Goal: Information Seeking & Learning: Learn about a topic

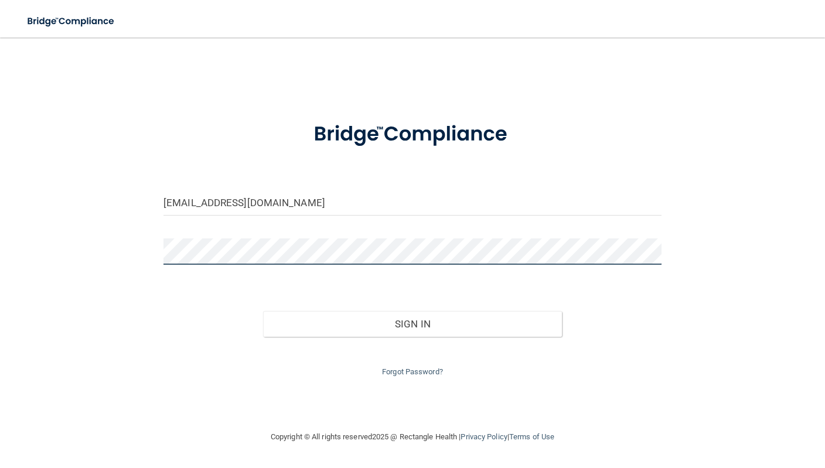
click at [412, 321] on button "Sign In" at bounding box center [412, 324] width 299 height 26
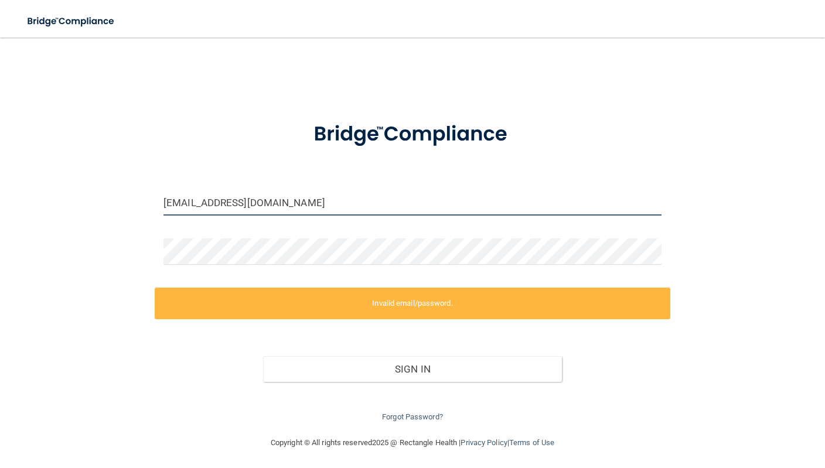
click at [190, 202] on input "[EMAIL_ADDRESS][DOMAIN_NAME]" at bounding box center [412, 202] width 498 height 26
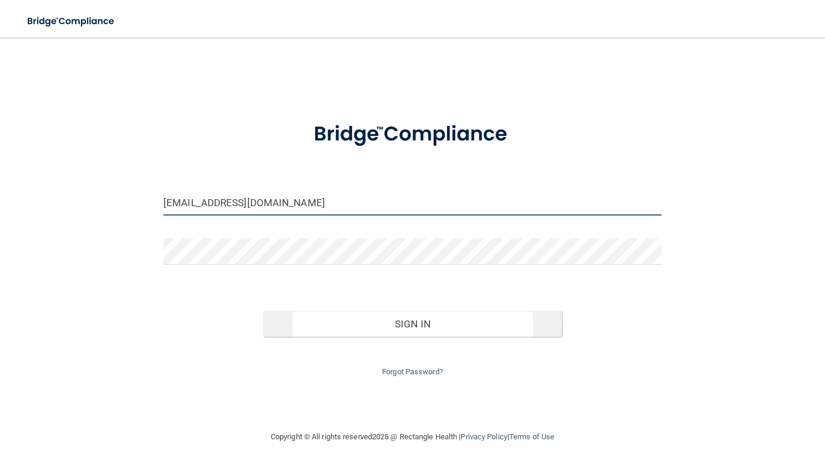
type input "[EMAIL_ADDRESS][DOMAIN_NAME]"
click at [332, 322] on button "Sign In" at bounding box center [412, 324] width 299 height 26
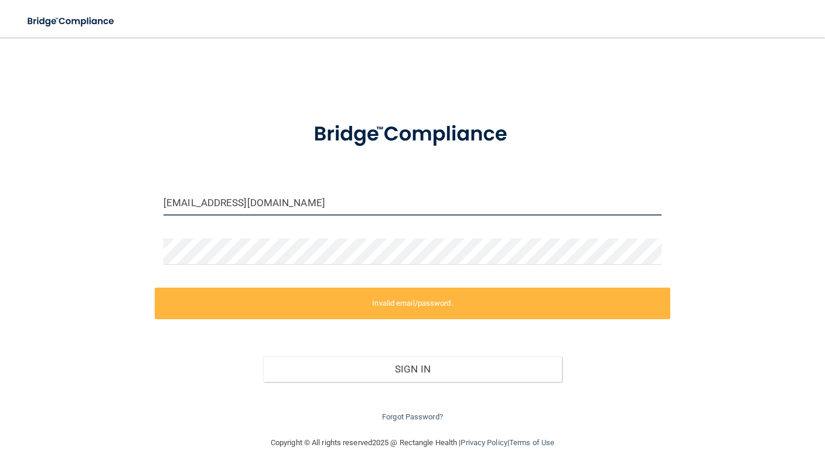
drag, startPoint x: 394, startPoint y: 209, endPoint x: 162, endPoint y: 214, distance: 232.7
click at [162, 214] on div "[EMAIL_ADDRESS][DOMAIN_NAME]" at bounding box center [413, 206] width 516 height 35
drag, startPoint x: 350, startPoint y: 199, endPoint x: 65, endPoint y: 195, distance: 285.4
click at [65, 195] on div "[EMAIL_ADDRESS][DOMAIN_NAME] Invalid email/password. You don't have permission …" at bounding box center [412, 236] width 778 height 375
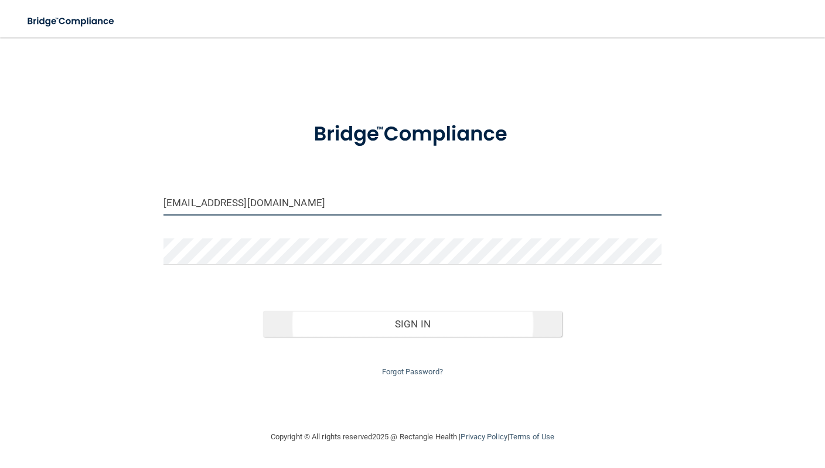
type input "[EMAIL_ADDRESS][DOMAIN_NAME]"
click at [323, 329] on button "Sign In" at bounding box center [412, 324] width 299 height 26
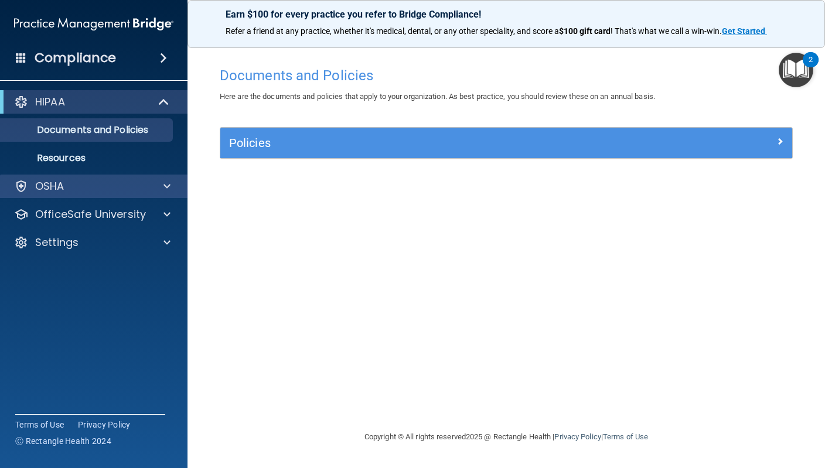
click at [172, 185] on div at bounding box center [165, 186] width 29 height 14
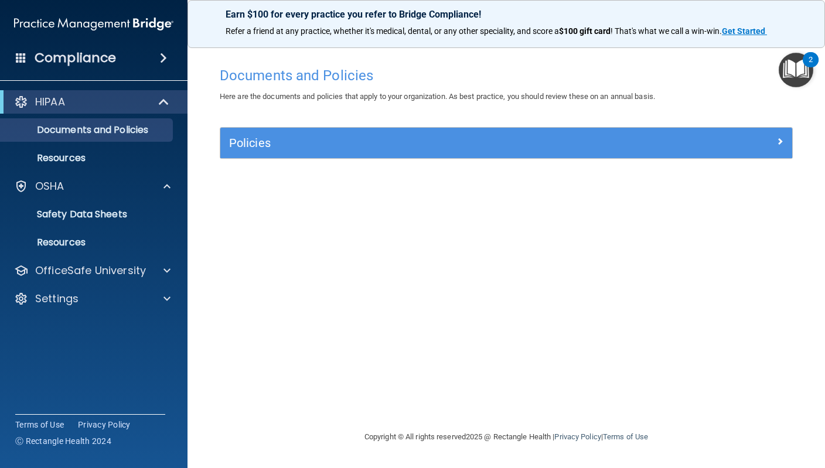
click at [587, 149] on div "Policies" at bounding box center [434, 143] width 429 height 19
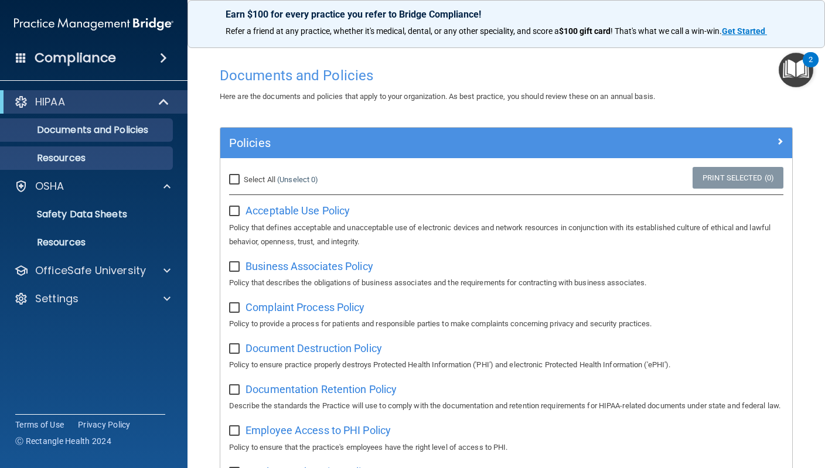
click at [117, 163] on p "Resources" at bounding box center [88, 158] width 160 height 12
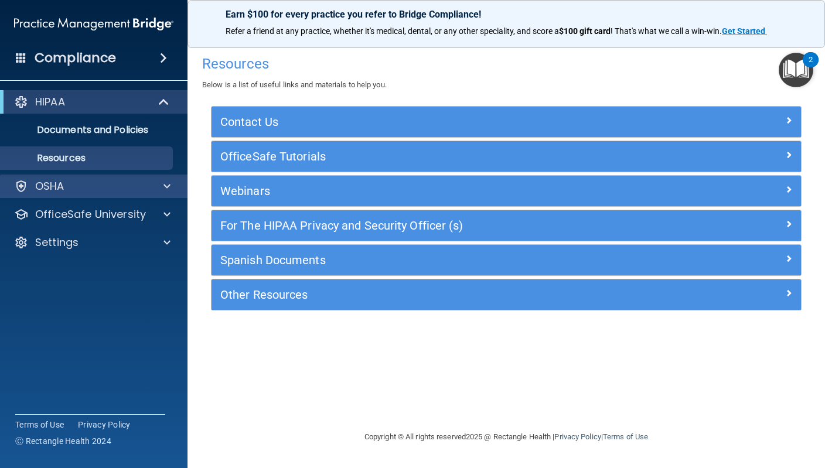
click at [169, 186] on span at bounding box center [166, 186] width 7 height 14
click at [80, 190] on div "OSHA" at bounding box center [77, 186] width 145 height 14
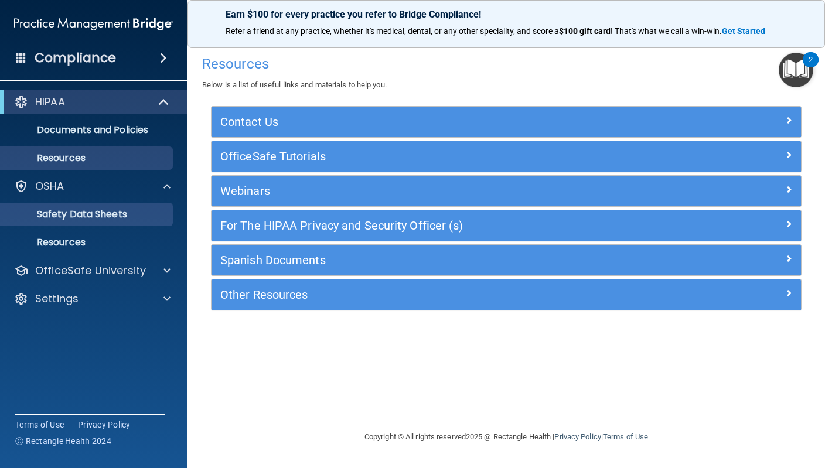
click at [91, 222] on link "Safety Data Sheets" at bounding box center [80, 214] width 185 height 23
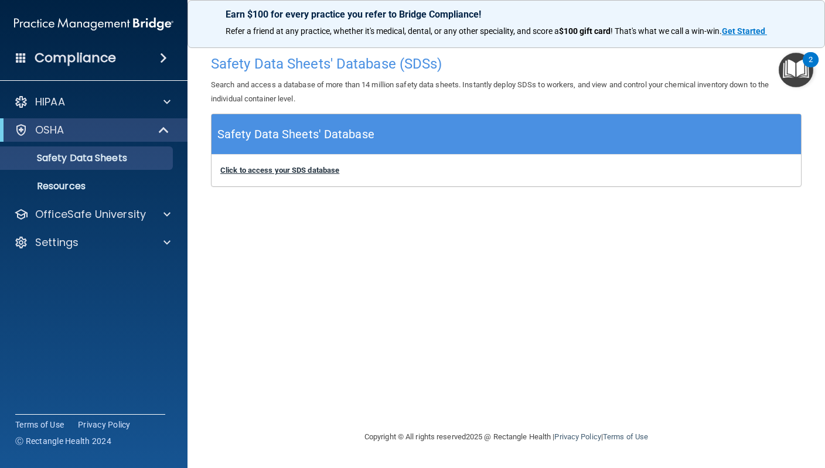
click at [300, 169] on b "Click to access your SDS database" at bounding box center [279, 170] width 119 height 9
click at [70, 58] on h4 "Compliance" at bounding box center [75, 58] width 81 height 16
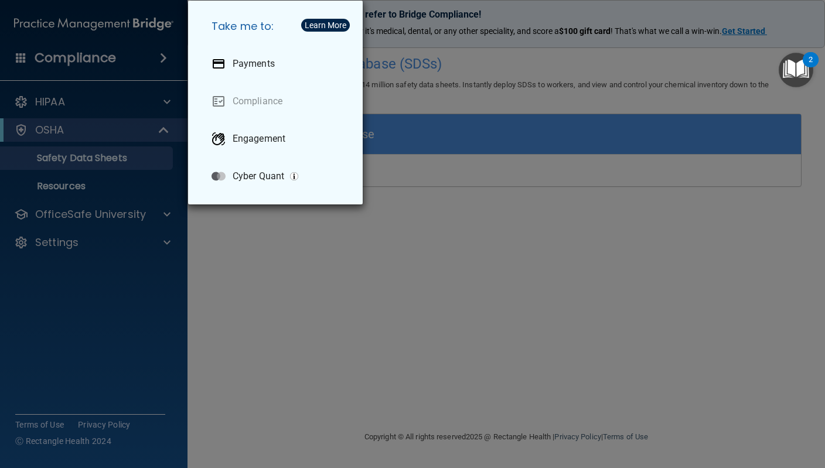
click at [74, 57] on div "Take me to: Payments Compliance Engagement Cyber Quant" at bounding box center [412, 234] width 825 height 468
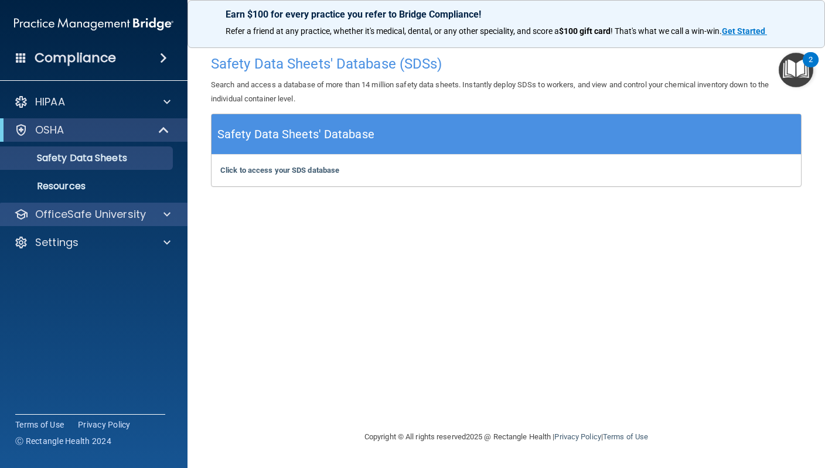
click at [140, 210] on p "OfficeSafe University" at bounding box center [90, 214] width 111 height 14
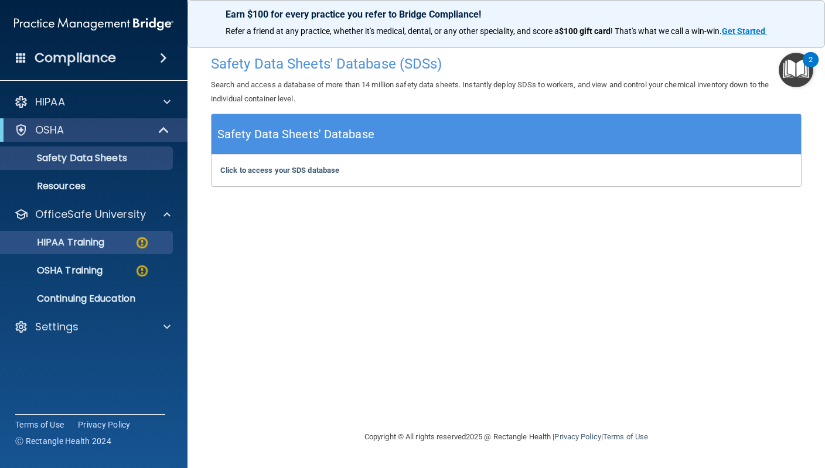
click at [111, 246] on div "HIPAA Training" at bounding box center [88, 243] width 160 height 12
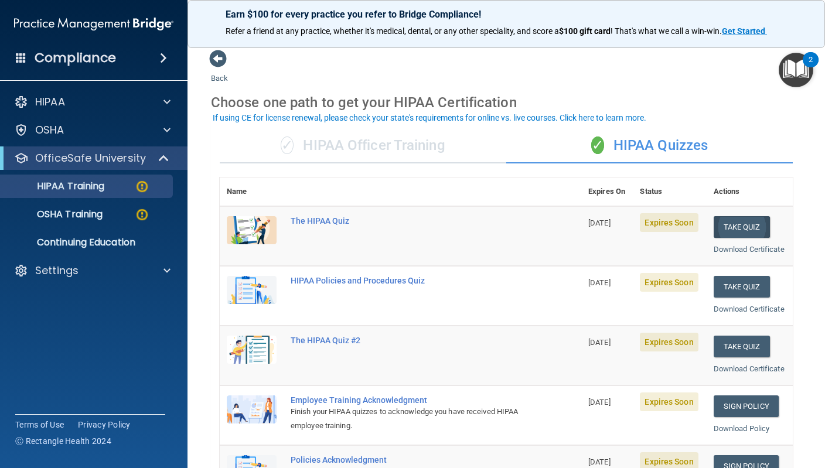
click at [741, 224] on button "Take Quiz" at bounding box center [742, 227] width 56 height 22
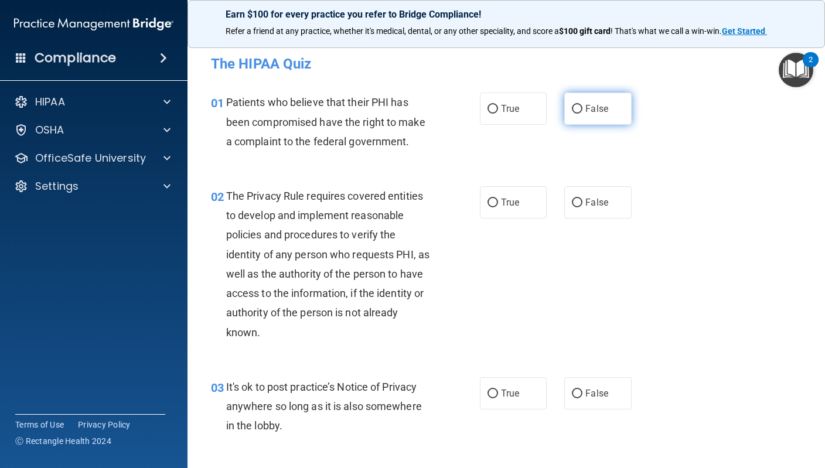
click at [596, 117] on label "False" at bounding box center [597, 109] width 67 height 32
click at [582, 114] on input "False" at bounding box center [577, 109] width 11 height 9
radio input "true"
click at [504, 110] on span "True" at bounding box center [510, 108] width 18 height 11
click at [498, 110] on input "True" at bounding box center [492, 109] width 11 height 9
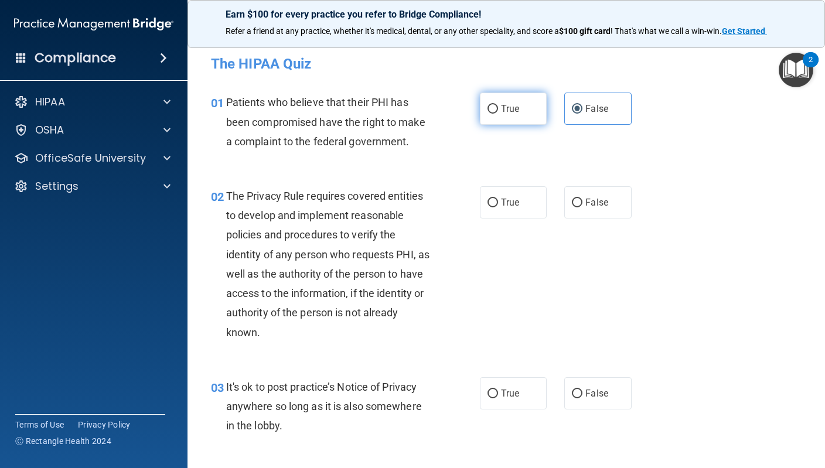
radio input "true"
radio input "false"
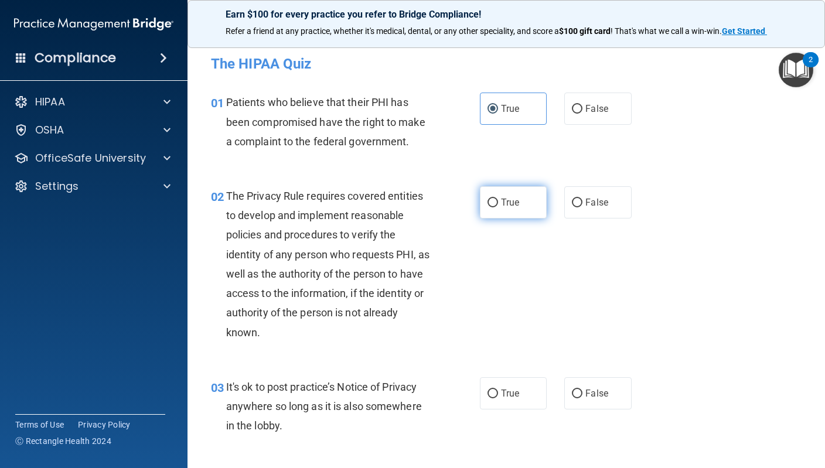
click at [504, 194] on label "True" at bounding box center [513, 202] width 67 height 32
click at [498, 199] on input "True" at bounding box center [492, 203] width 11 height 9
radio input "true"
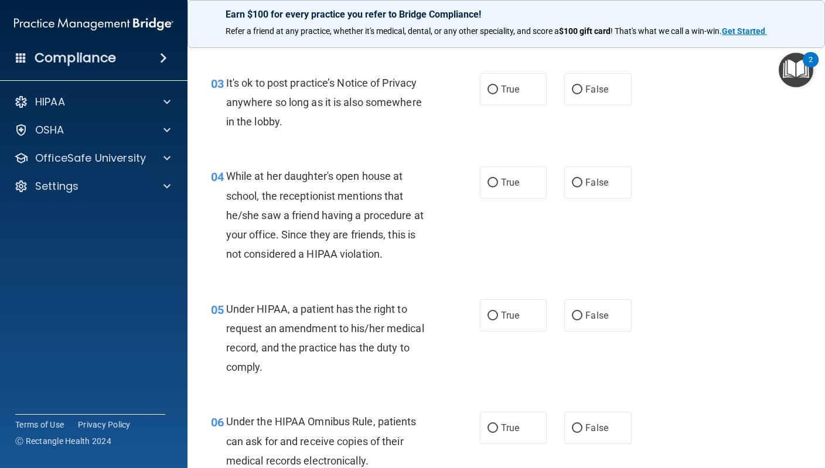
scroll to position [296, 0]
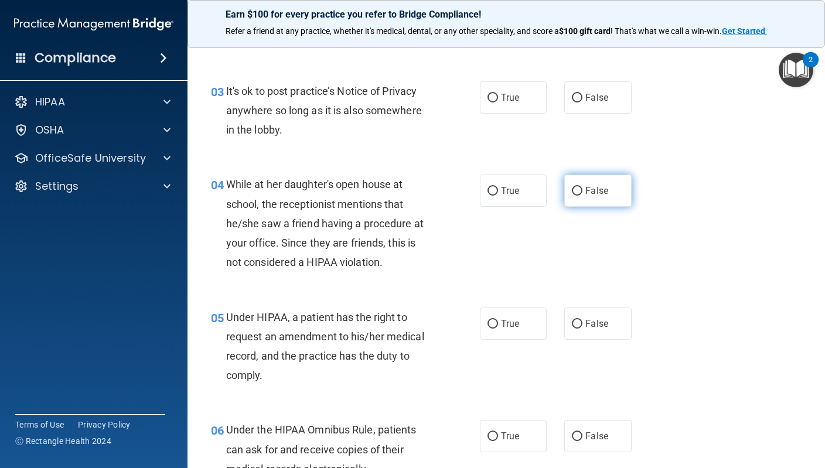
click at [579, 195] on label "False" at bounding box center [597, 191] width 67 height 32
click at [579, 195] on input "False" at bounding box center [577, 191] width 11 height 9
radio input "true"
click at [588, 97] on span "False" at bounding box center [596, 97] width 23 height 11
click at [582, 97] on input "False" at bounding box center [577, 98] width 11 height 9
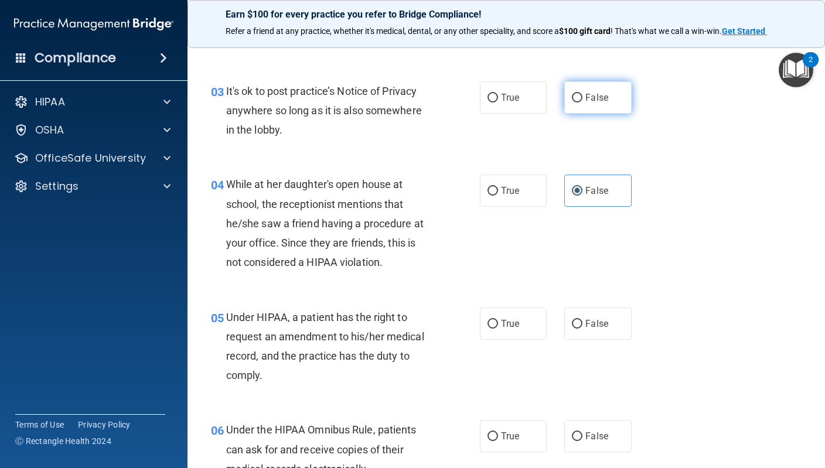
radio input "true"
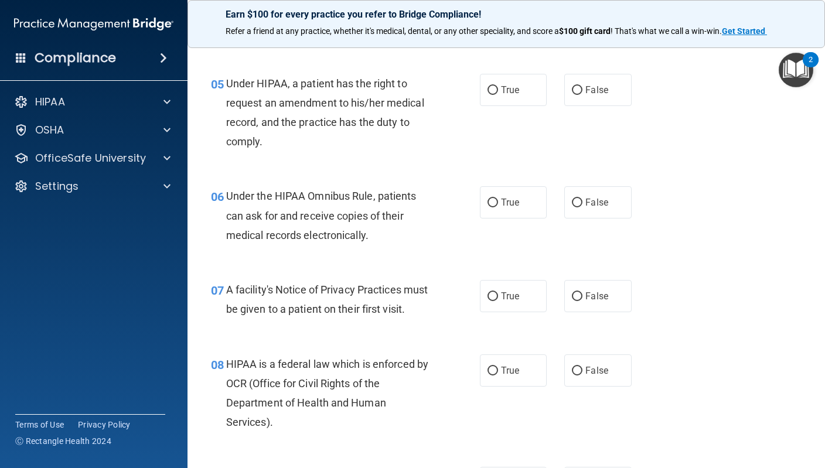
scroll to position [531, 0]
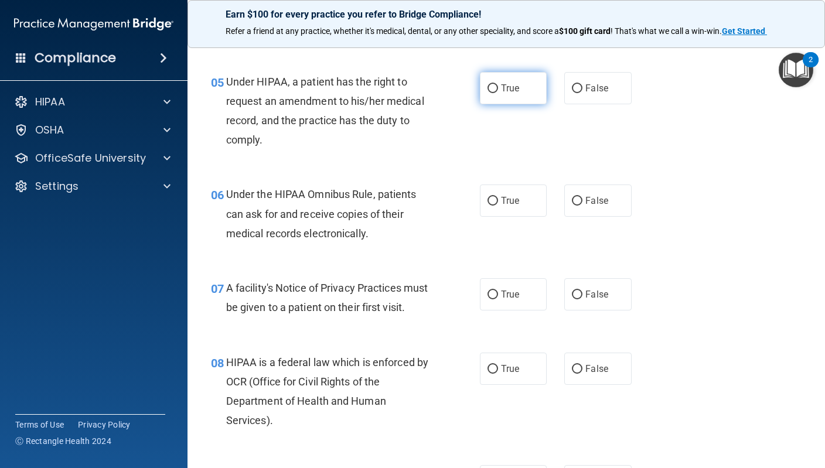
click at [509, 92] on label "True" at bounding box center [513, 88] width 67 height 32
click at [498, 92] on input "True" at bounding box center [492, 88] width 11 height 9
radio input "true"
click at [529, 195] on label "True" at bounding box center [513, 201] width 67 height 32
click at [498, 197] on input "True" at bounding box center [492, 201] width 11 height 9
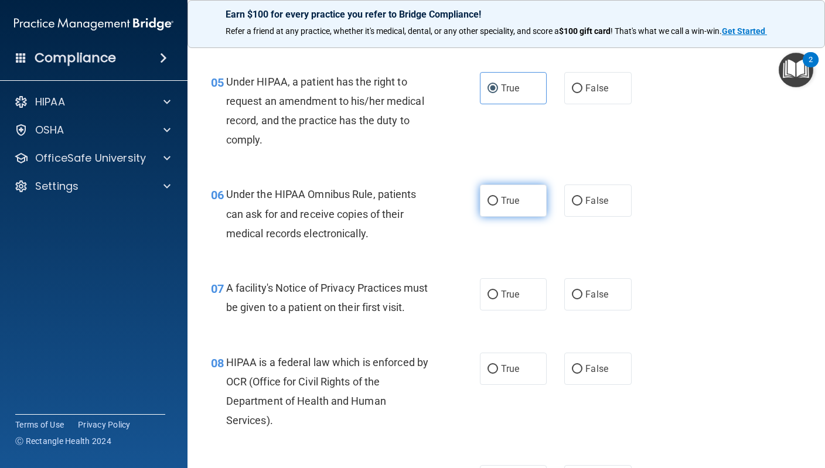
radio input "true"
click at [507, 289] on span "True" at bounding box center [510, 294] width 18 height 11
click at [498, 291] on input "True" at bounding box center [492, 295] width 11 height 9
radio input "true"
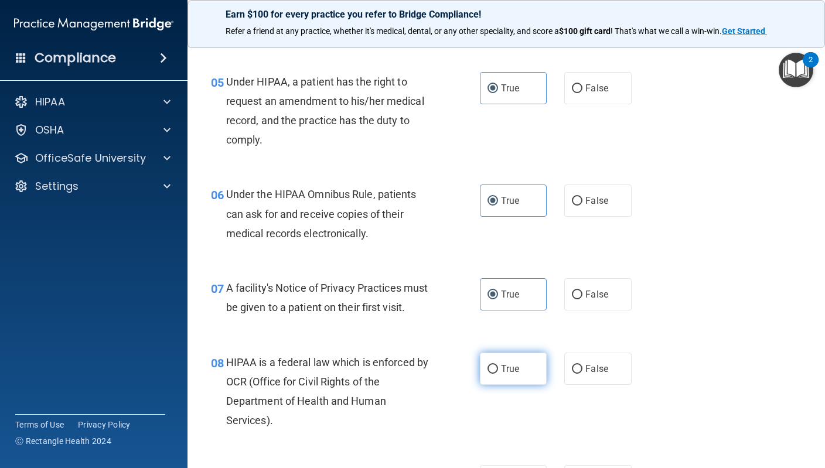
click at [500, 361] on label "True" at bounding box center [513, 369] width 67 height 32
click at [498, 365] on input "True" at bounding box center [492, 369] width 11 height 9
radio input "true"
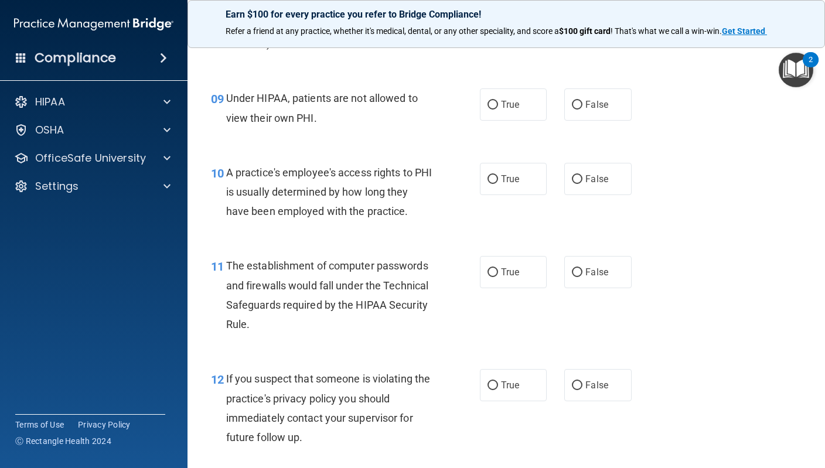
scroll to position [905, 0]
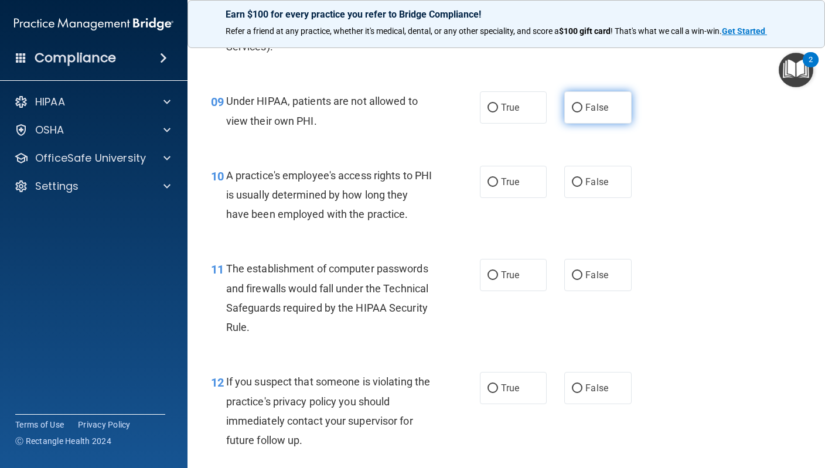
click at [605, 110] on label "False" at bounding box center [597, 107] width 67 height 32
click at [582, 110] on input "False" at bounding box center [577, 108] width 11 height 9
radio input "true"
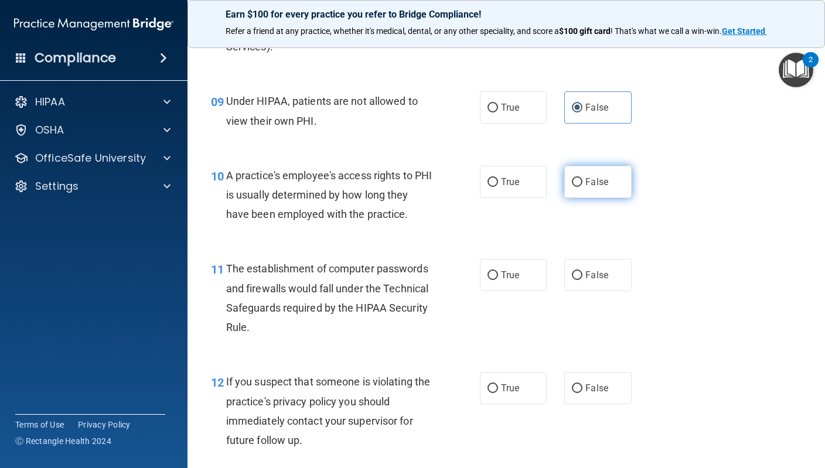
click at [600, 169] on label "False" at bounding box center [597, 182] width 67 height 32
click at [582, 178] on input "False" at bounding box center [577, 182] width 11 height 9
radio input "true"
click at [517, 270] on span "True" at bounding box center [510, 275] width 18 height 11
click at [498, 271] on input "True" at bounding box center [492, 275] width 11 height 9
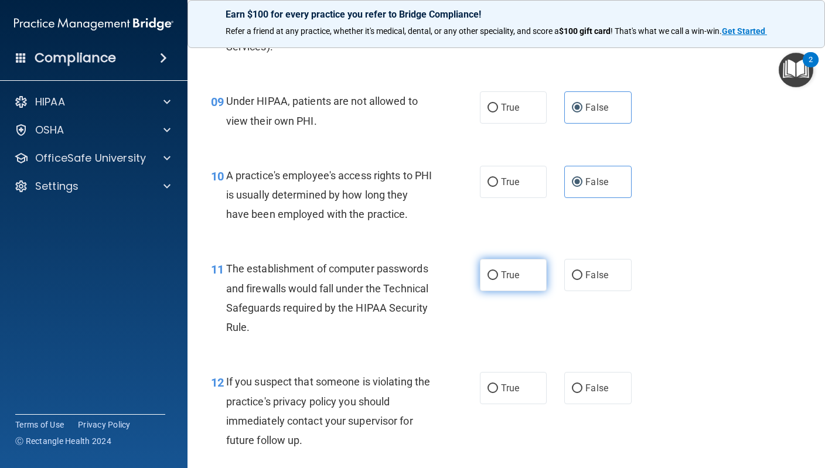
radio input "true"
click at [497, 387] on input "True" at bounding box center [492, 388] width 11 height 9
radio input "true"
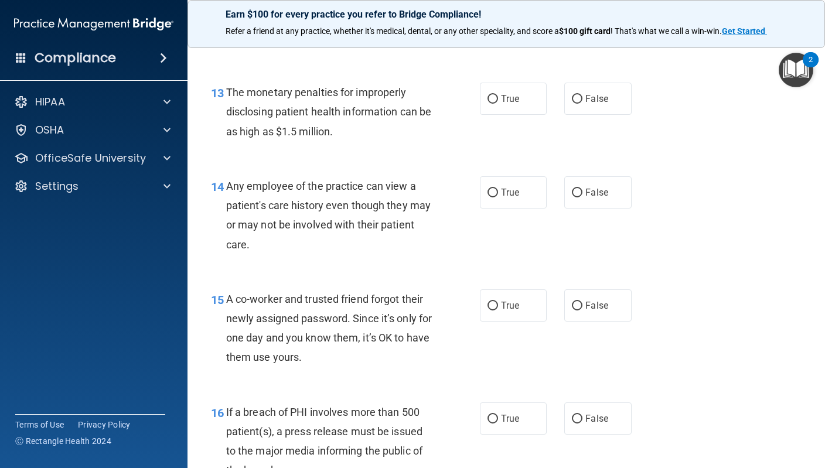
scroll to position [1307, 0]
click at [505, 94] on span "True" at bounding box center [510, 99] width 18 height 11
click at [498, 96] on input "True" at bounding box center [492, 100] width 11 height 9
radio input "true"
click at [602, 187] on span "False" at bounding box center [596, 192] width 23 height 11
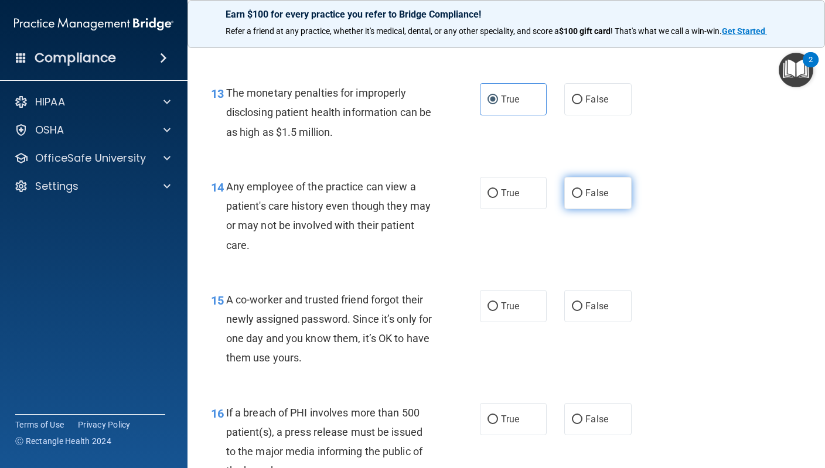
click at [582, 189] on input "False" at bounding box center [577, 193] width 11 height 9
radio input "true"
click at [580, 302] on input "False" at bounding box center [577, 306] width 11 height 9
radio input "true"
click at [489, 420] on label "True" at bounding box center [513, 419] width 67 height 32
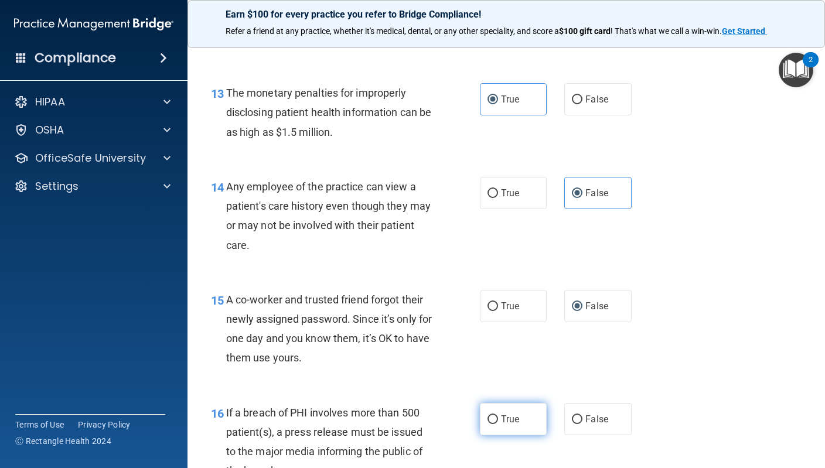
click at [489, 420] on input "True" at bounding box center [492, 419] width 11 height 9
radio input "true"
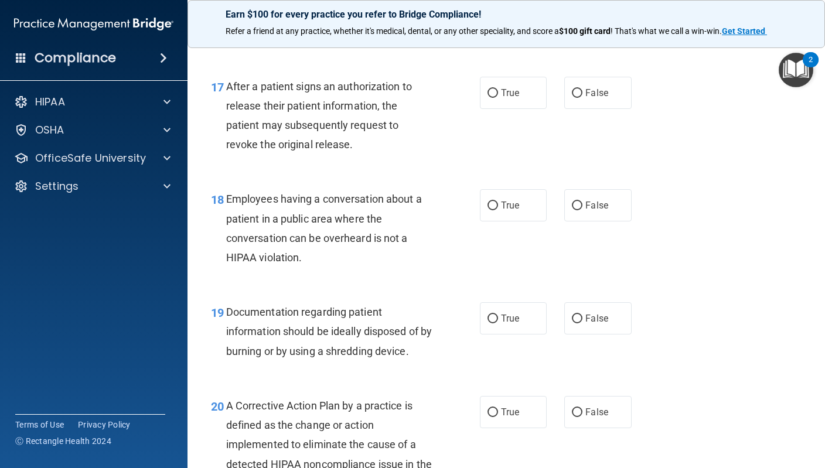
scroll to position [1746, 0]
click at [520, 78] on label "True" at bounding box center [513, 93] width 67 height 32
click at [498, 90] on input "True" at bounding box center [492, 94] width 11 height 9
radio input "true"
click at [622, 193] on label "False" at bounding box center [597, 206] width 67 height 32
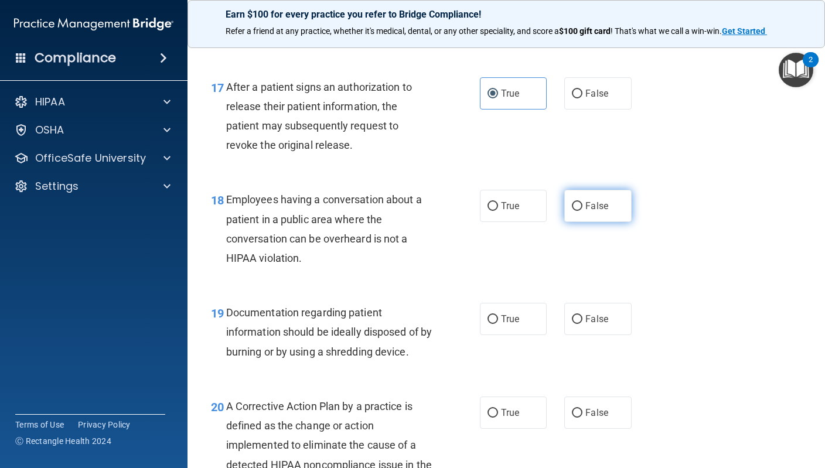
click at [582, 202] on input "False" at bounding box center [577, 206] width 11 height 9
radio input "true"
click at [504, 313] on span "True" at bounding box center [510, 318] width 18 height 11
click at [498, 315] on input "True" at bounding box center [492, 319] width 11 height 9
radio input "true"
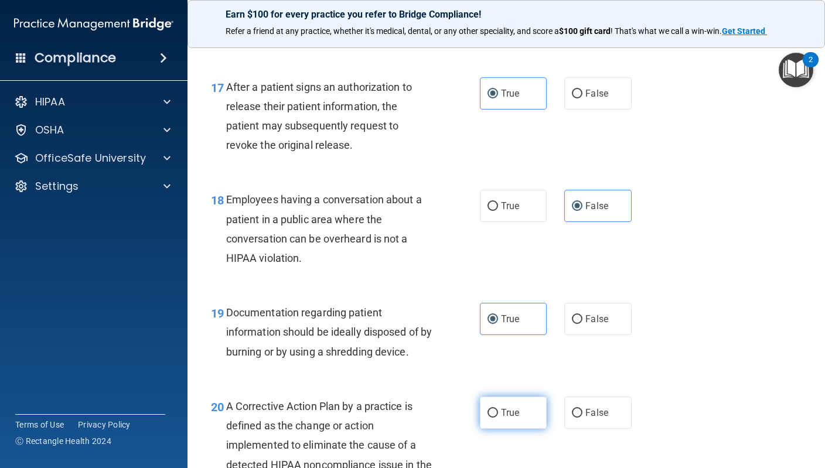
click at [511, 397] on label "True" at bounding box center [513, 413] width 67 height 32
click at [498, 409] on input "True" at bounding box center [492, 413] width 11 height 9
radio input "true"
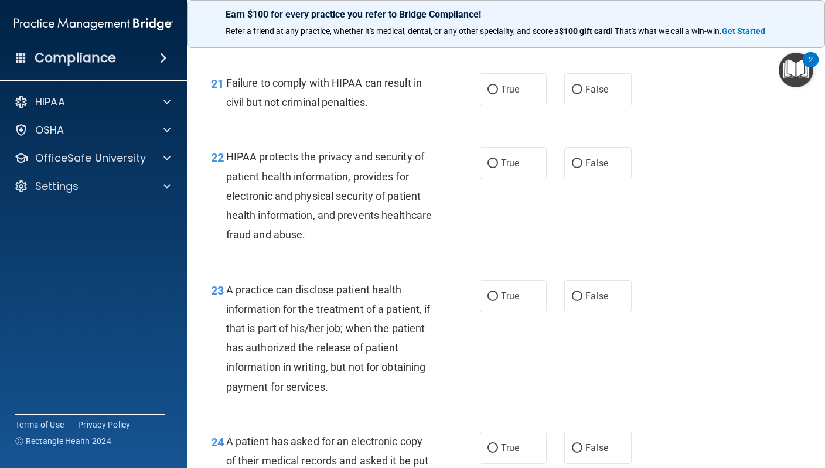
scroll to position [2194, 0]
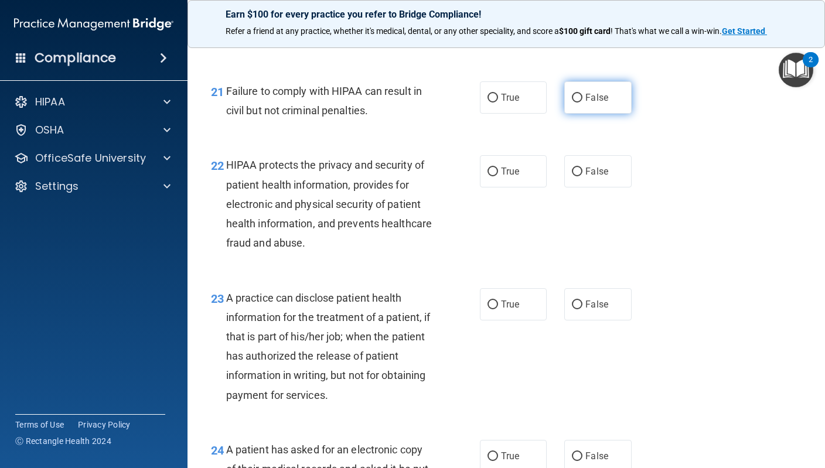
click at [593, 96] on label "False" at bounding box center [597, 97] width 67 height 32
click at [582, 96] on input "False" at bounding box center [577, 98] width 11 height 9
radio input "true"
click at [533, 155] on label "True" at bounding box center [513, 171] width 67 height 32
click at [498, 168] on input "True" at bounding box center [492, 172] width 11 height 9
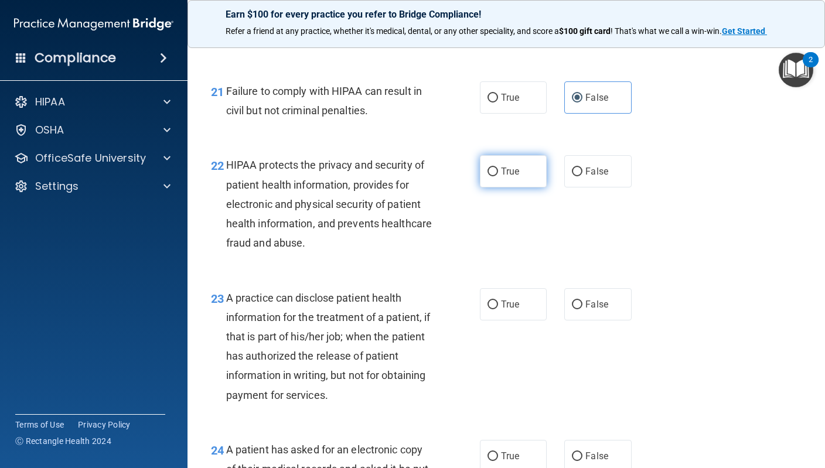
radio input "true"
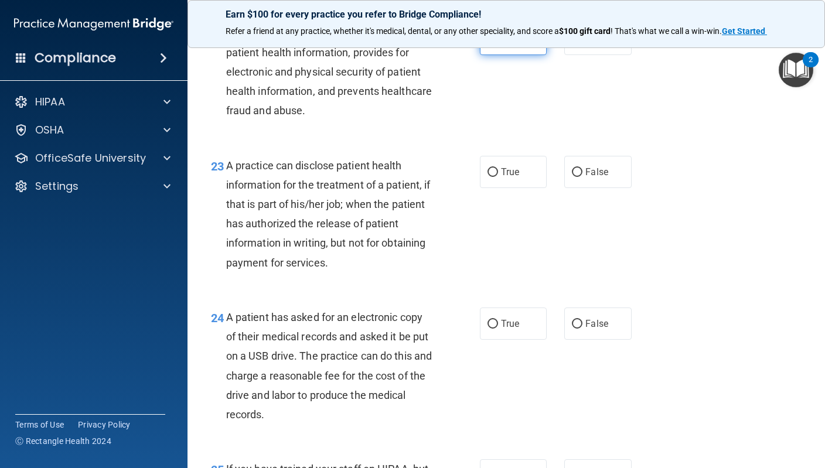
scroll to position [2335, 0]
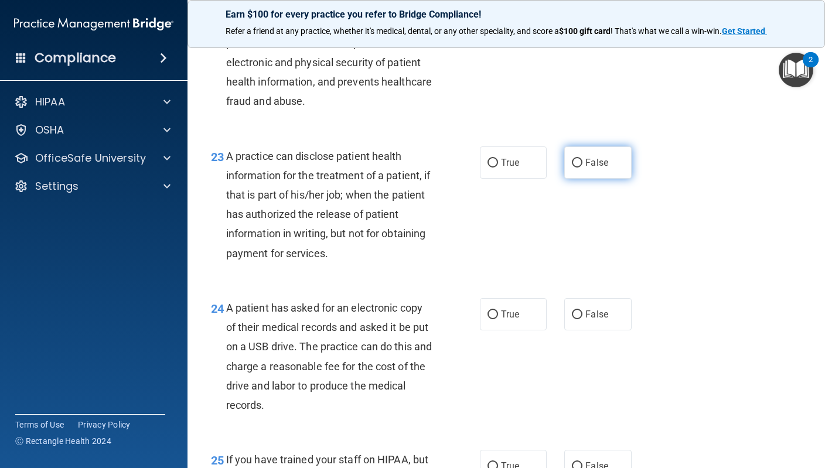
click at [605, 157] on span "False" at bounding box center [596, 162] width 23 height 11
click at [582, 159] on input "False" at bounding box center [577, 163] width 11 height 9
radio input "true"
click at [509, 309] on span "True" at bounding box center [510, 314] width 18 height 11
click at [498, 311] on input "True" at bounding box center [492, 315] width 11 height 9
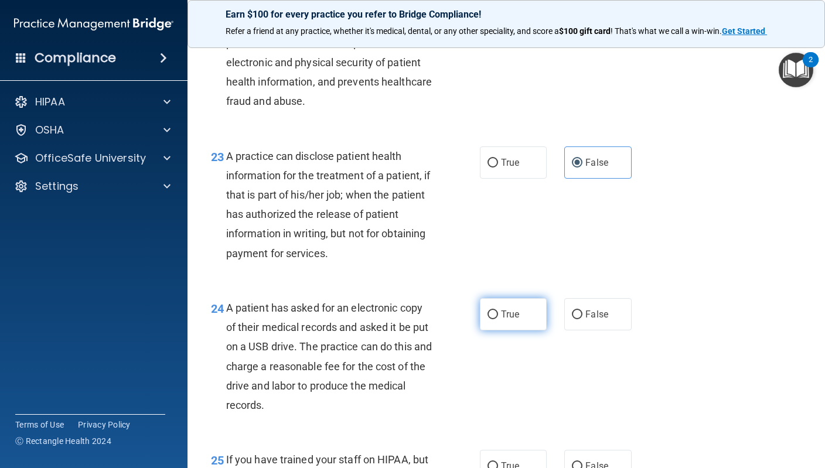
radio input "true"
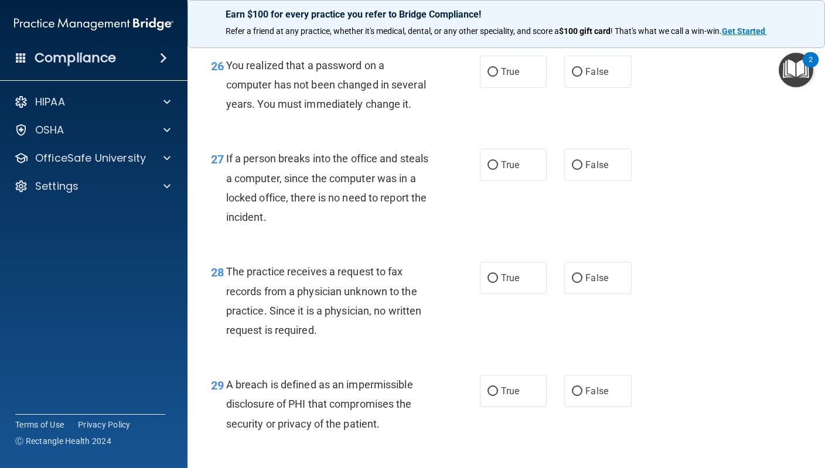
scroll to position [2822, 0]
click at [512, 71] on label "True" at bounding box center [513, 73] width 67 height 32
click at [498, 71] on input "True" at bounding box center [492, 73] width 11 height 9
radio input "true"
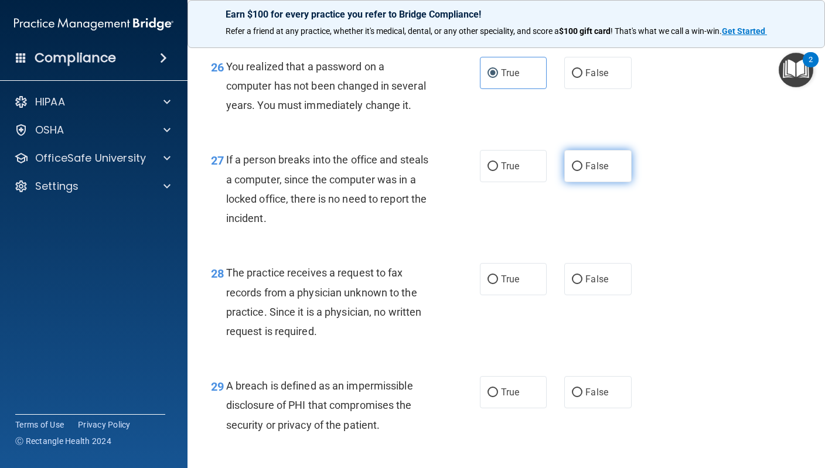
click at [570, 175] on label "False" at bounding box center [597, 166] width 67 height 32
click at [572, 171] on input "False" at bounding box center [577, 166] width 11 height 9
radio input "true"
click at [592, 292] on label "False" at bounding box center [597, 279] width 67 height 32
click at [582, 284] on input "False" at bounding box center [577, 279] width 11 height 9
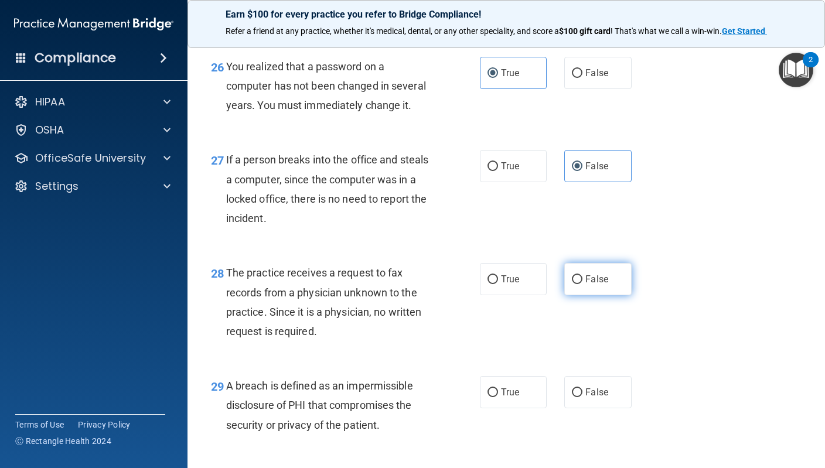
radio input "true"
click at [504, 415] on div "29 A breach is defined as an impermissible disclosure of PHI that compromises t…" at bounding box center [506, 409] width 608 height 94
click at [509, 398] on span "True" at bounding box center [510, 392] width 18 height 11
click at [498, 397] on input "True" at bounding box center [492, 392] width 11 height 9
radio input "true"
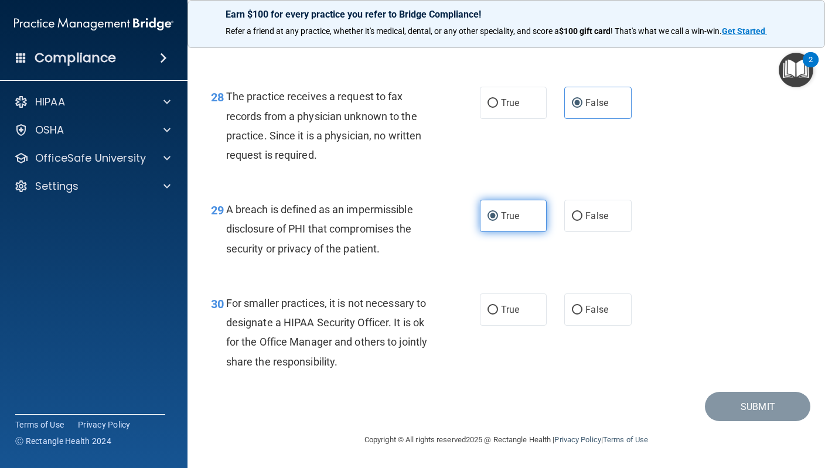
scroll to position [3003, 0]
click at [615, 306] on label "False" at bounding box center [597, 310] width 67 height 32
click at [582, 306] on input "False" at bounding box center [577, 310] width 11 height 9
radio input "true"
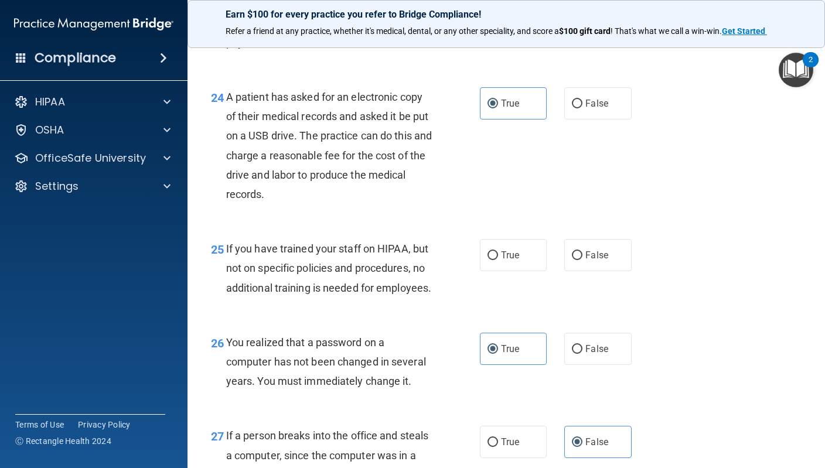
scroll to position [2546, 0]
click at [605, 254] on label "False" at bounding box center [597, 256] width 67 height 32
click at [582, 254] on input "False" at bounding box center [577, 256] width 11 height 9
radio input "true"
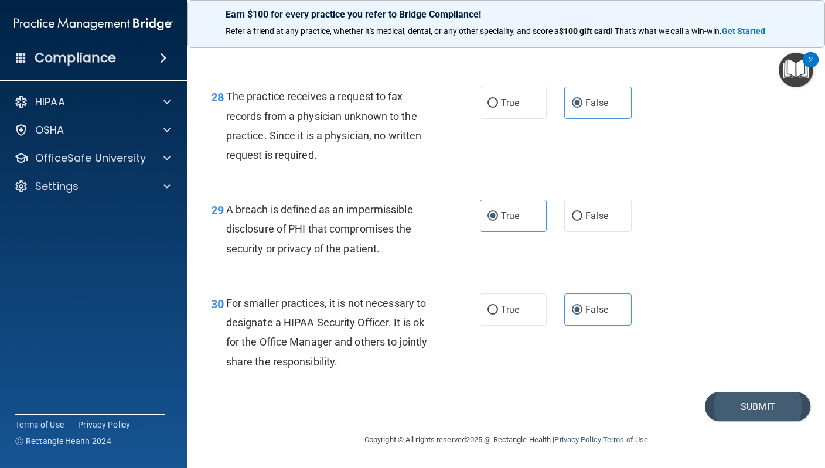
scroll to position [3003, 0]
click at [758, 411] on button "Submit" at bounding box center [757, 407] width 105 height 30
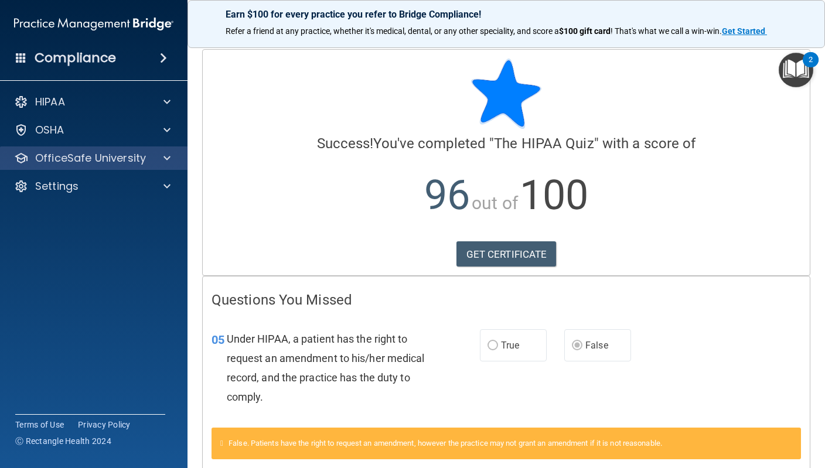
click at [171, 162] on div at bounding box center [165, 158] width 29 height 14
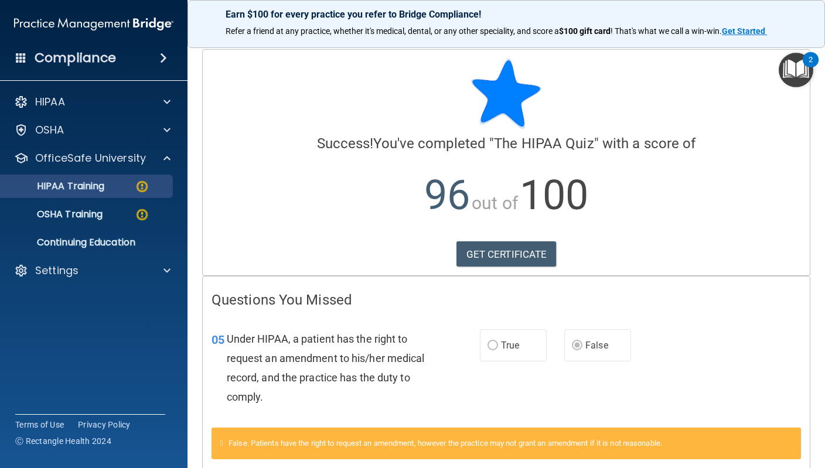
click at [128, 183] on div "HIPAA Training" at bounding box center [88, 186] width 160 height 12
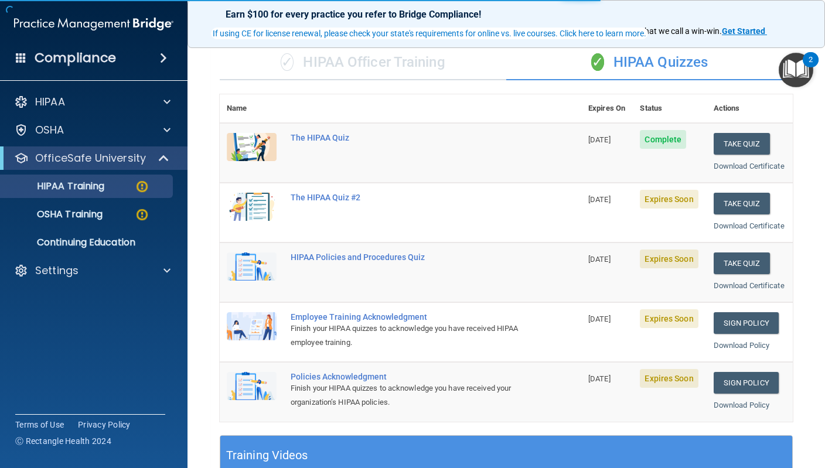
scroll to position [84, 0]
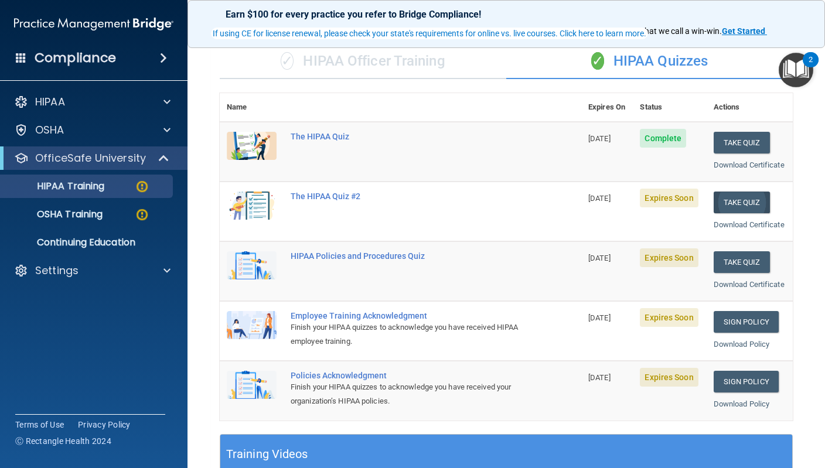
click at [748, 197] on button "Take Quiz" at bounding box center [742, 203] width 56 height 22
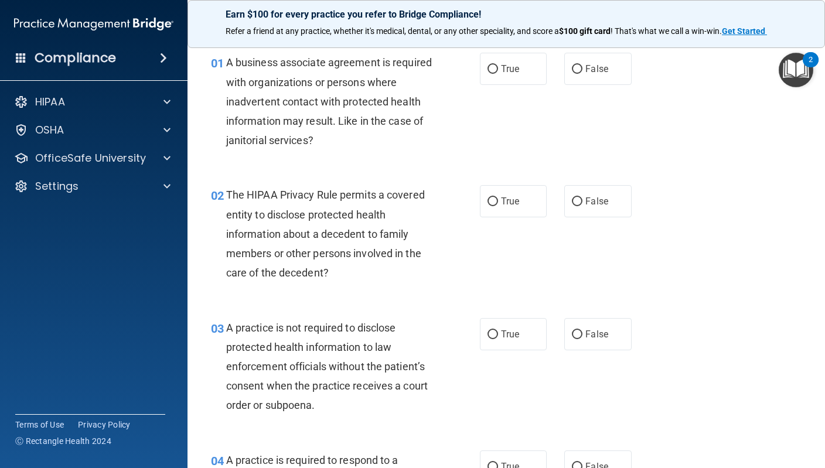
scroll to position [39, 0]
click at [535, 71] on label "True" at bounding box center [513, 69] width 67 height 32
click at [498, 71] on input "True" at bounding box center [492, 70] width 11 height 9
radio input "true"
click at [508, 207] on label "True" at bounding box center [513, 202] width 67 height 32
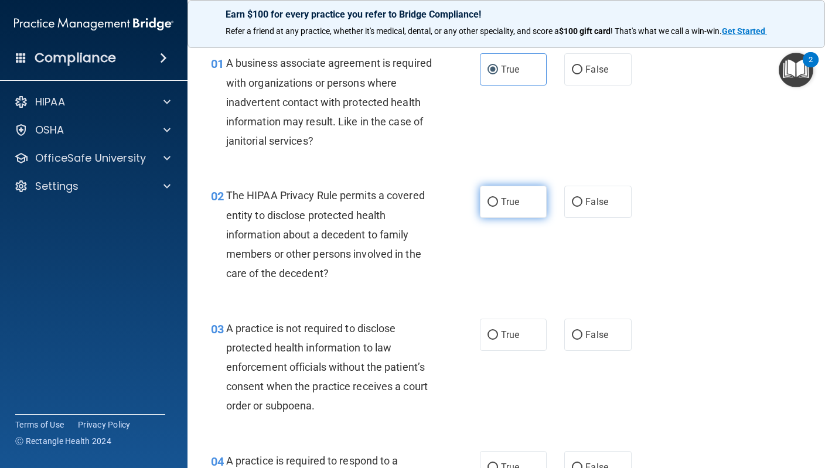
click at [498, 207] on input "True" at bounding box center [492, 202] width 11 height 9
radio input "true"
click at [590, 336] on span "False" at bounding box center [596, 334] width 23 height 11
click at [582, 336] on input "False" at bounding box center [577, 335] width 11 height 9
radio input "true"
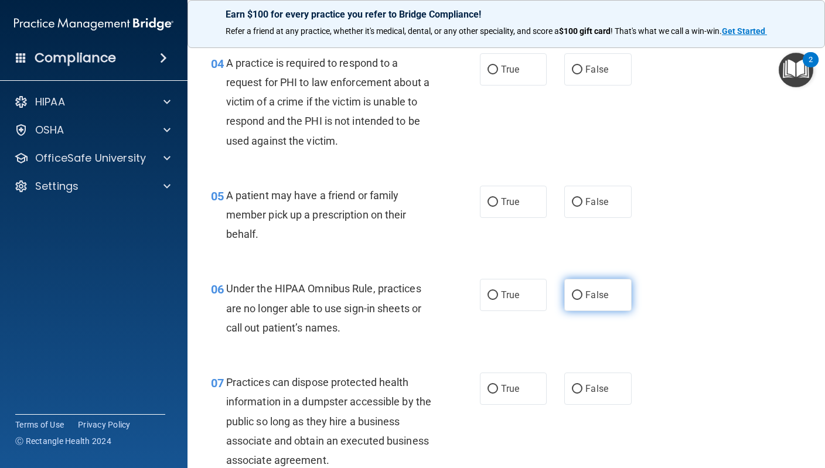
scroll to position [441, 0]
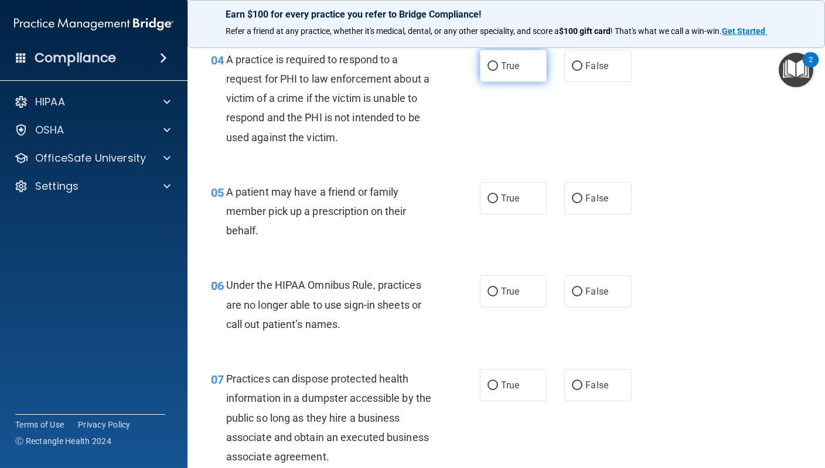
click at [524, 56] on label "True" at bounding box center [513, 66] width 67 height 32
click at [498, 62] on input "True" at bounding box center [492, 66] width 11 height 9
radio input "true"
click at [491, 202] on label "True" at bounding box center [513, 198] width 67 height 32
click at [491, 202] on input "True" at bounding box center [492, 199] width 11 height 9
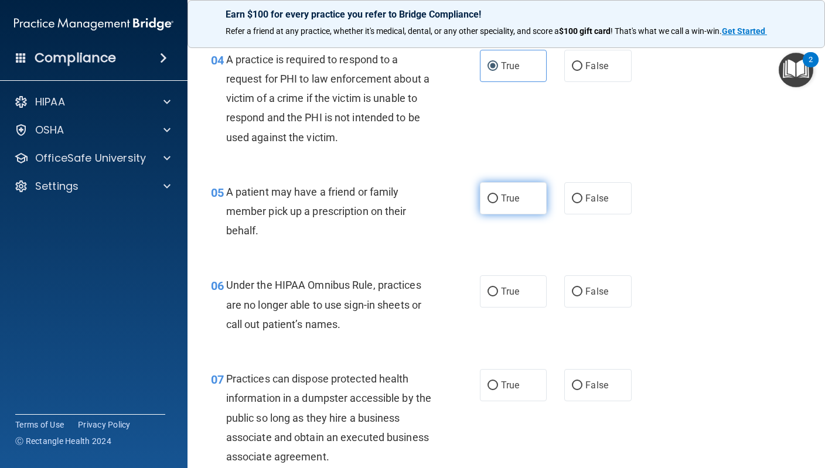
radio input "true"
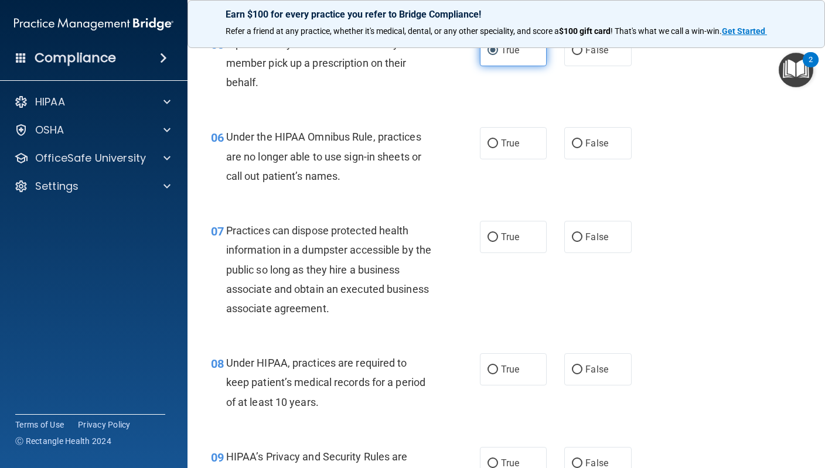
scroll to position [592, 0]
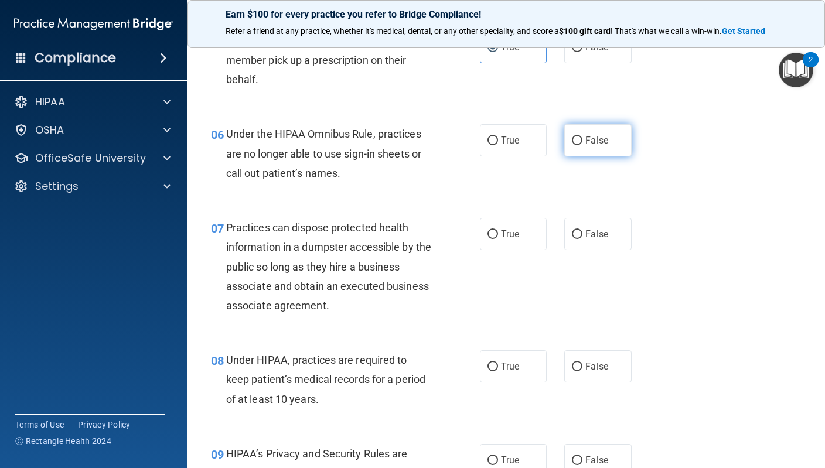
click at [588, 139] on span "False" at bounding box center [596, 140] width 23 height 11
click at [582, 139] on input "False" at bounding box center [577, 141] width 11 height 9
radio input "true"
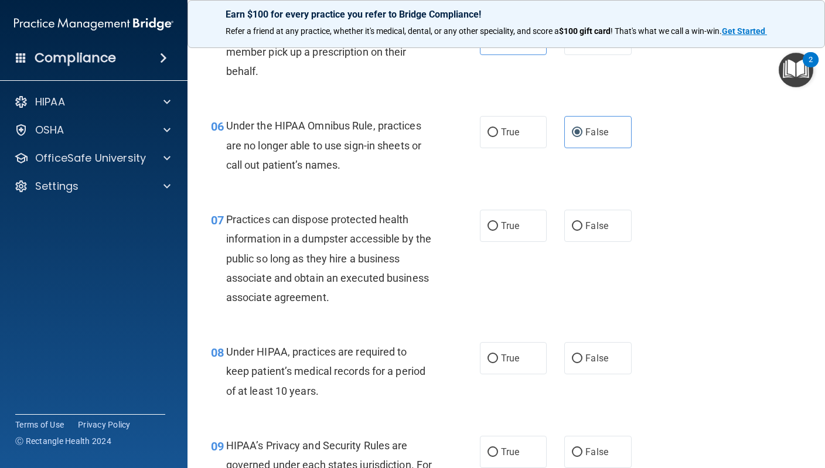
scroll to position [601, 0]
click at [592, 215] on label "False" at bounding box center [597, 225] width 67 height 32
click at [582, 221] on input "False" at bounding box center [577, 225] width 11 height 9
radio input "true"
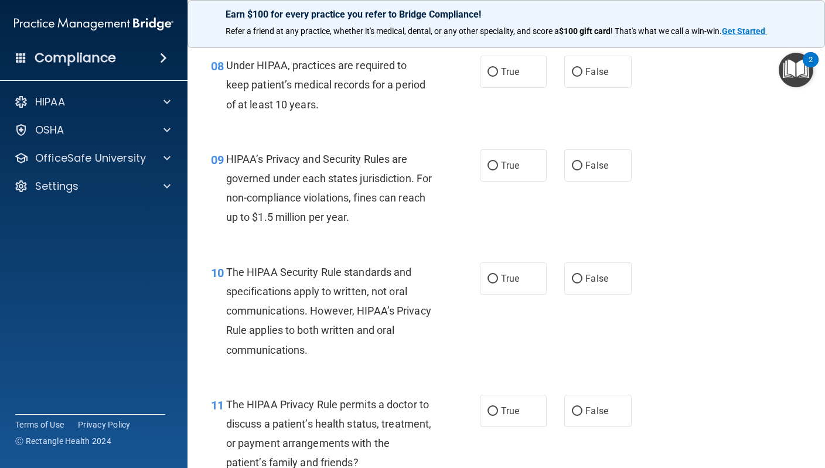
scroll to position [884, 0]
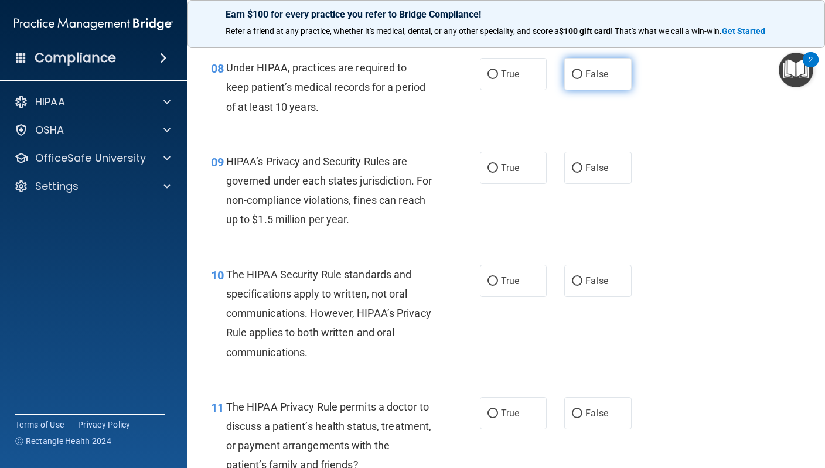
click at [620, 73] on label "False" at bounding box center [597, 74] width 67 height 32
click at [582, 73] on input "False" at bounding box center [577, 74] width 11 height 9
radio input "true"
click at [604, 169] on label "False" at bounding box center [597, 168] width 67 height 32
click at [582, 169] on input "False" at bounding box center [577, 168] width 11 height 9
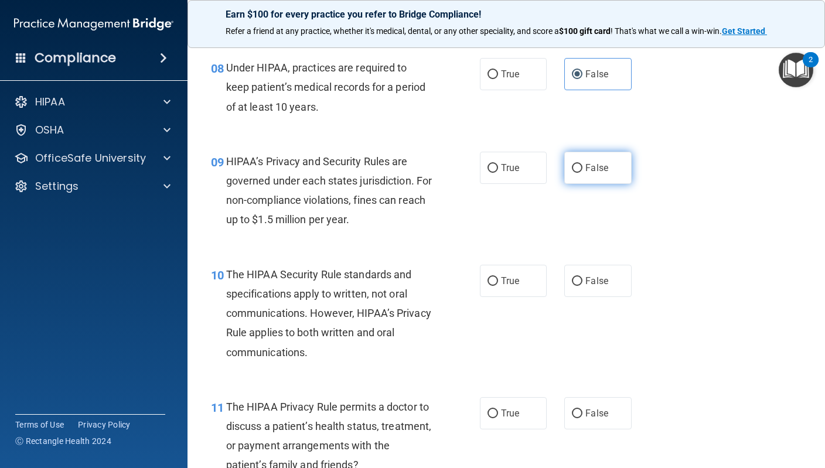
radio input "true"
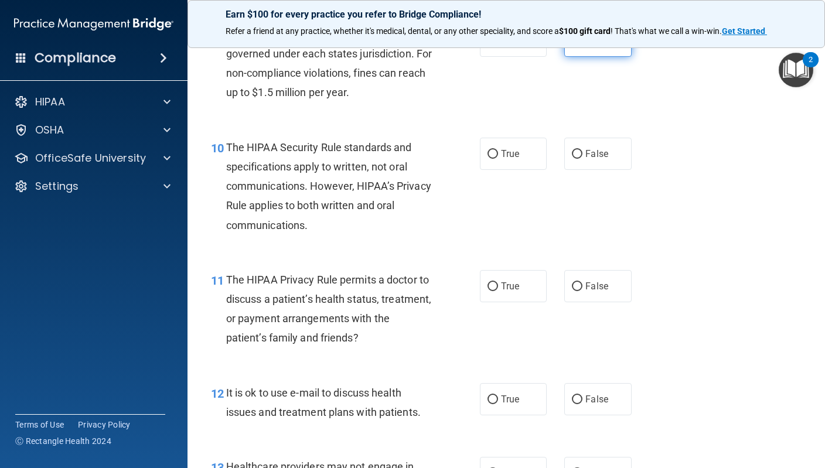
scroll to position [1012, 0]
click at [609, 155] on label "False" at bounding box center [597, 153] width 67 height 32
click at [582, 155] on input "False" at bounding box center [577, 153] width 11 height 9
radio input "true"
click at [577, 291] on label "False" at bounding box center [597, 286] width 67 height 32
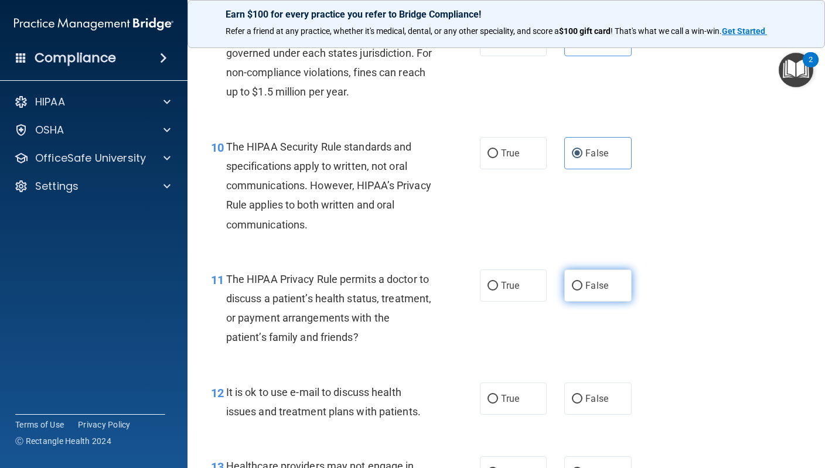
click at [577, 291] on input "False" at bounding box center [577, 286] width 11 height 9
radio input "true"
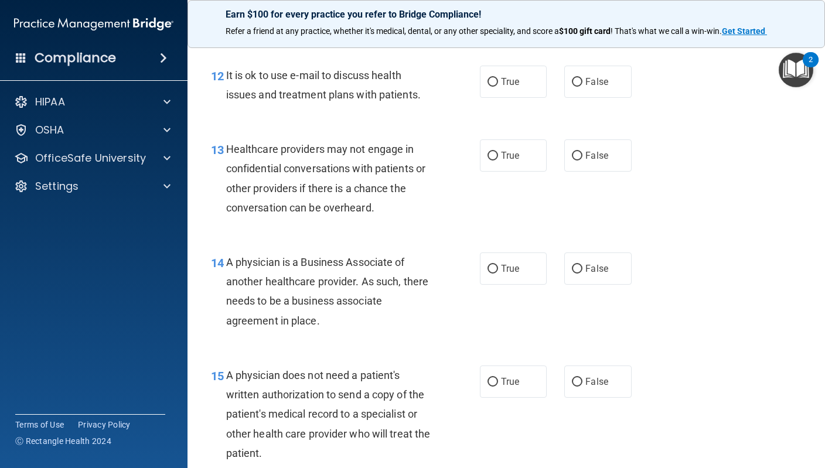
scroll to position [1329, 0]
click at [588, 76] on span "False" at bounding box center [596, 81] width 23 height 11
click at [582, 77] on input "False" at bounding box center [577, 81] width 11 height 9
radio input "true"
click at [530, 146] on label "True" at bounding box center [513, 155] width 67 height 32
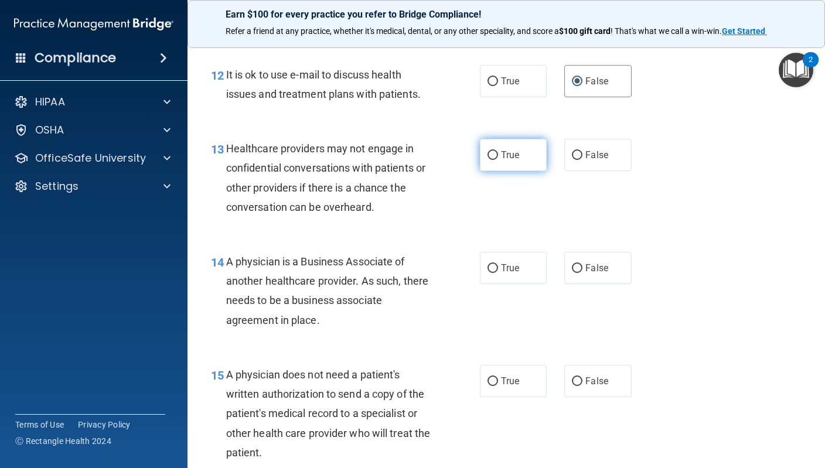
click at [498, 151] on input "True" at bounding box center [492, 155] width 11 height 9
radio input "true"
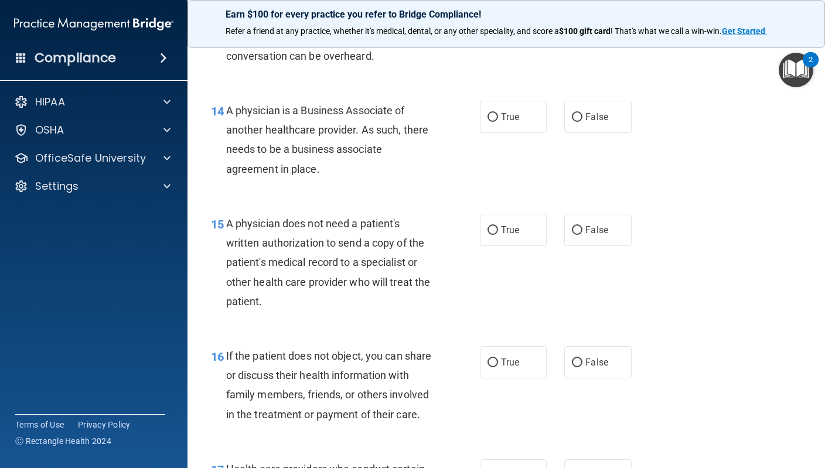
scroll to position [1480, 0]
click at [521, 112] on label "True" at bounding box center [513, 117] width 67 height 32
click at [498, 114] on input "True" at bounding box center [492, 118] width 11 height 9
radio input "true"
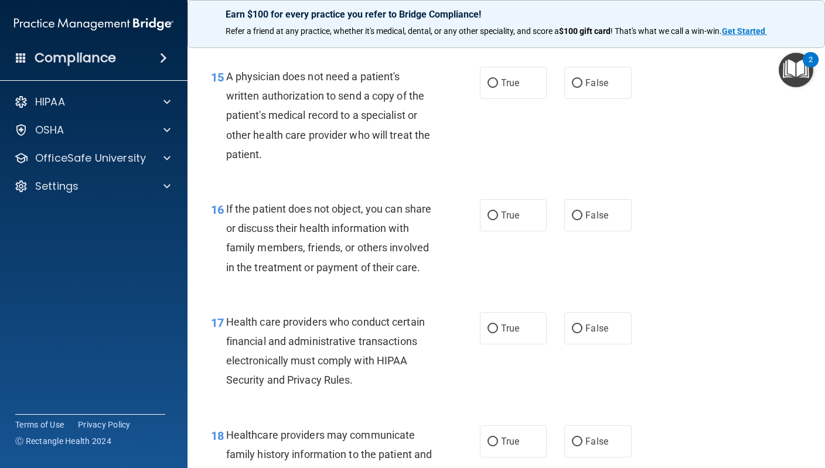
scroll to position [1630, 0]
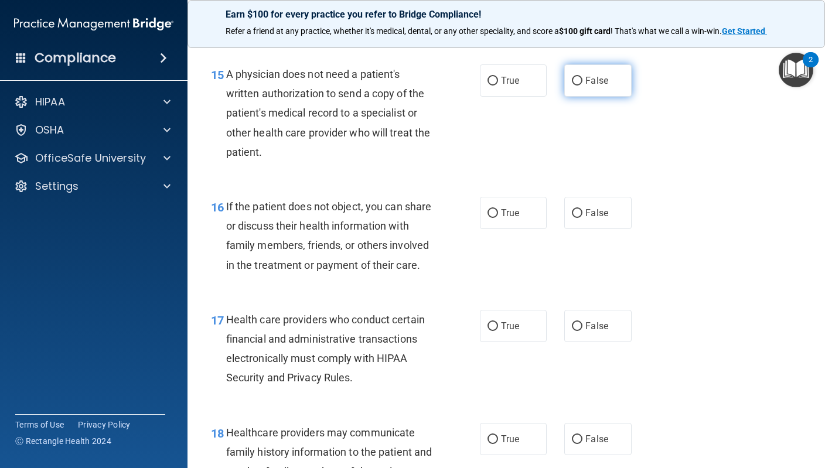
click at [588, 81] on label "False" at bounding box center [597, 80] width 67 height 32
click at [582, 81] on input "False" at bounding box center [577, 81] width 11 height 9
radio input "true"
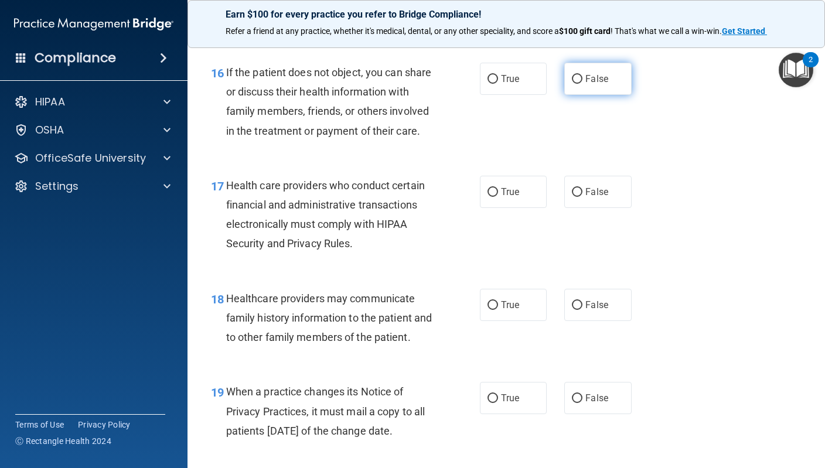
scroll to position [1764, 0]
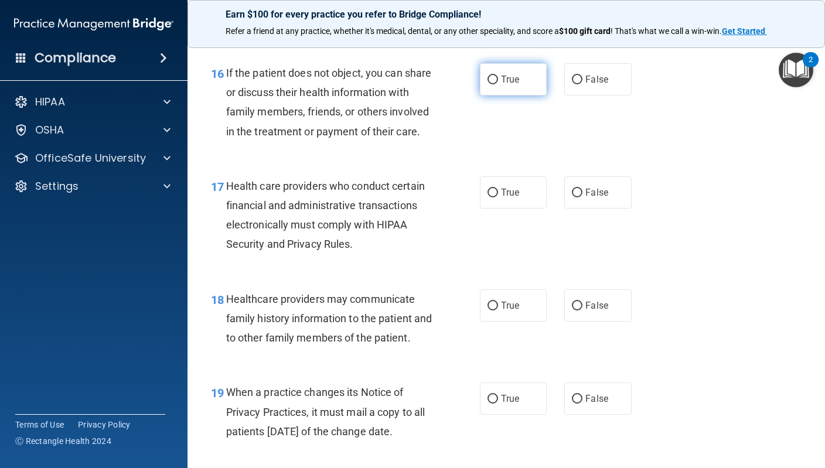
click at [531, 73] on label "True" at bounding box center [513, 79] width 67 height 32
click at [498, 76] on input "True" at bounding box center [492, 80] width 11 height 9
radio input "true"
click at [514, 198] on span "True" at bounding box center [510, 192] width 18 height 11
click at [498, 197] on input "True" at bounding box center [492, 193] width 11 height 9
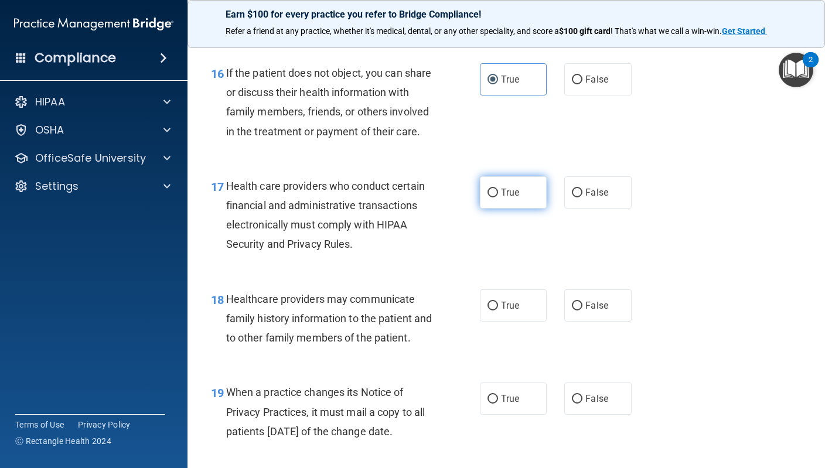
radio input "true"
click at [507, 309] on label "True" at bounding box center [513, 305] width 67 height 32
click at [498, 309] on input "True" at bounding box center [492, 306] width 11 height 9
radio input "true"
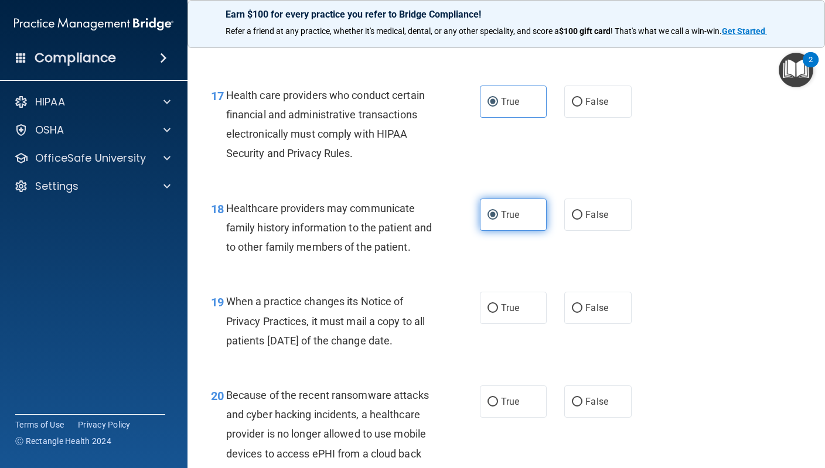
scroll to position [1855, 0]
click at [591, 312] on span "False" at bounding box center [596, 307] width 23 height 11
click at [582, 312] on input "False" at bounding box center [577, 308] width 11 height 9
radio input "true"
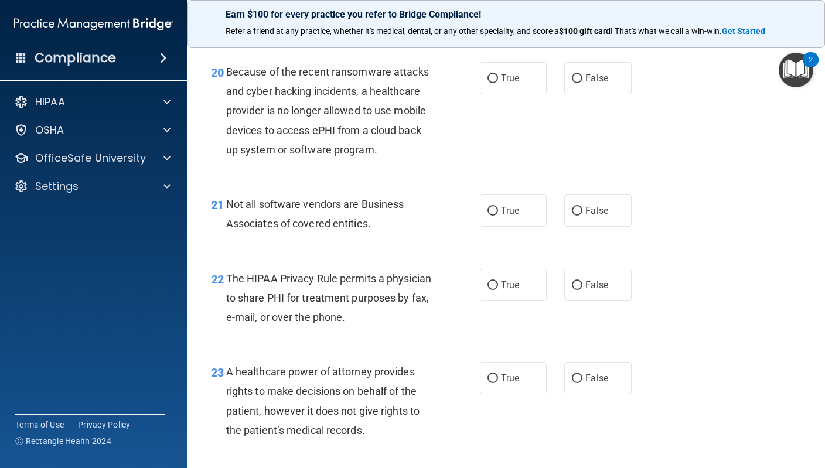
scroll to position [2179, 0]
click at [611, 86] on label "False" at bounding box center [597, 77] width 67 height 32
click at [582, 82] on input "False" at bounding box center [577, 77] width 11 height 9
radio input "true"
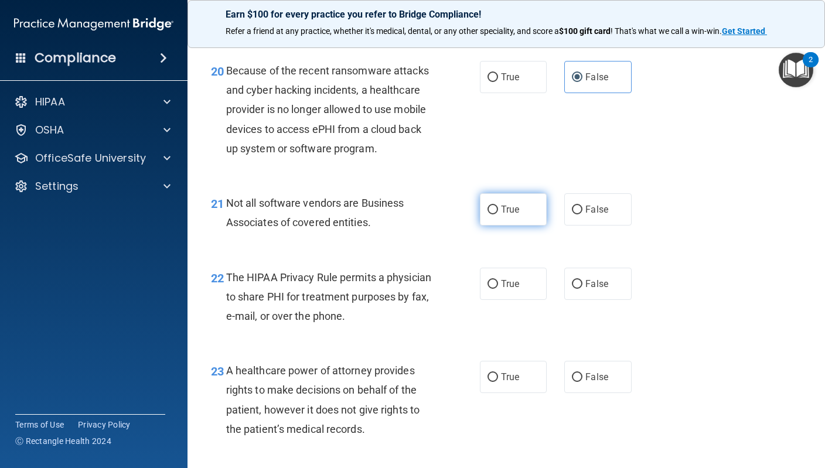
click at [513, 215] on span "True" at bounding box center [510, 209] width 18 height 11
click at [498, 214] on input "True" at bounding box center [492, 210] width 11 height 9
radio input "true"
click at [513, 289] on span "True" at bounding box center [510, 283] width 18 height 11
click at [498, 289] on input "True" at bounding box center [492, 284] width 11 height 9
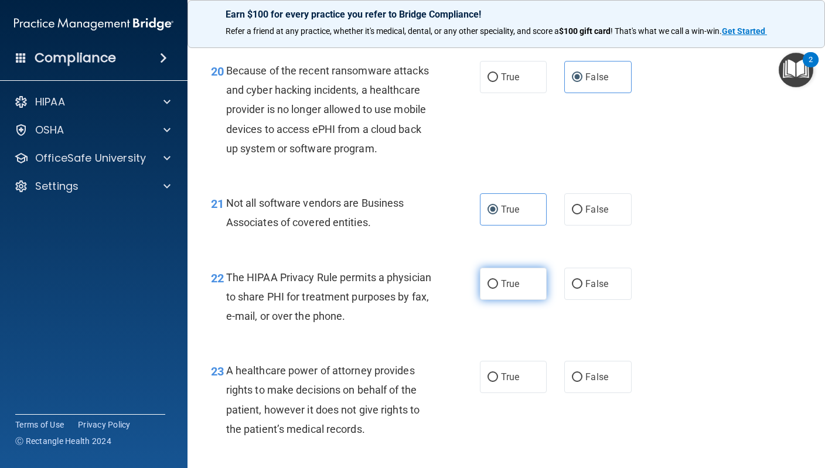
radio input "true"
click at [592, 383] on span "False" at bounding box center [596, 376] width 23 height 11
click at [582, 382] on input "False" at bounding box center [577, 377] width 11 height 9
radio input "true"
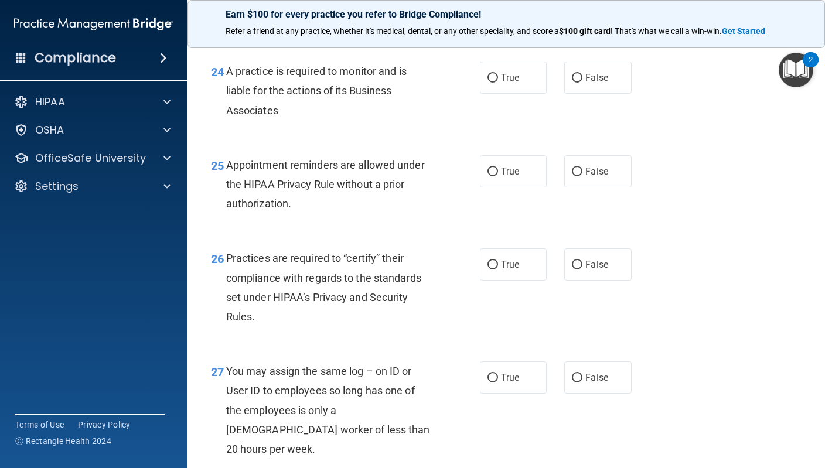
scroll to position [2589, 0]
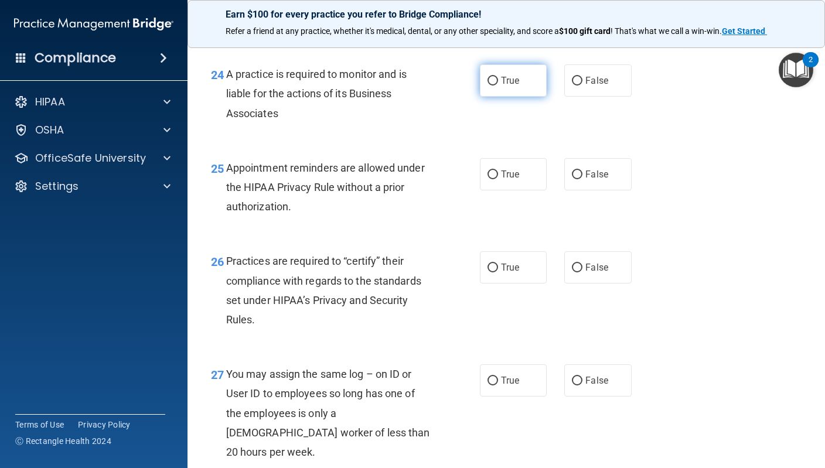
click at [512, 97] on label "True" at bounding box center [513, 80] width 67 height 32
click at [498, 86] on input "True" at bounding box center [492, 81] width 11 height 9
radio input "true"
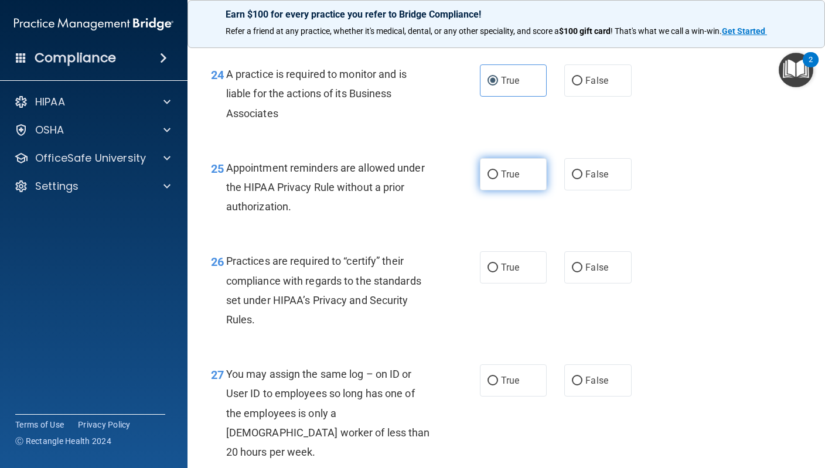
click at [508, 187] on label "True" at bounding box center [513, 174] width 67 height 32
click at [498, 179] on input "True" at bounding box center [492, 175] width 11 height 9
radio input "true"
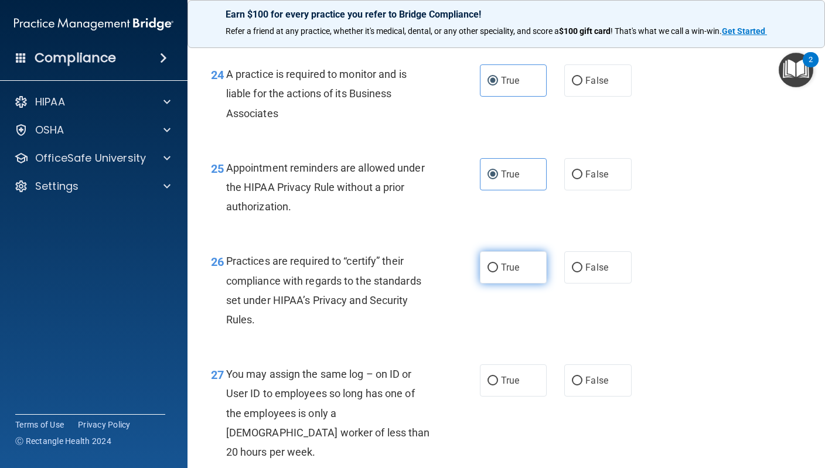
click at [511, 265] on label "True" at bounding box center [513, 267] width 67 height 32
click at [498, 265] on input "True" at bounding box center [492, 268] width 11 height 9
radio input "true"
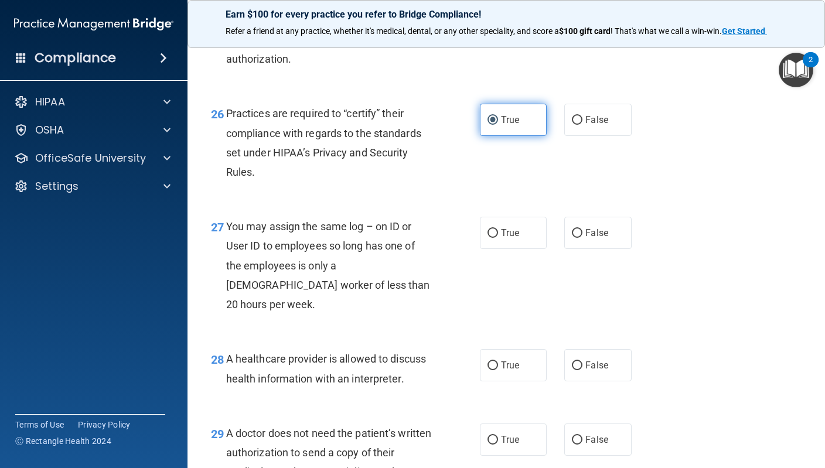
scroll to position [2737, 0]
click at [587, 246] on label "False" at bounding box center [597, 232] width 67 height 32
click at [582, 237] on input "False" at bounding box center [577, 233] width 11 height 9
radio input "true"
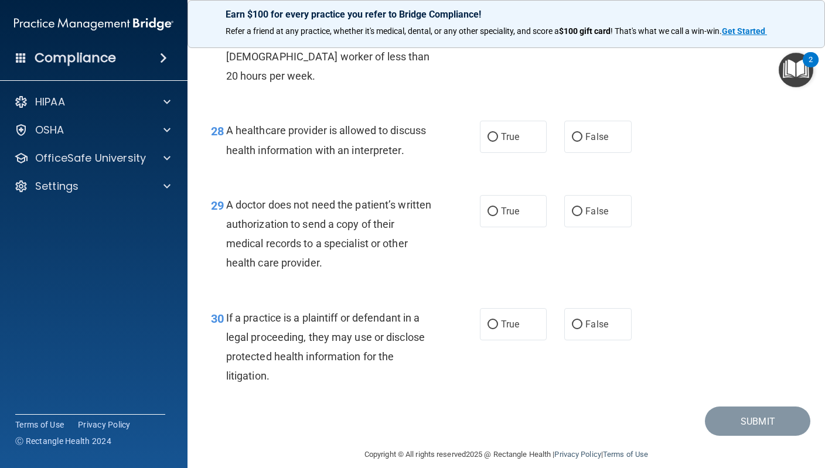
scroll to position [2964, 0]
click at [504, 121] on label "True" at bounding box center [513, 137] width 67 height 32
click at [498, 134] on input "True" at bounding box center [492, 138] width 11 height 9
radio input "true"
click at [586, 206] on span "False" at bounding box center [596, 211] width 23 height 11
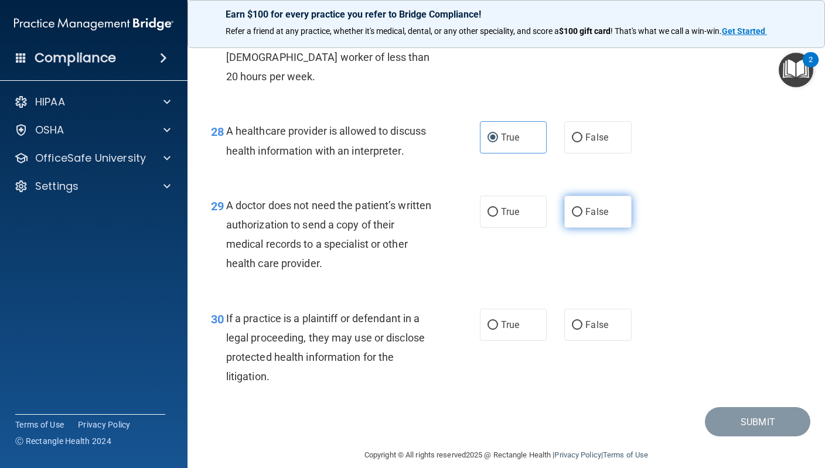
click at [582, 208] on input "False" at bounding box center [577, 212] width 11 height 9
radio input "true"
click at [517, 317] on label "True" at bounding box center [513, 325] width 67 height 32
click at [498, 321] on input "True" at bounding box center [492, 325] width 11 height 9
radio input "true"
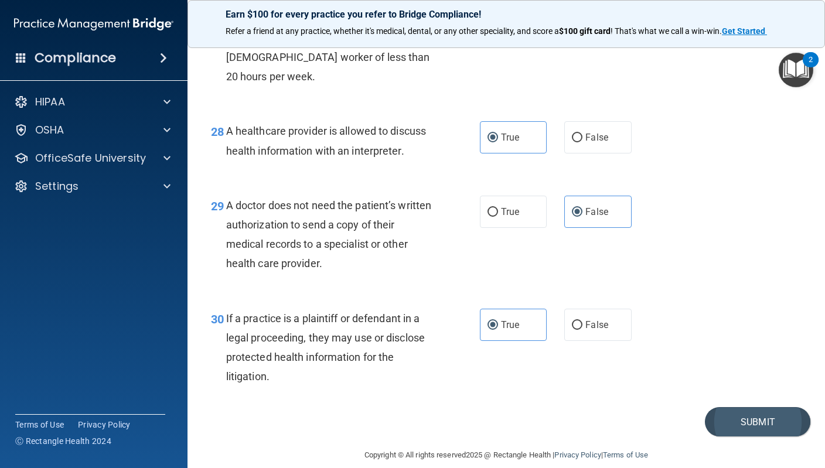
click at [763, 409] on button "Submit" at bounding box center [757, 422] width 105 height 30
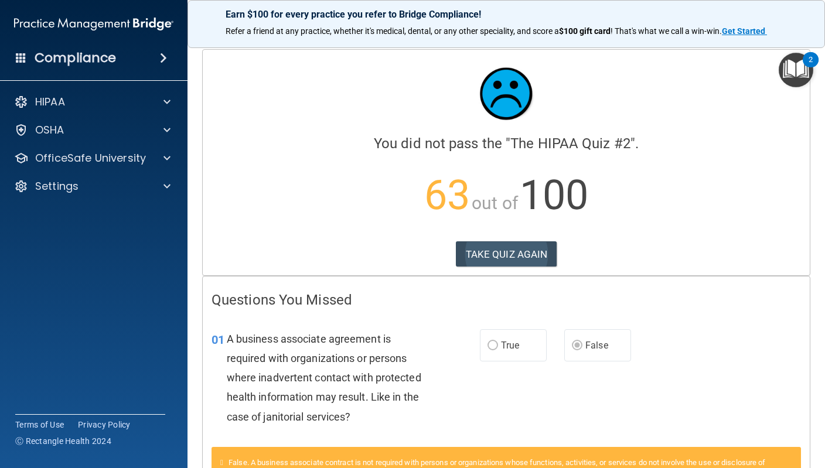
click at [514, 254] on button "TAKE QUIZ AGAIN" at bounding box center [506, 254] width 101 height 26
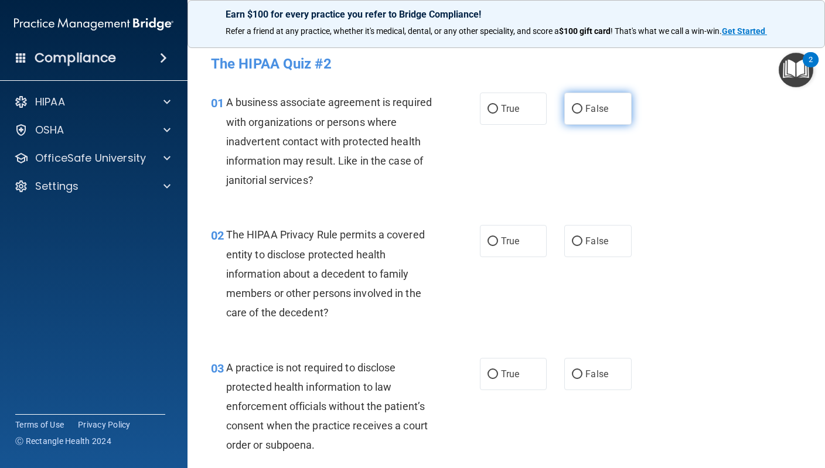
click at [594, 112] on span "False" at bounding box center [596, 108] width 23 height 11
click at [582, 112] on input "False" at bounding box center [577, 109] width 11 height 9
radio input "true"
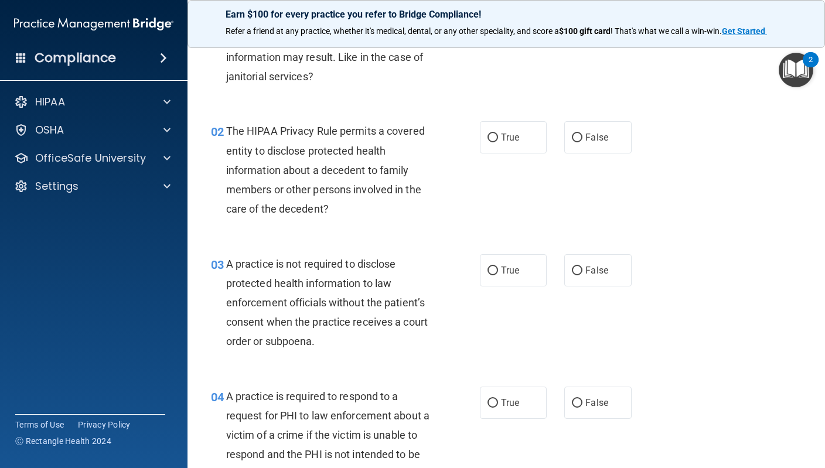
scroll to position [103, 0]
click at [520, 131] on label "True" at bounding box center [513, 138] width 67 height 32
click at [498, 134] on input "True" at bounding box center [492, 138] width 11 height 9
radio input "true"
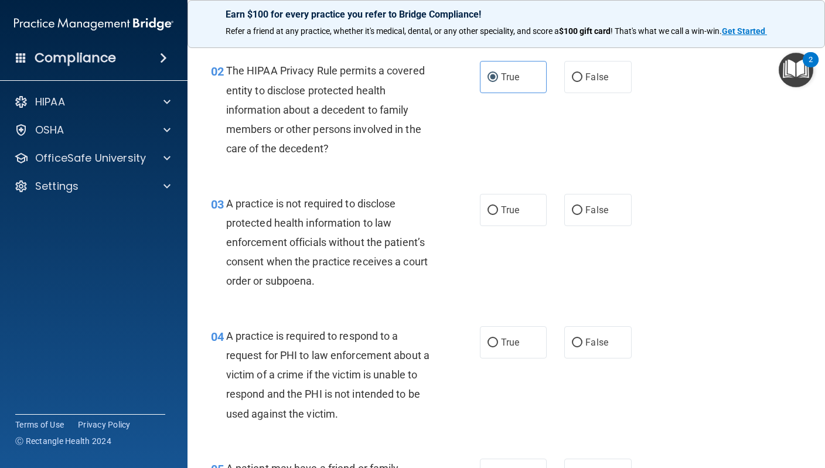
scroll to position [165, 0]
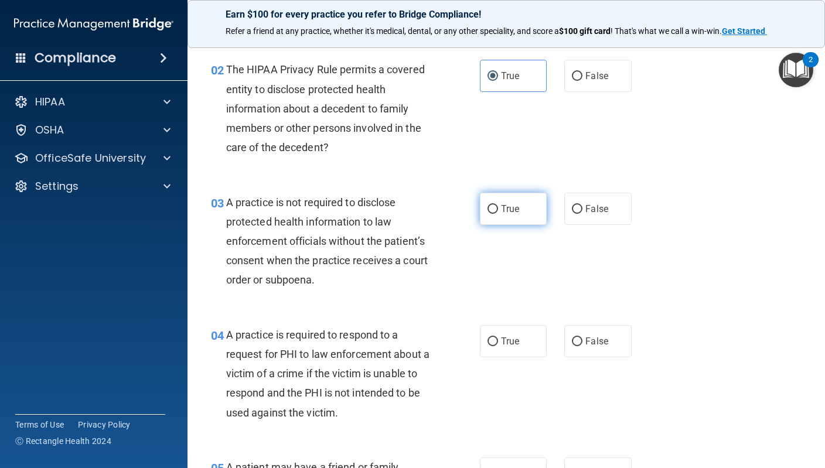
click at [510, 212] on span "True" at bounding box center [510, 208] width 18 height 11
click at [498, 212] on input "True" at bounding box center [492, 209] width 11 height 9
radio input "true"
click at [516, 332] on label "True" at bounding box center [513, 341] width 67 height 32
click at [498, 337] on input "True" at bounding box center [492, 341] width 11 height 9
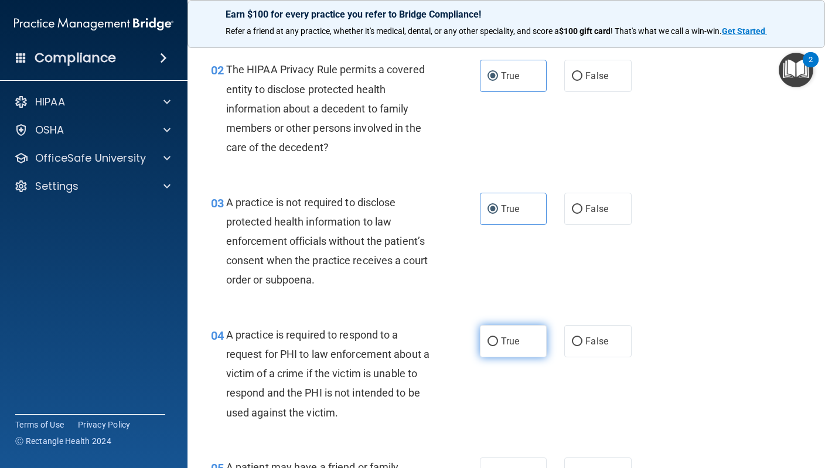
radio input "true"
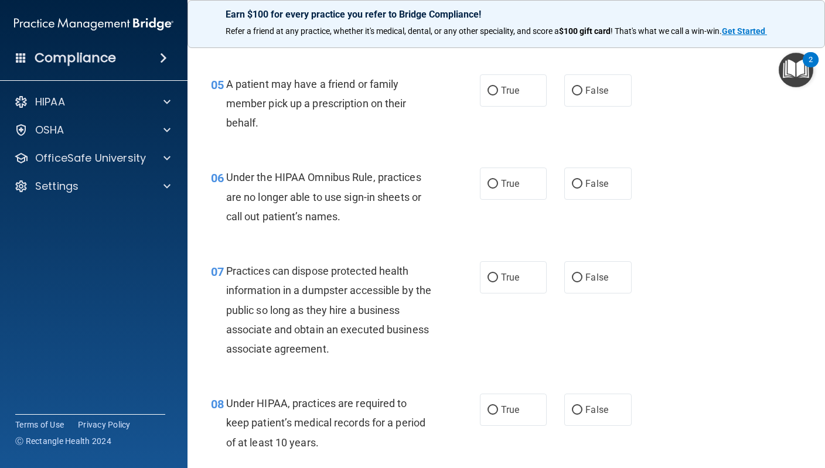
scroll to position [554, 0]
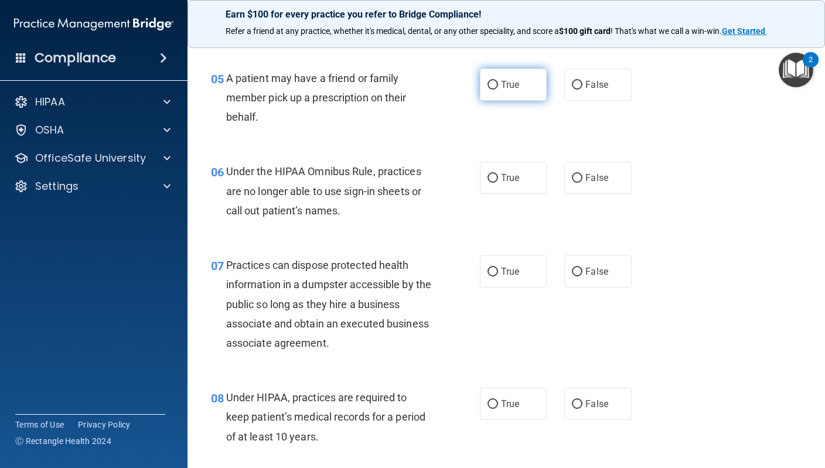
click at [524, 72] on label "True" at bounding box center [513, 85] width 67 height 32
click at [498, 81] on input "True" at bounding box center [492, 85] width 11 height 9
radio input "true"
click at [584, 176] on label "False" at bounding box center [597, 178] width 67 height 32
click at [582, 176] on input "False" at bounding box center [577, 178] width 11 height 9
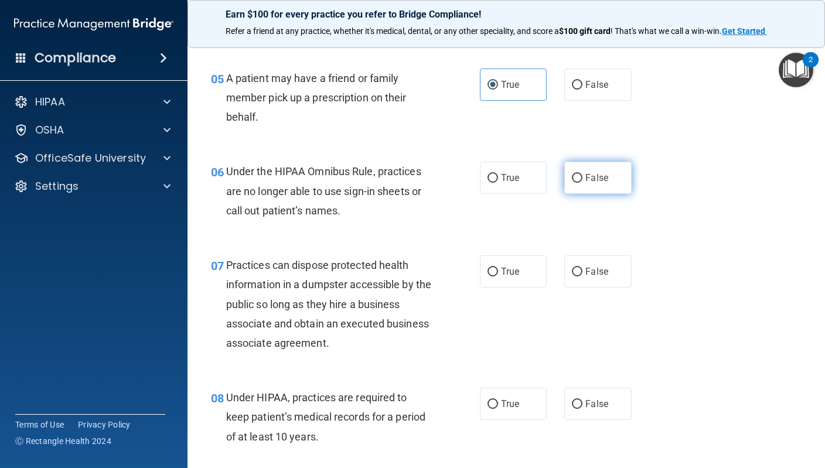
radio input "true"
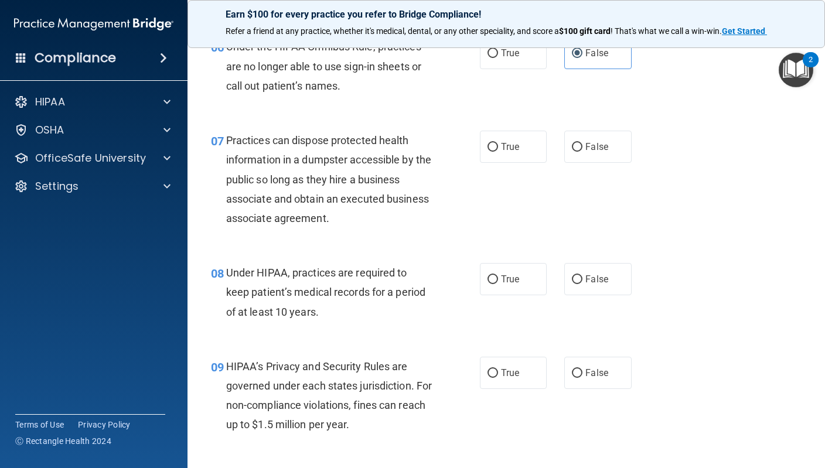
scroll to position [681, 0]
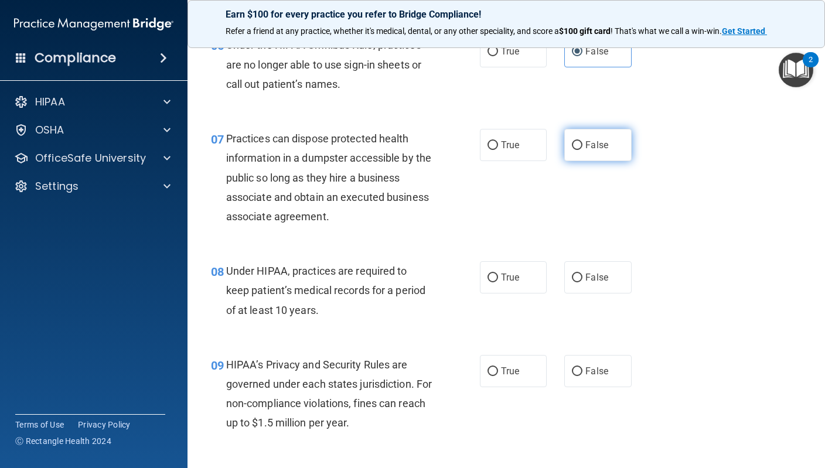
click at [588, 139] on span "False" at bounding box center [596, 144] width 23 height 11
click at [582, 141] on input "False" at bounding box center [577, 145] width 11 height 9
radio input "true"
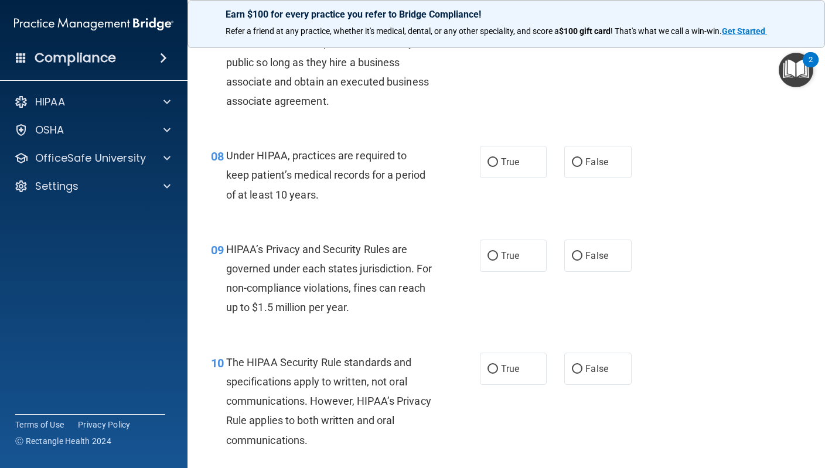
scroll to position [799, 0]
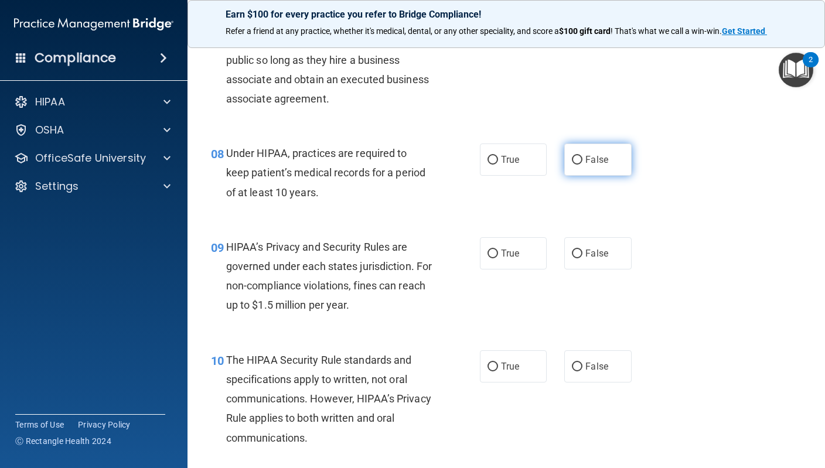
click at [599, 165] on label "False" at bounding box center [597, 160] width 67 height 32
click at [582, 165] on input "False" at bounding box center [577, 160] width 11 height 9
radio input "true"
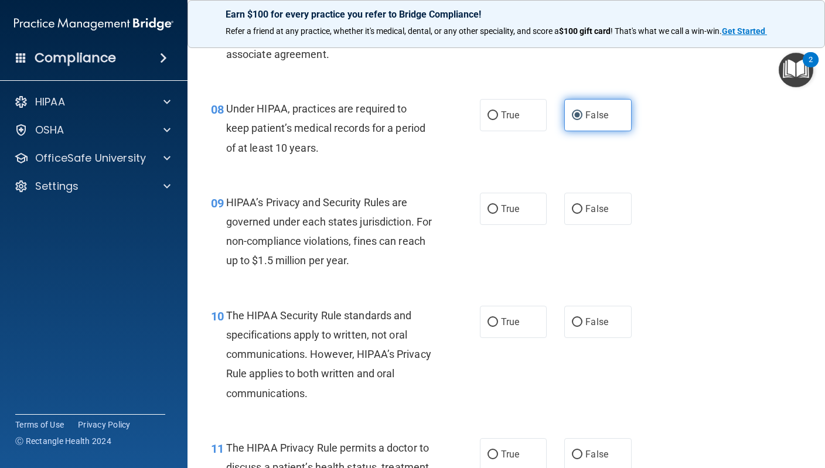
scroll to position [848, 0]
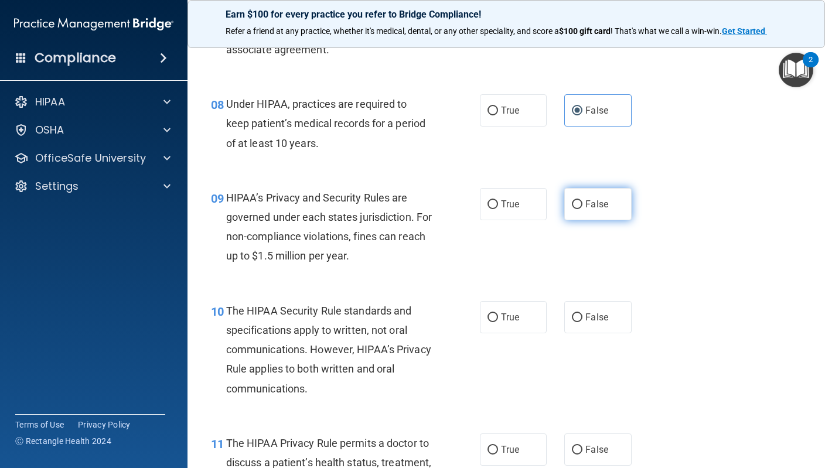
click at [600, 199] on span "False" at bounding box center [596, 204] width 23 height 11
click at [582, 200] on input "False" at bounding box center [577, 204] width 11 height 9
radio input "true"
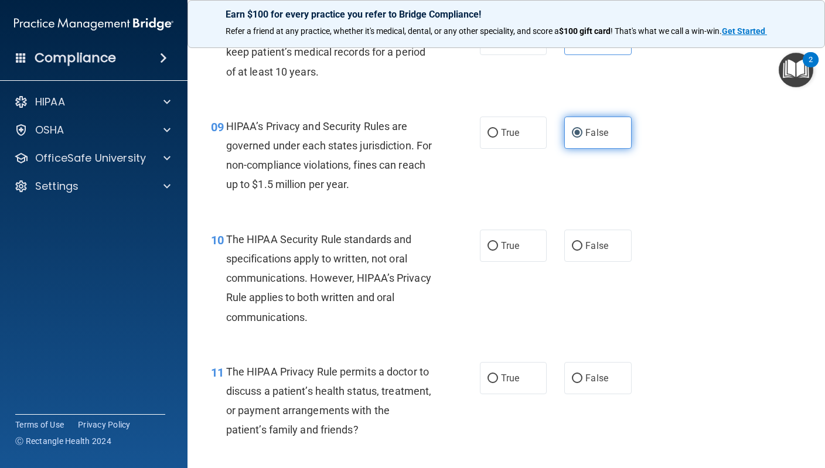
scroll to position [952, 0]
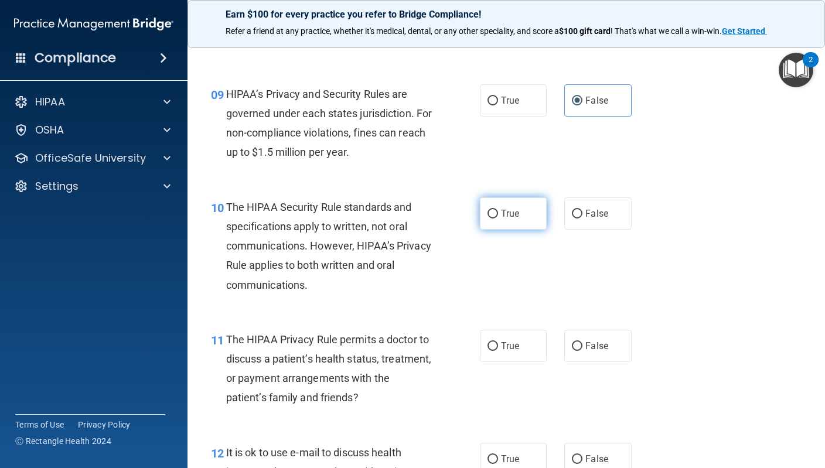
click at [519, 208] on span "True" at bounding box center [510, 213] width 18 height 11
click at [498, 210] on input "True" at bounding box center [492, 214] width 11 height 9
radio input "true"
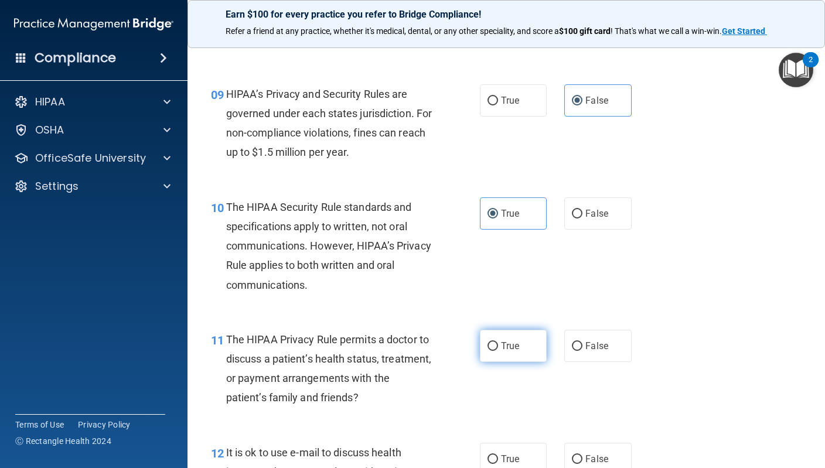
click at [503, 341] on span "True" at bounding box center [510, 345] width 18 height 11
click at [498, 342] on input "True" at bounding box center [492, 346] width 11 height 9
radio input "true"
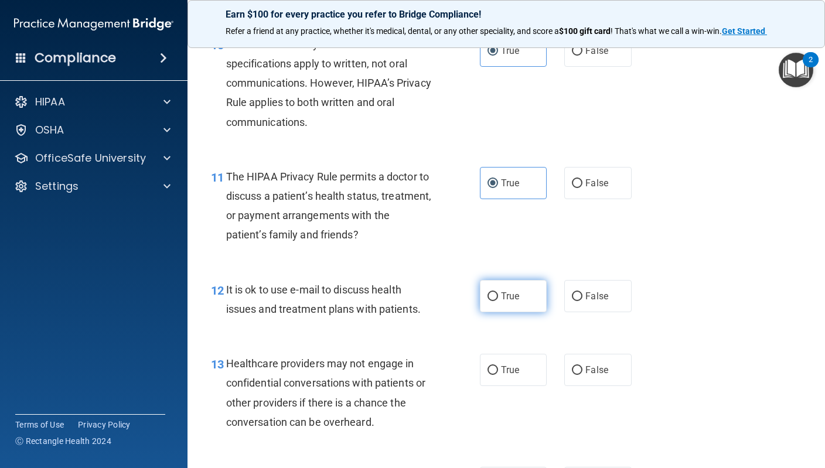
scroll to position [1122, 0]
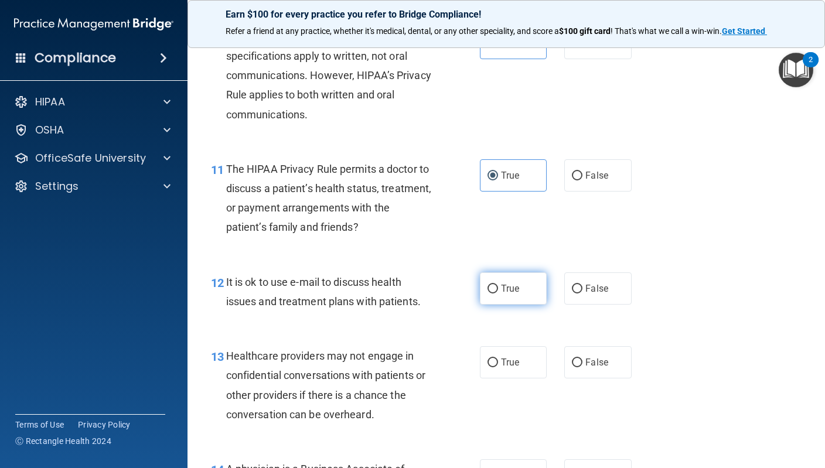
click at [503, 287] on span "True" at bounding box center [510, 288] width 18 height 11
click at [498, 287] on input "True" at bounding box center [492, 289] width 11 height 9
radio input "true"
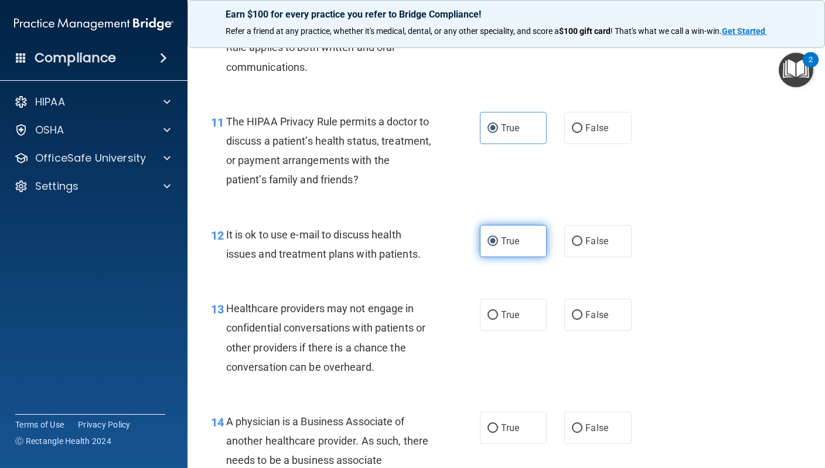
scroll to position [1175, 0]
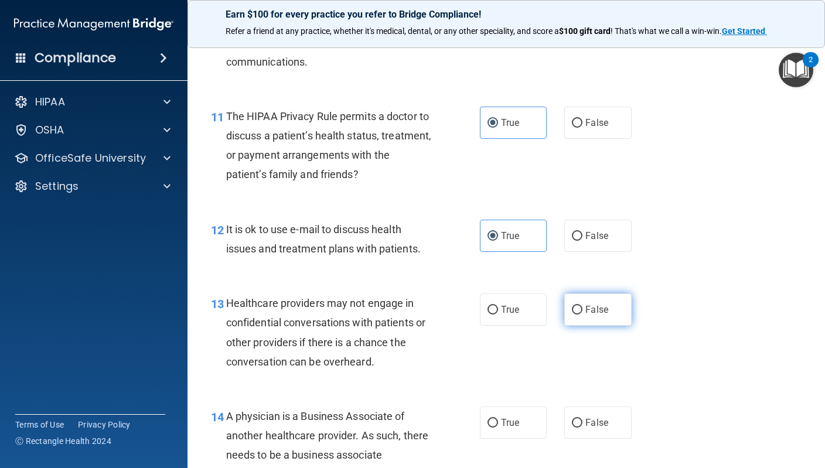
click at [596, 312] on label "False" at bounding box center [597, 310] width 67 height 32
click at [582, 312] on input "False" at bounding box center [577, 310] width 11 height 9
radio input "true"
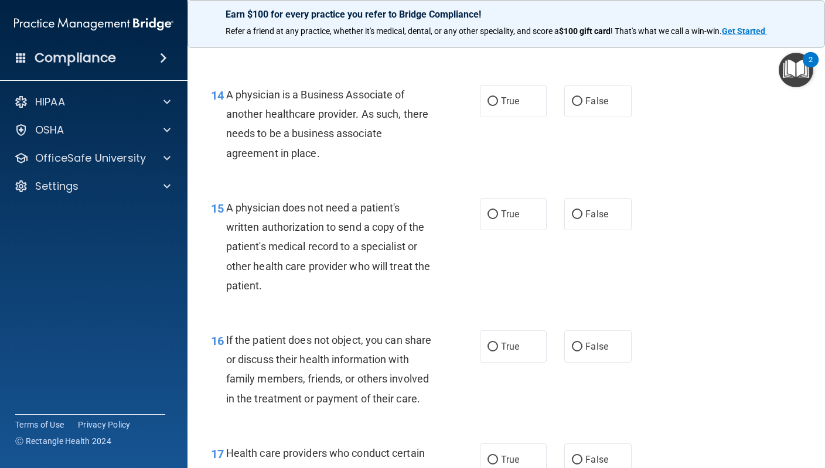
scroll to position [1498, 0]
click at [613, 98] on label "False" at bounding box center [597, 100] width 67 height 32
click at [582, 98] on input "False" at bounding box center [577, 100] width 11 height 9
radio input "true"
click at [523, 200] on label "True" at bounding box center [513, 213] width 67 height 32
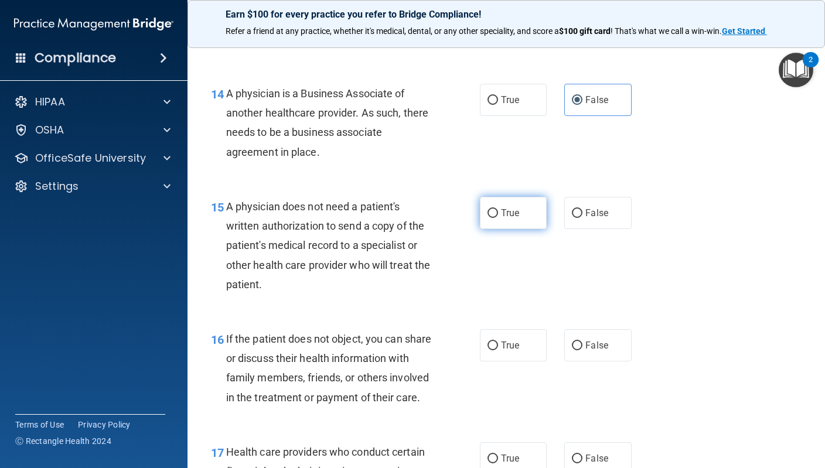
click at [498, 209] on input "True" at bounding box center [492, 213] width 11 height 9
radio input "true"
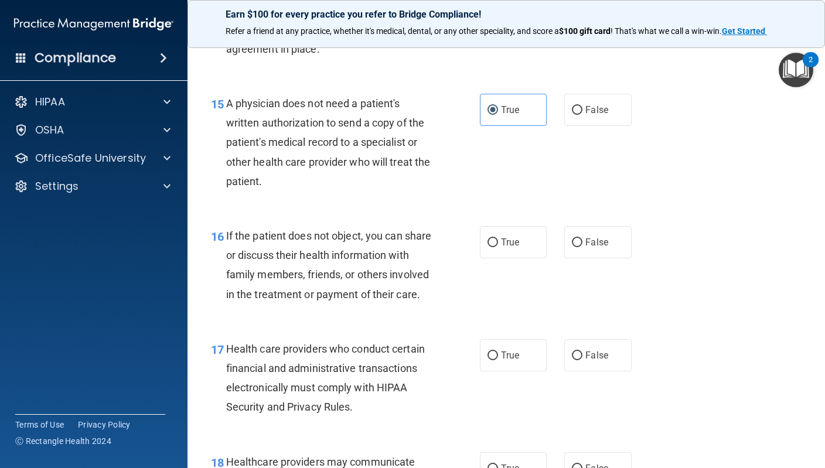
scroll to position [1603, 0]
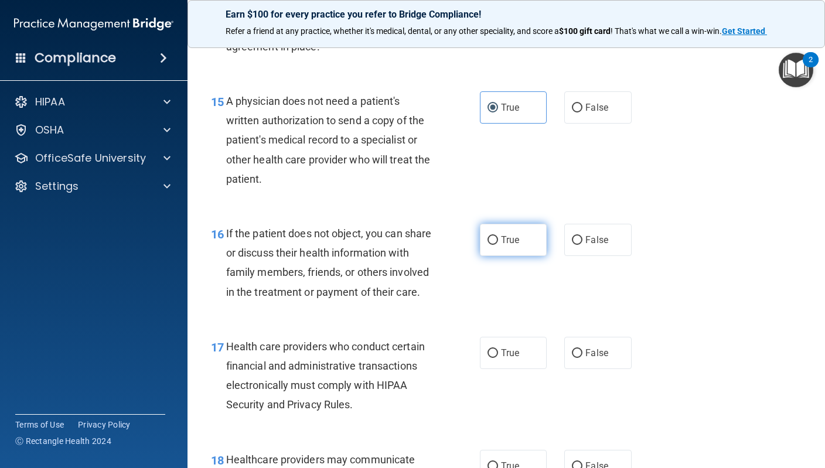
click at [510, 234] on span "True" at bounding box center [510, 239] width 18 height 11
click at [498, 236] on input "True" at bounding box center [492, 240] width 11 height 9
radio input "true"
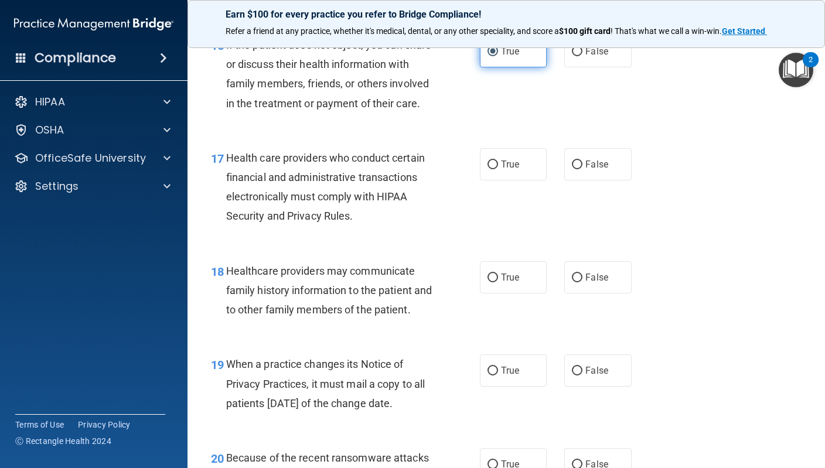
scroll to position [1806, 0]
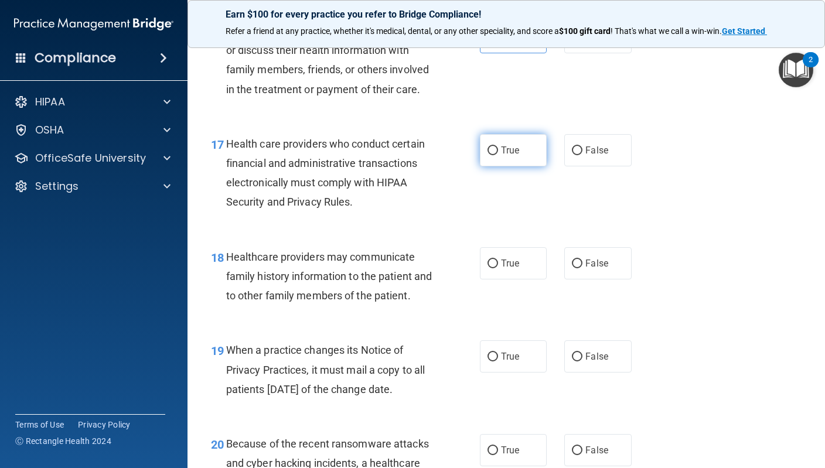
click at [503, 156] on span "True" at bounding box center [510, 150] width 18 height 11
click at [498, 155] on input "True" at bounding box center [492, 150] width 11 height 9
radio input "true"
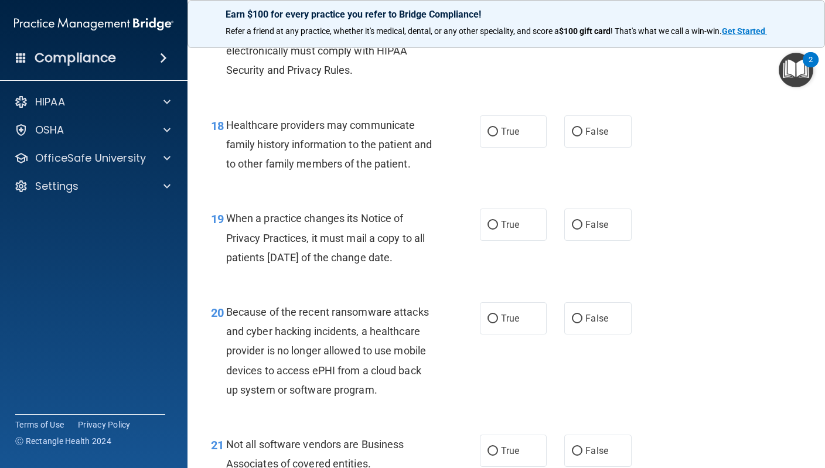
scroll to position [1937, 0]
click at [588, 138] on span "False" at bounding box center [596, 132] width 23 height 11
click at [582, 137] on input "False" at bounding box center [577, 132] width 11 height 9
radio input "true"
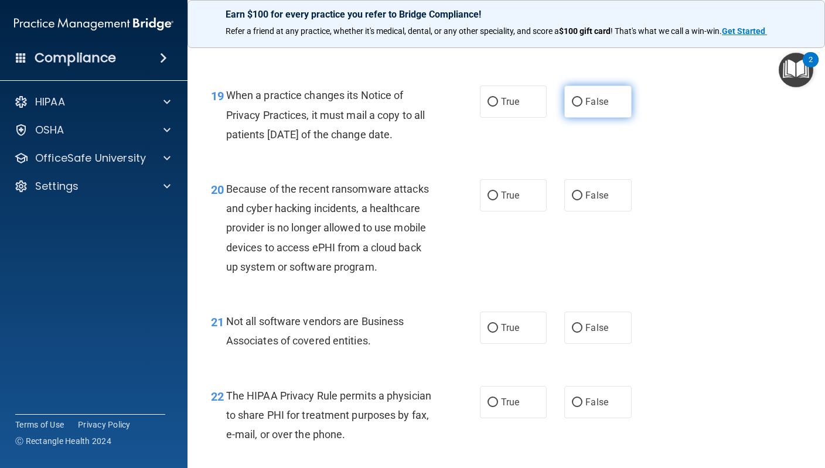
scroll to position [2072, 0]
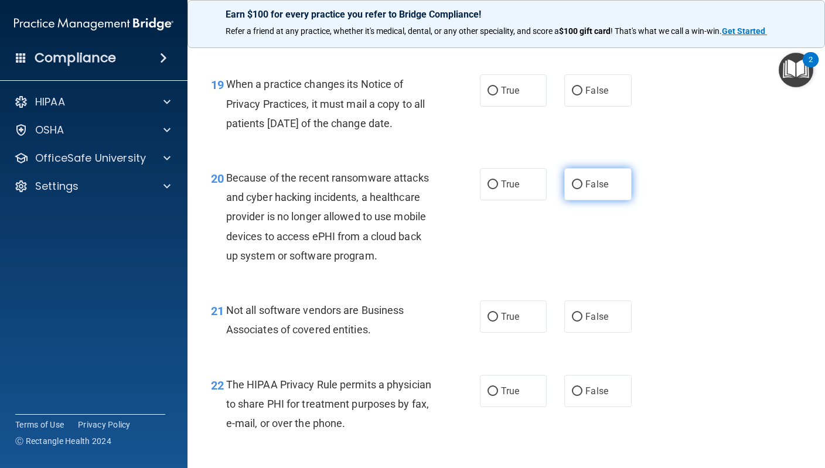
click at [598, 190] on span "False" at bounding box center [596, 184] width 23 height 11
click at [582, 189] on input "False" at bounding box center [577, 184] width 11 height 9
radio input "true"
click at [606, 96] on span "False" at bounding box center [596, 90] width 23 height 11
click at [582, 96] on input "False" at bounding box center [577, 91] width 11 height 9
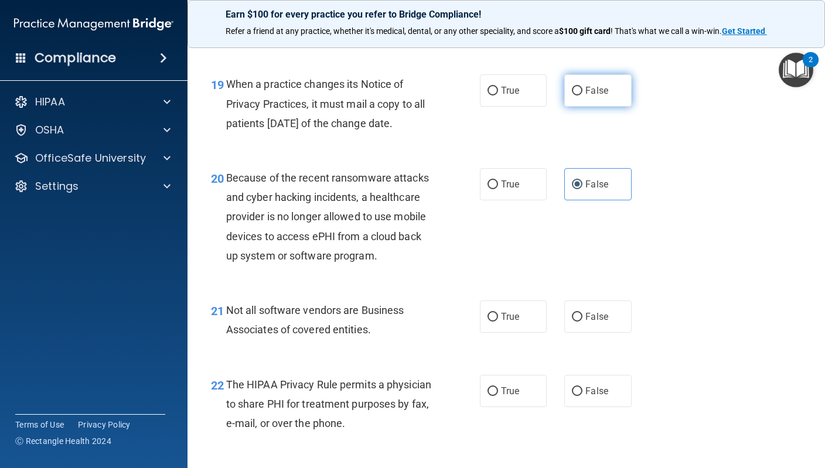
radio input "true"
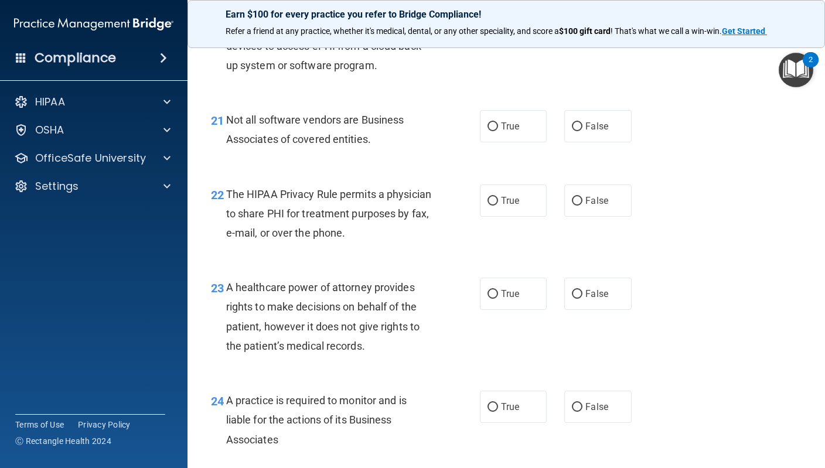
scroll to position [2265, 0]
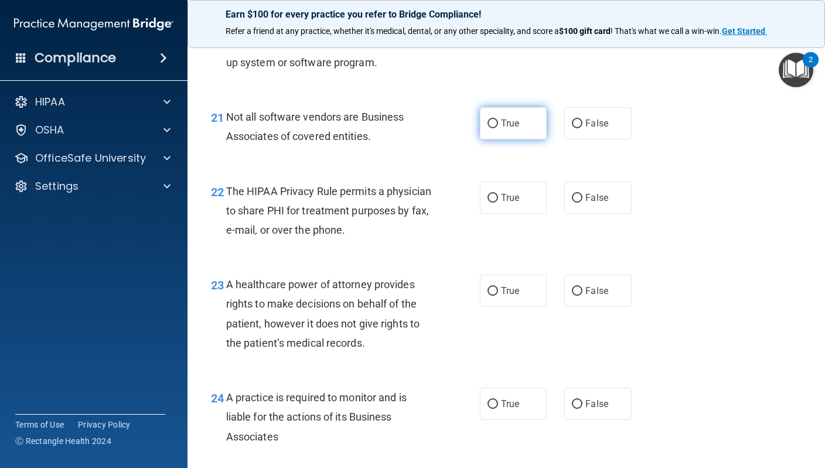
click at [519, 129] on span "True" at bounding box center [510, 123] width 18 height 11
click at [498, 128] on input "True" at bounding box center [492, 124] width 11 height 9
radio input "true"
click at [516, 198] on label "True" at bounding box center [513, 198] width 67 height 32
click at [498, 198] on input "True" at bounding box center [492, 198] width 11 height 9
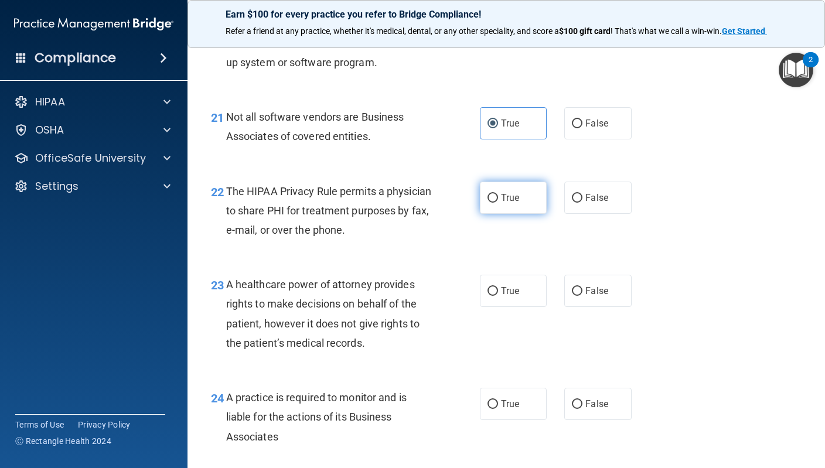
radio input "true"
click at [589, 296] on span "False" at bounding box center [596, 290] width 23 height 11
click at [582, 296] on input "False" at bounding box center [577, 291] width 11 height 9
radio input "true"
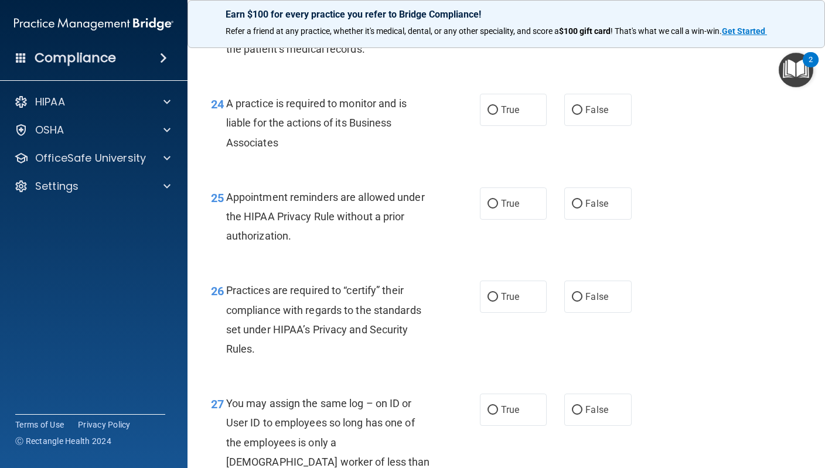
scroll to position [2560, 0]
click at [605, 299] on span "False" at bounding box center [596, 296] width 23 height 11
click at [582, 299] on input "False" at bounding box center [577, 296] width 11 height 9
radio input "true"
click at [607, 112] on span "False" at bounding box center [596, 109] width 23 height 11
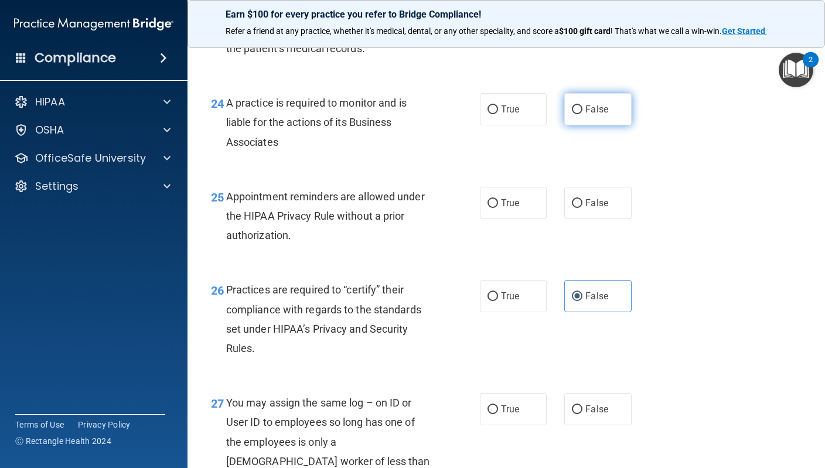
click at [582, 112] on input "False" at bounding box center [577, 109] width 11 height 9
radio input "true"
click at [520, 206] on label "True" at bounding box center [513, 203] width 67 height 32
click at [498, 206] on input "True" at bounding box center [492, 203] width 11 height 9
radio input "true"
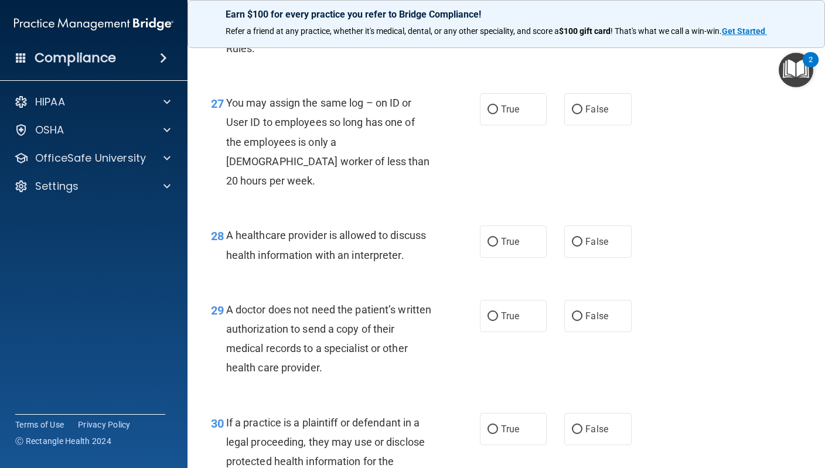
scroll to position [2870, 0]
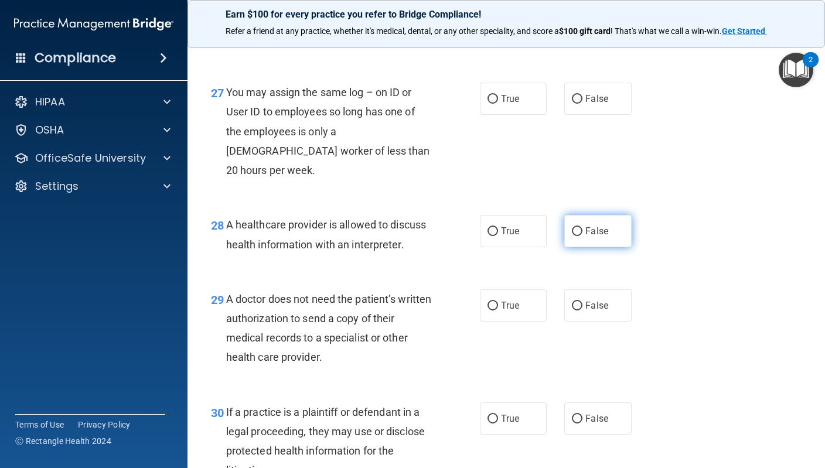
click at [612, 215] on label "False" at bounding box center [597, 231] width 67 height 32
click at [582, 227] on input "False" at bounding box center [577, 231] width 11 height 9
radio input "true"
click at [610, 105] on label "False" at bounding box center [597, 99] width 67 height 32
click at [582, 104] on input "False" at bounding box center [577, 99] width 11 height 9
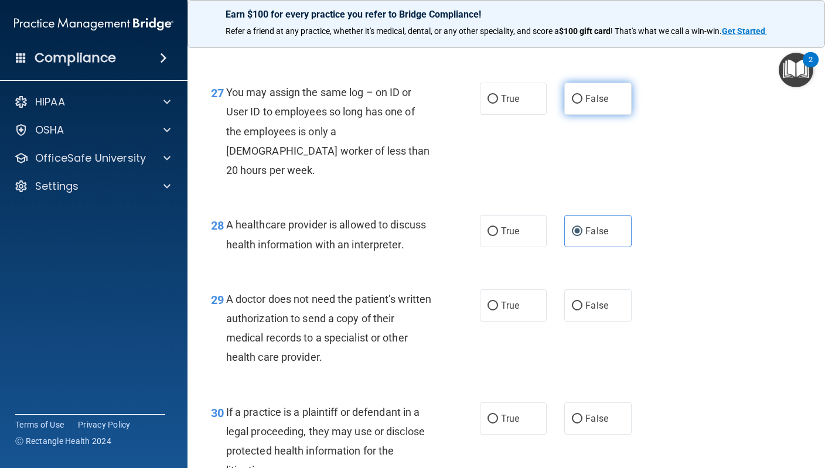
radio input "true"
click at [521, 289] on label "True" at bounding box center [513, 305] width 67 height 32
click at [498, 302] on input "True" at bounding box center [492, 306] width 11 height 9
radio input "true"
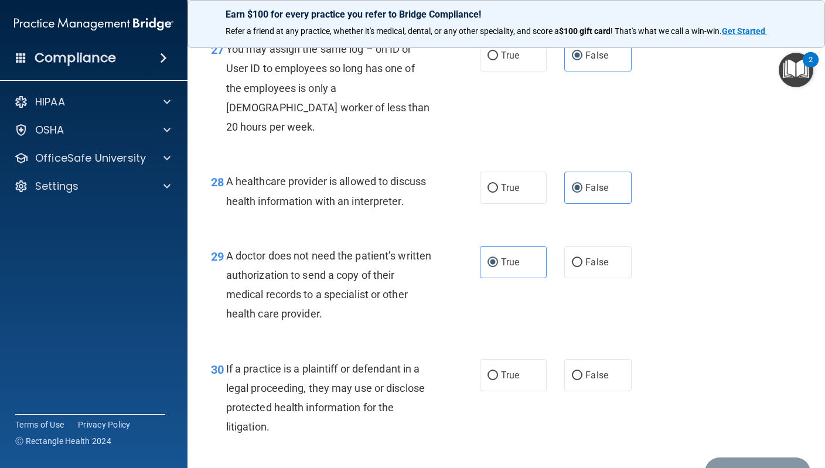
scroll to position [2906, 0]
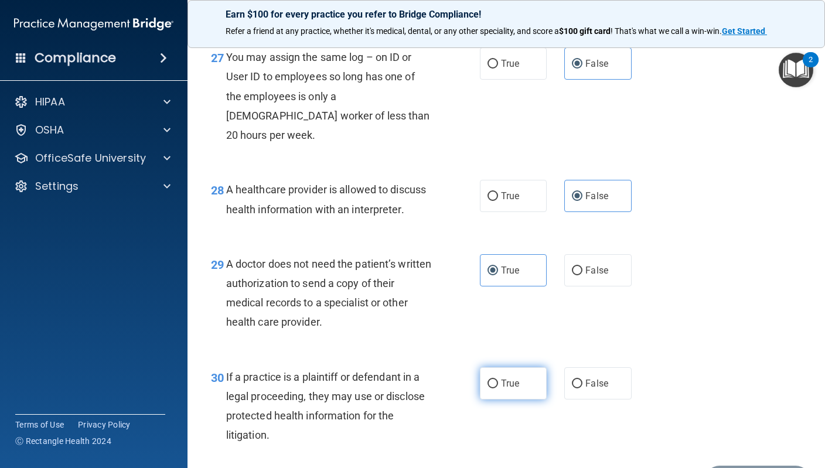
click at [510, 377] on label "True" at bounding box center [513, 383] width 67 height 32
click at [498, 380] on input "True" at bounding box center [492, 384] width 11 height 9
radio input "true"
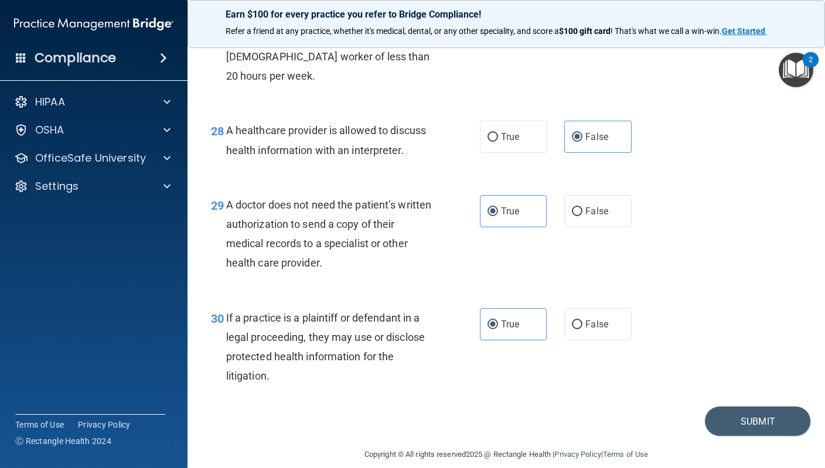
scroll to position [2964, 0]
click at [760, 407] on button "Submit" at bounding box center [757, 422] width 105 height 30
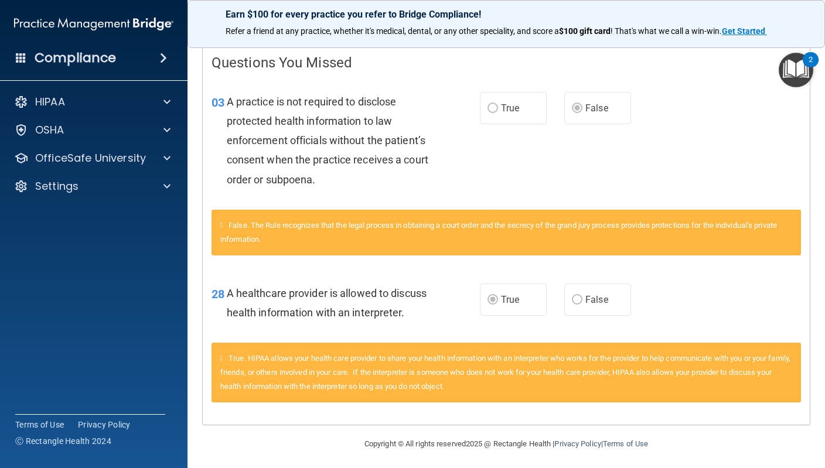
scroll to position [237, 0]
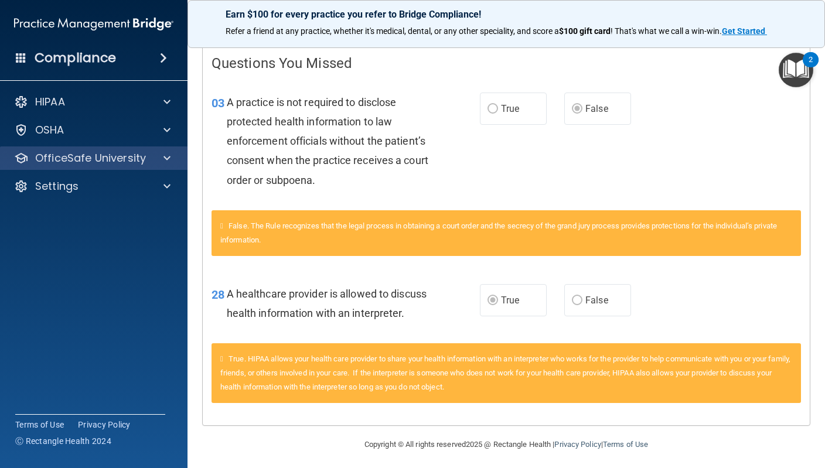
click at [135, 155] on p "OfficeSafe University" at bounding box center [90, 158] width 111 height 14
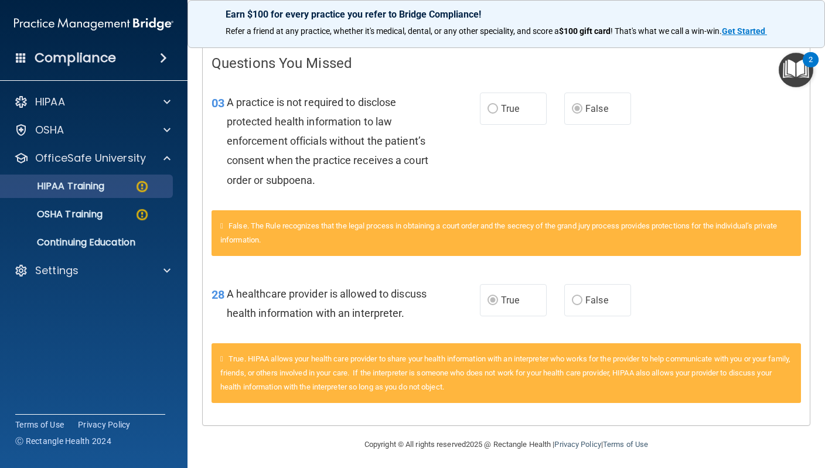
click at [128, 186] on div "HIPAA Training" at bounding box center [88, 186] width 160 height 12
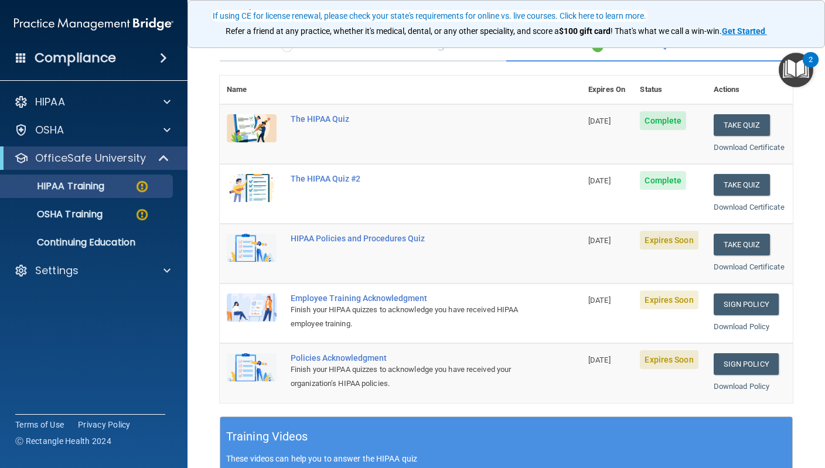
scroll to position [119, 0]
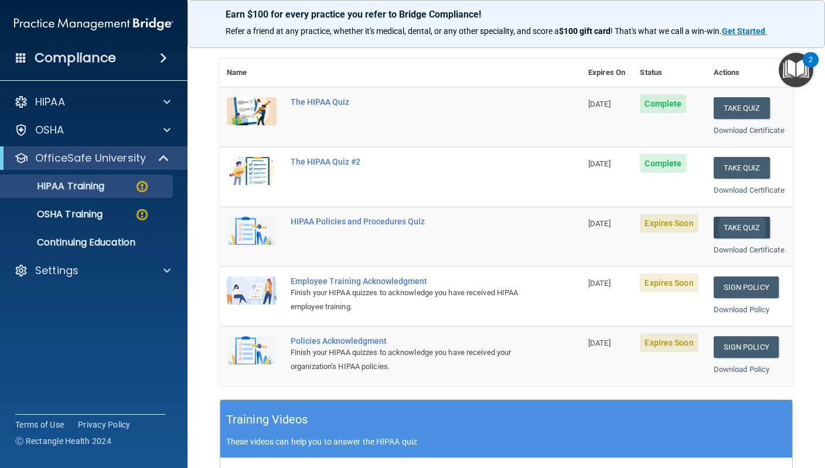
click at [740, 224] on button "Take Quiz" at bounding box center [742, 228] width 56 height 22
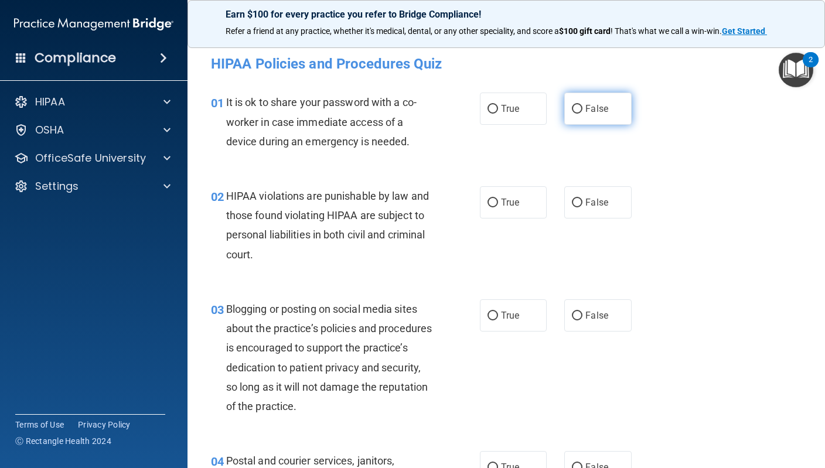
click at [602, 116] on label "False" at bounding box center [597, 109] width 67 height 32
click at [582, 114] on input "False" at bounding box center [577, 109] width 11 height 9
radio input "true"
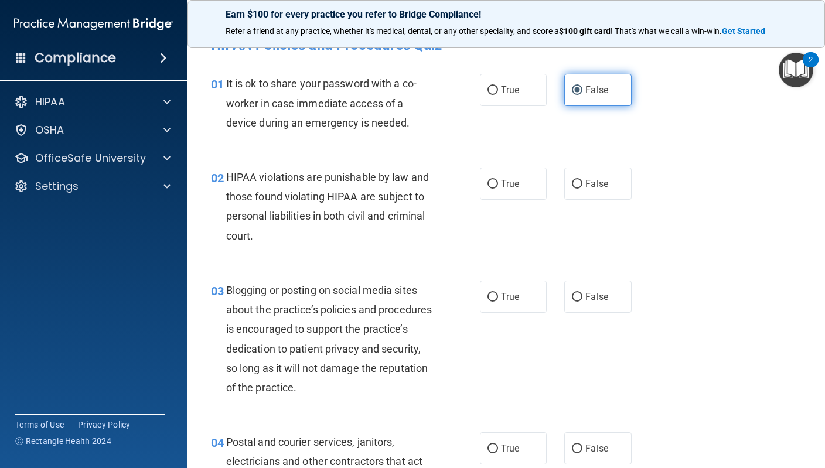
scroll to position [23, 0]
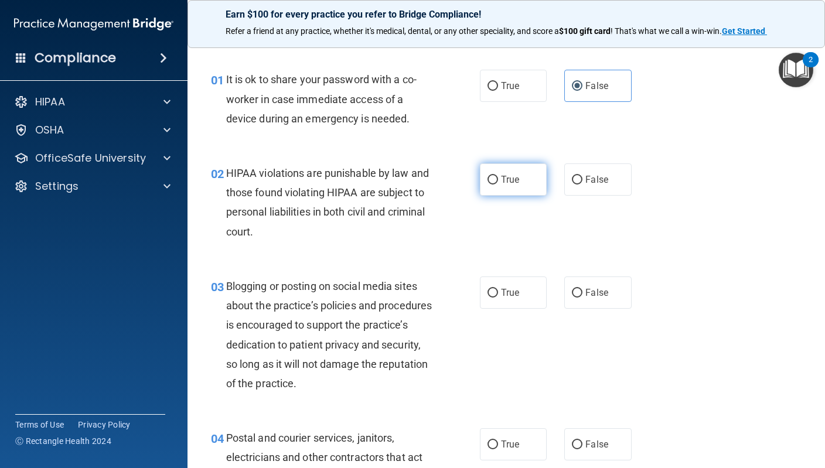
click at [519, 186] on label "True" at bounding box center [513, 179] width 67 height 32
click at [498, 185] on input "True" at bounding box center [492, 180] width 11 height 9
radio input "true"
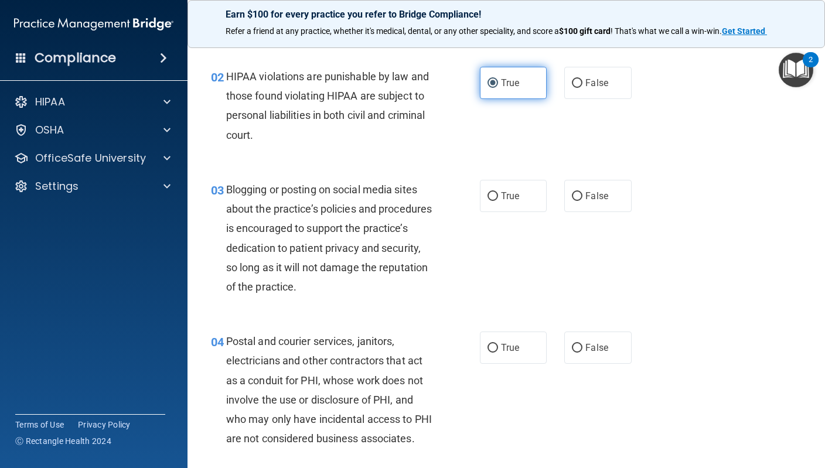
scroll to position [126, 0]
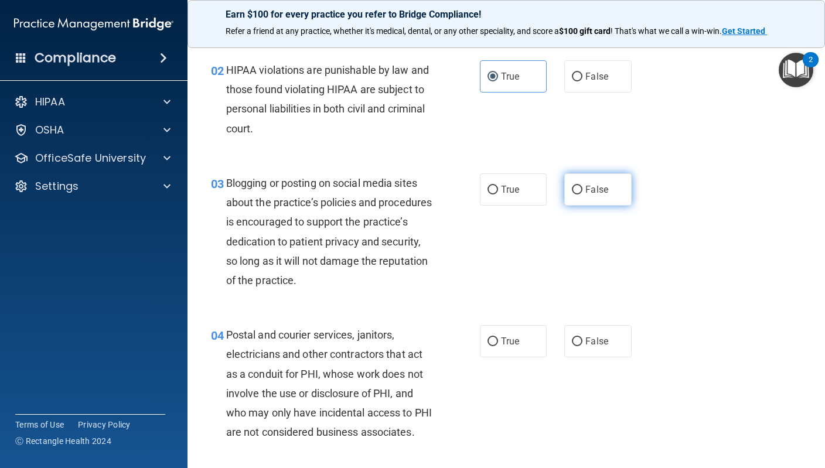
click at [593, 196] on label "False" at bounding box center [597, 189] width 67 height 32
click at [582, 195] on input "False" at bounding box center [577, 190] width 11 height 9
radio input "true"
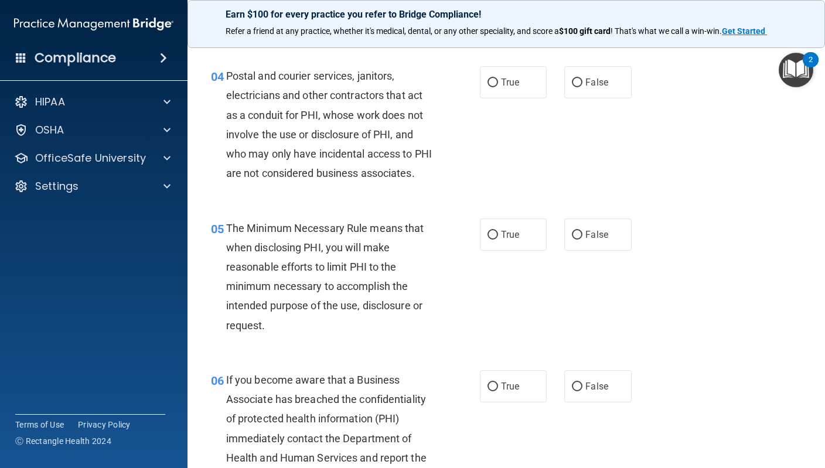
scroll to position [384, 0]
click at [596, 83] on span "False" at bounding box center [596, 82] width 23 height 11
click at [582, 83] on input "False" at bounding box center [577, 83] width 11 height 9
radio input "true"
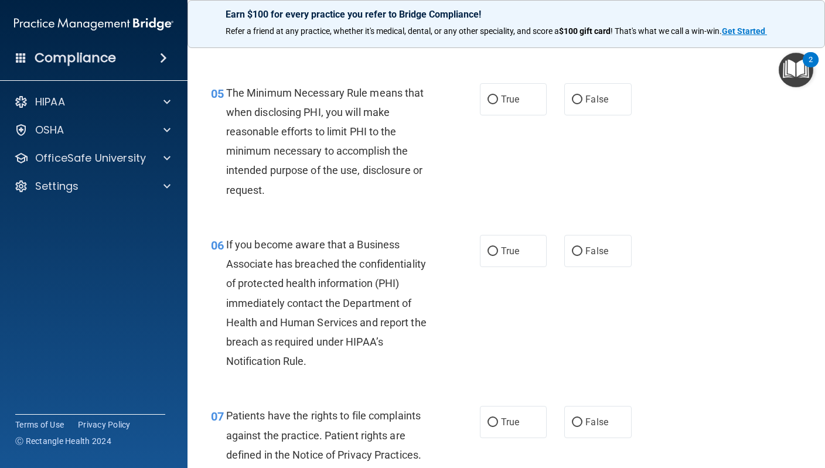
scroll to position [521, 0]
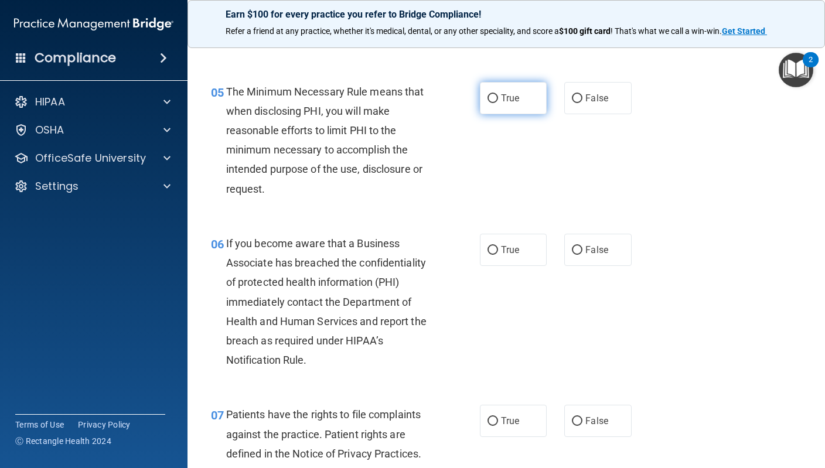
click at [534, 112] on label "True" at bounding box center [513, 98] width 67 height 32
click at [498, 103] on input "True" at bounding box center [492, 98] width 11 height 9
radio input "true"
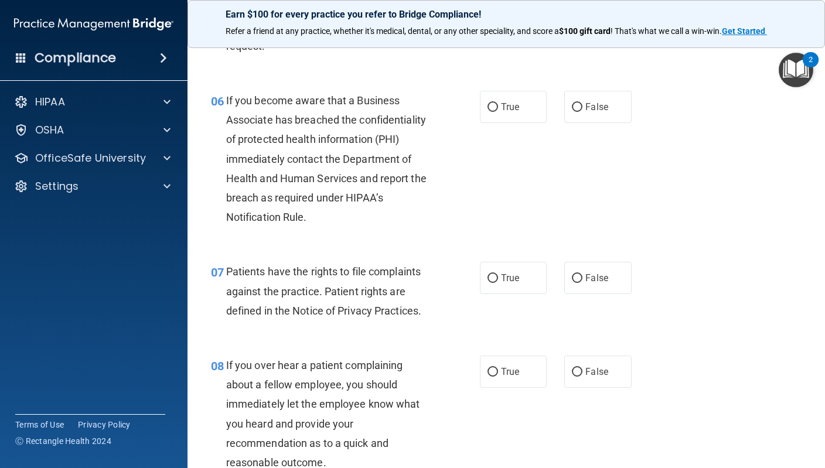
scroll to position [666, 0]
click at [521, 114] on label "True" at bounding box center [513, 106] width 67 height 32
click at [498, 111] on input "True" at bounding box center [492, 106] width 11 height 9
radio input "true"
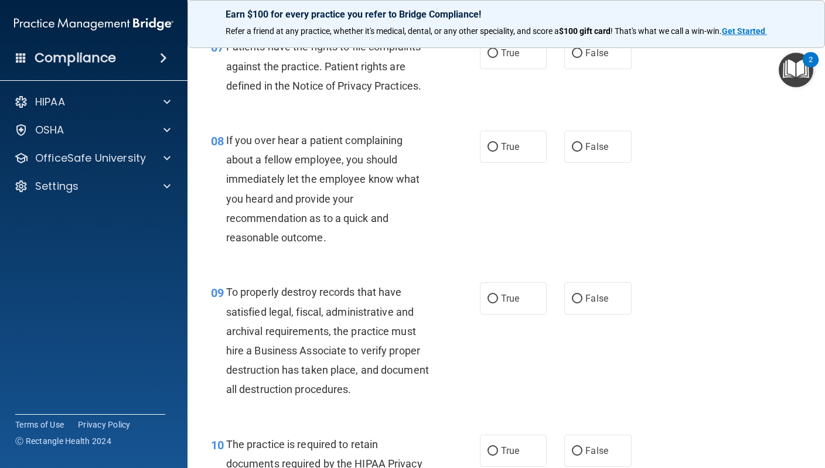
scroll to position [890, 0]
click at [515, 58] on span "True" at bounding box center [510, 52] width 18 height 11
click at [498, 57] on input "True" at bounding box center [492, 53] width 11 height 9
radio input "true"
click at [581, 151] on input "False" at bounding box center [577, 146] width 11 height 9
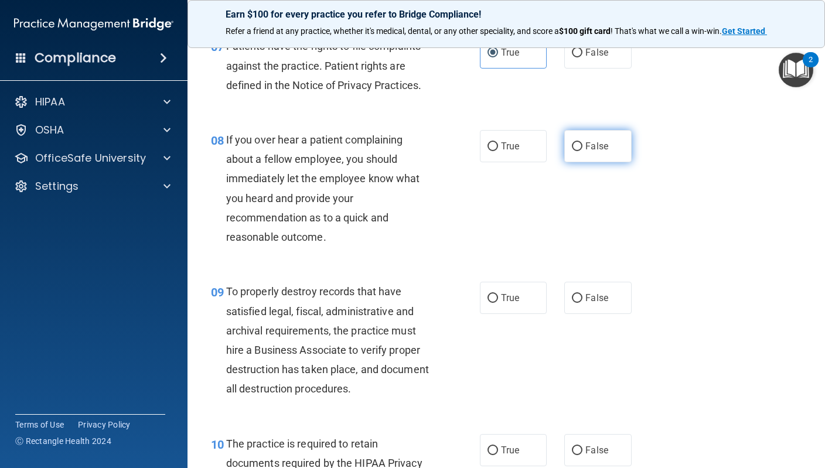
radio input "true"
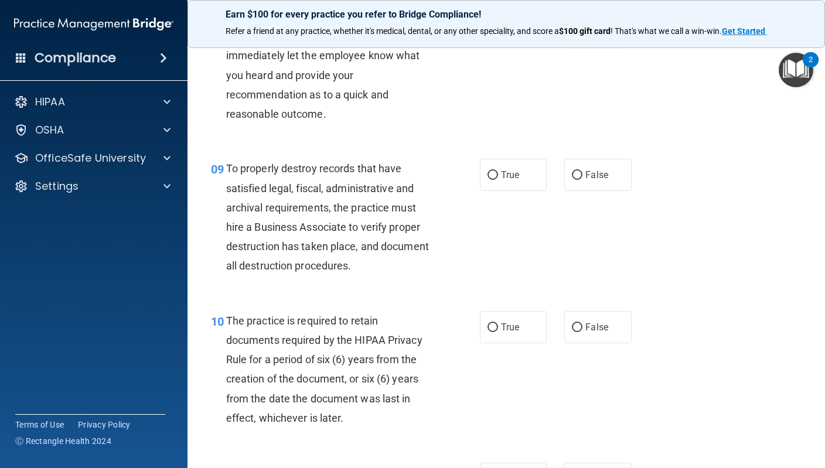
scroll to position [1021, 0]
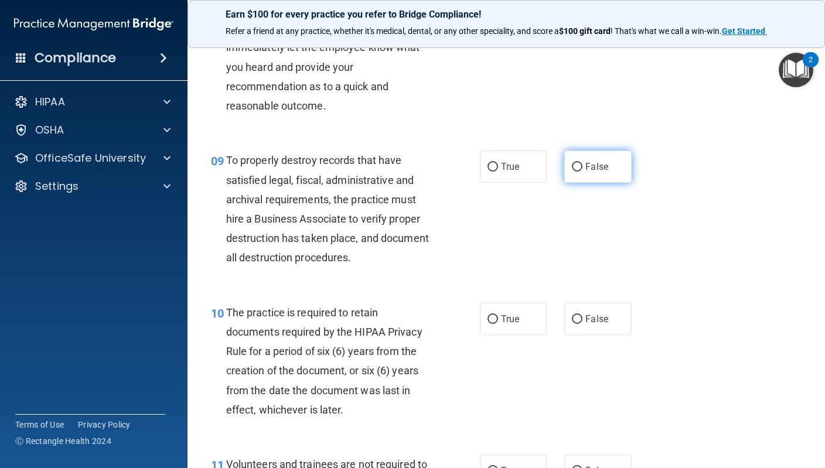
click at [589, 183] on label "False" at bounding box center [597, 167] width 67 height 32
click at [582, 172] on input "False" at bounding box center [577, 167] width 11 height 9
radio input "true"
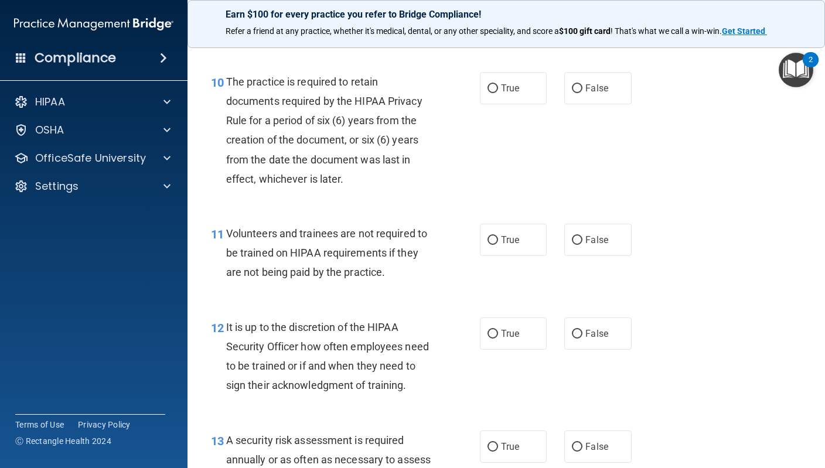
scroll to position [1250, 0]
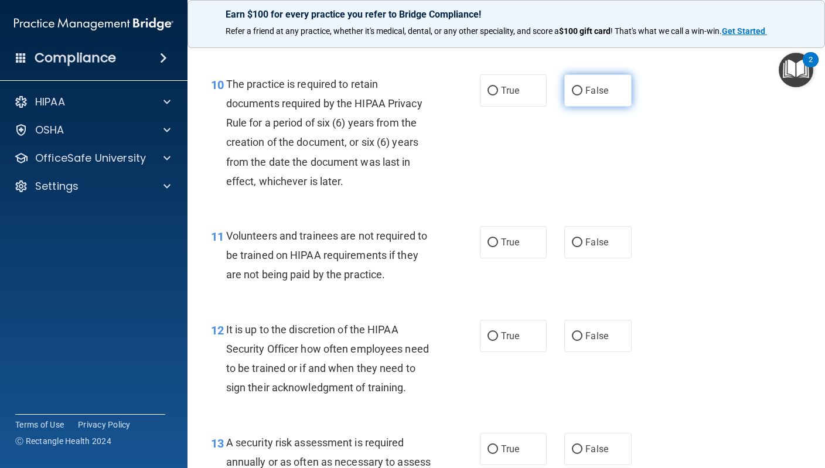
click at [599, 96] on span "False" at bounding box center [596, 90] width 23 height 11
click at [582, 96] on input "False" at bounding box center [577, 91] width 11 height 9
radio input "true"
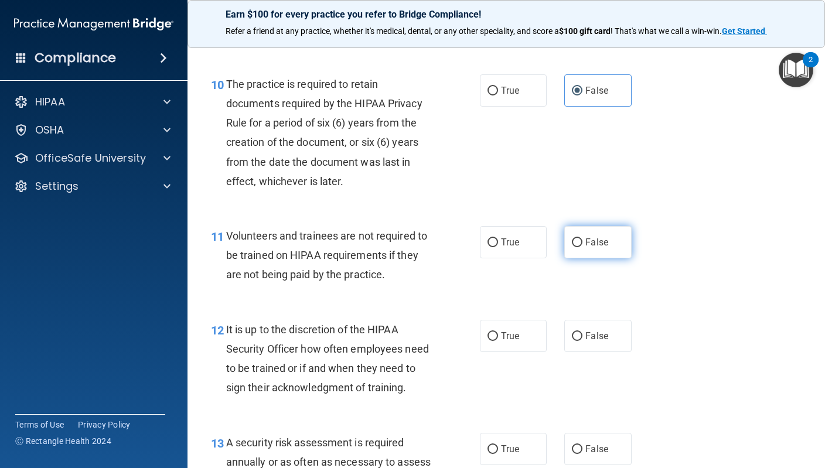
click at [592, 248] on span "False" at bounding box center [596, 242] width 23 height 11
click at [582, 247] on input "False" at bounding box center [577, 242] width 11 height 9
radio input "true"
click at [592, 342] on span "False" at bounding box center [596, 335] width 23 height 11
click at [582, 341] on input "False" at bounding box center [577, 336] width 11 height 9
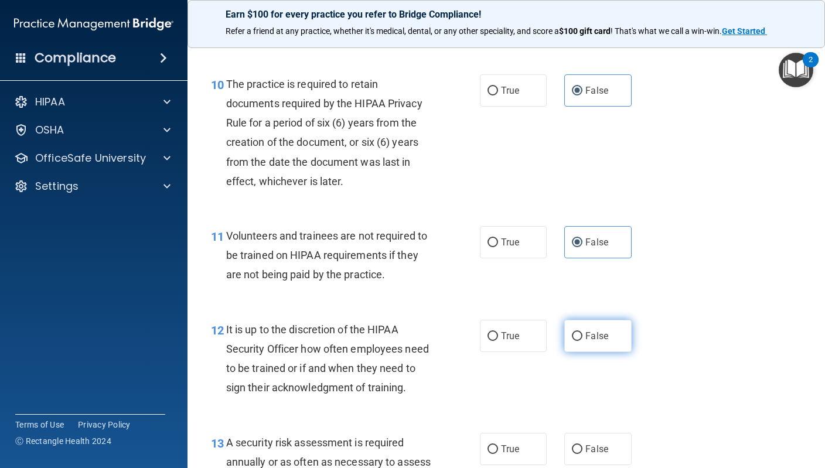
radio input "true"
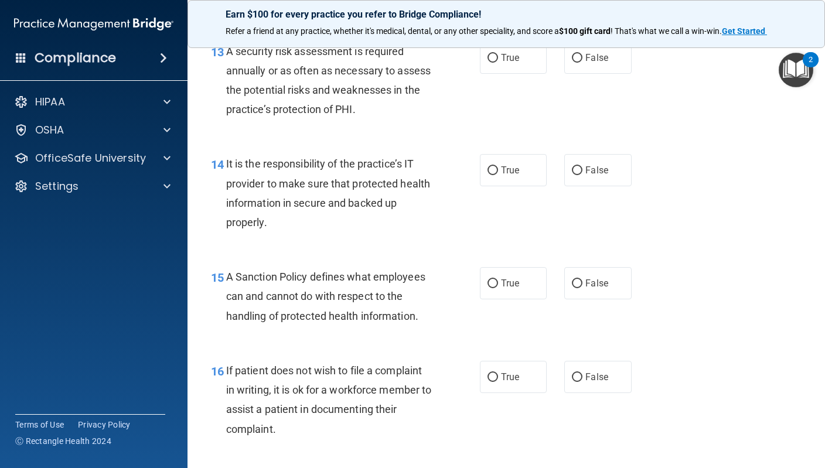
scroll to position [1639, 0]
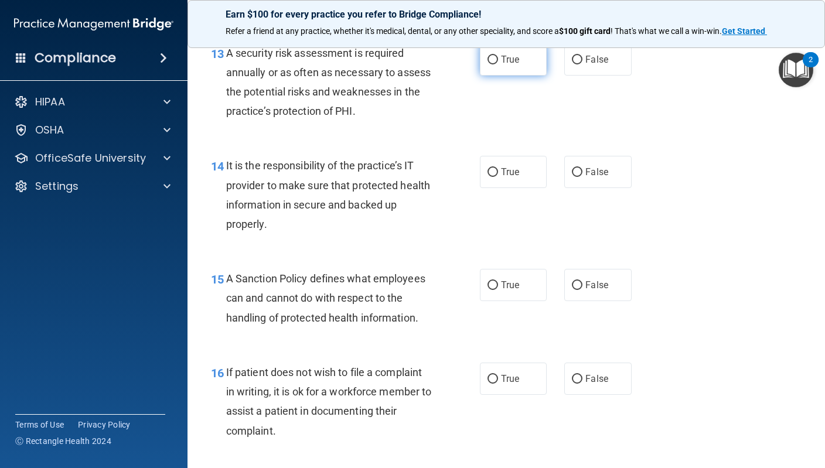
click at [524, 73] on label "True" at bounding box center [513, 59] width 67 height 32
click at [498, 64] on input "True" at bounding box center [492, 60] width 11 height 9
radio input "true"
click at [520, 177] on label "True" at bounding box center [513, 172] width 67 height 32
click at [498, 177] on input "True" at bounding box center [492, 172] width 11 height 9
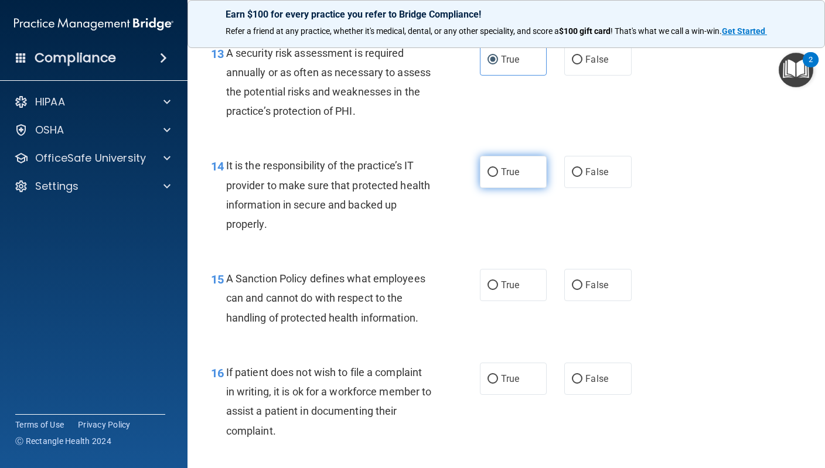
radio input "true"
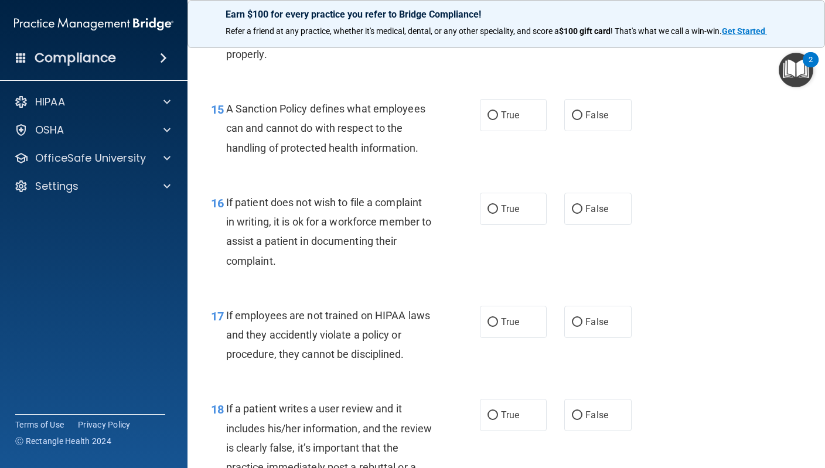
scroll to position [1811, 0]
click at [503, 130] on label "True" at bounding box center [513, 114] width 67 height 32
click at [498, 119] on input "True" at bounding box center [492, 114] width 11 height 9
radio input "true"
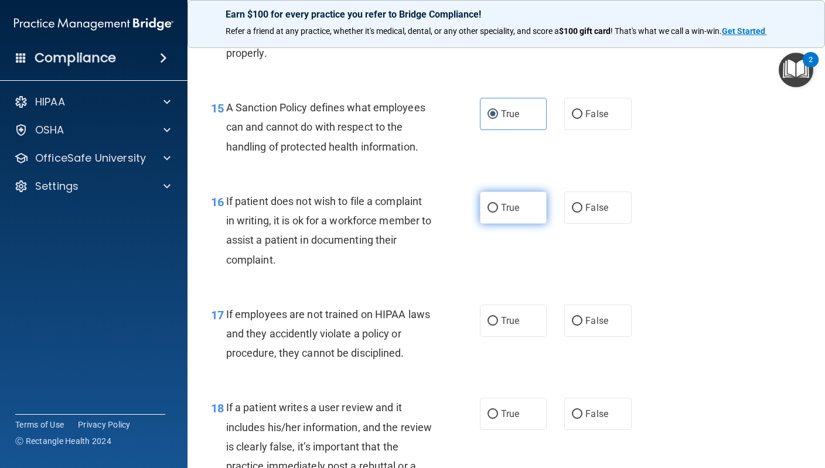
click at [506, 209] on label "True" at bounding box center [513, 208] width 67 height 32
click at [498, 209] on input "True" at bounding box center [492, 208] width 11 height 9
radio input "true"
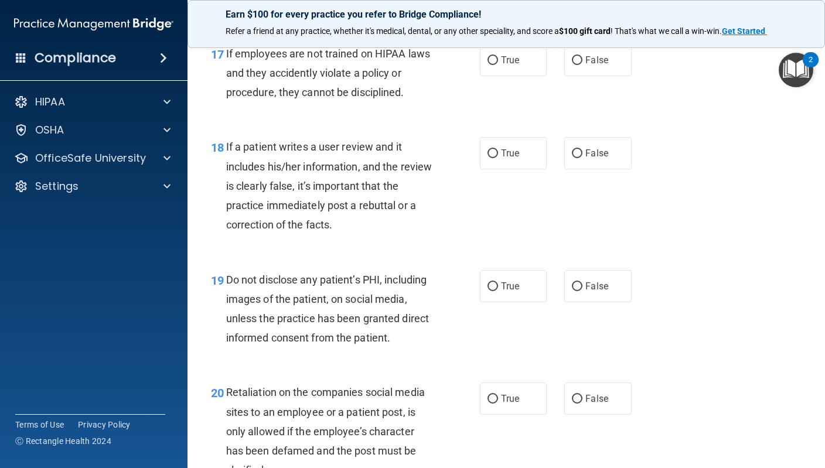
scroll to position [2077, 0]
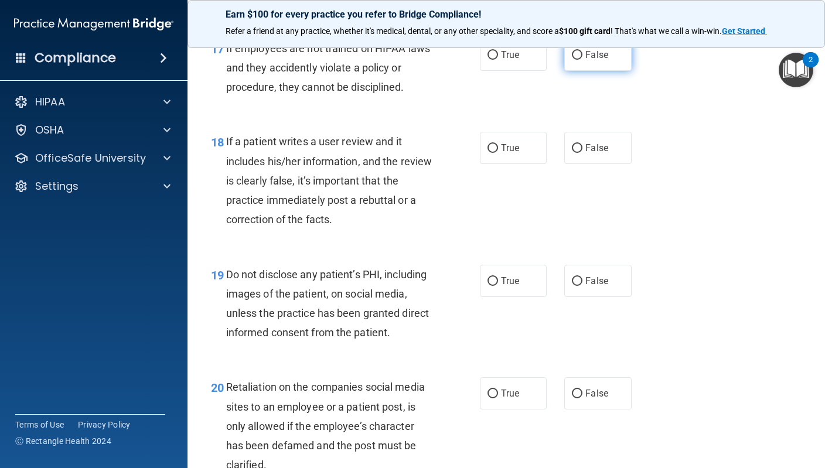
click at [604, 71] on label "False" at bounding box center [597, 55] width 67 height 32
click at [582, 60] on input "False" at bounding box center [577, 55] width 11 height 9
radio input "true"
click at [597, 154] on span "False" at bounding box center [596, 147] width 23 height 11
click at [582, 153] on input "False" at bounding box center [577, 148] width 11 height 9
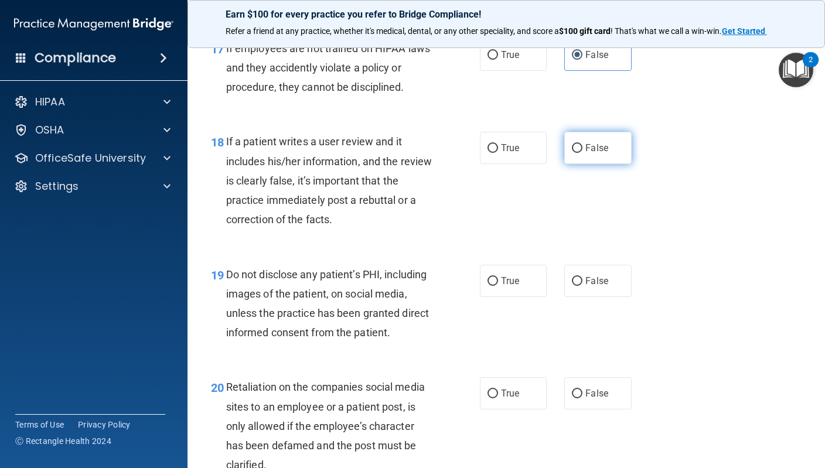
radio input "true"
click at [517, 287] on span "True" at bounding box center [510, 280] width 18 height 11
click at [498, 286] on input "True" at bounding box center [492, 281] width 11 height 9
radio input "true"
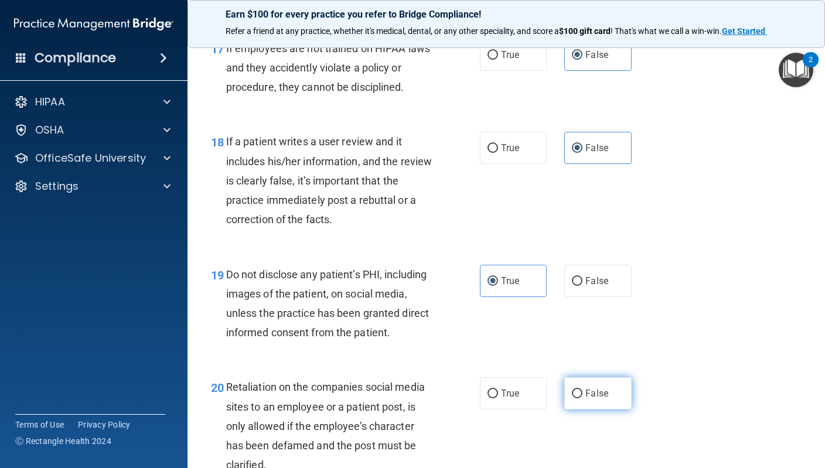
click at [601, 399] on span "False" at bounding box center [596, 393] width 23 height 11
click at [582, 398] on input "False" at bounding box center [577, 394] width 11 height 9
radio input "true"
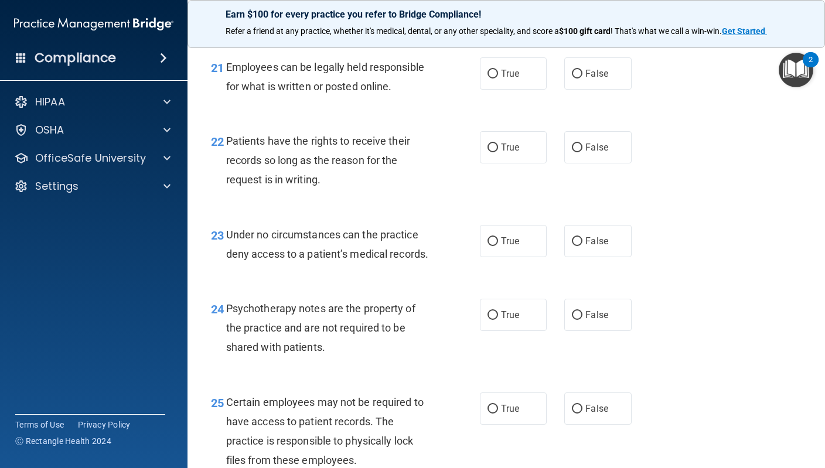
scroll to position [2532, 0]
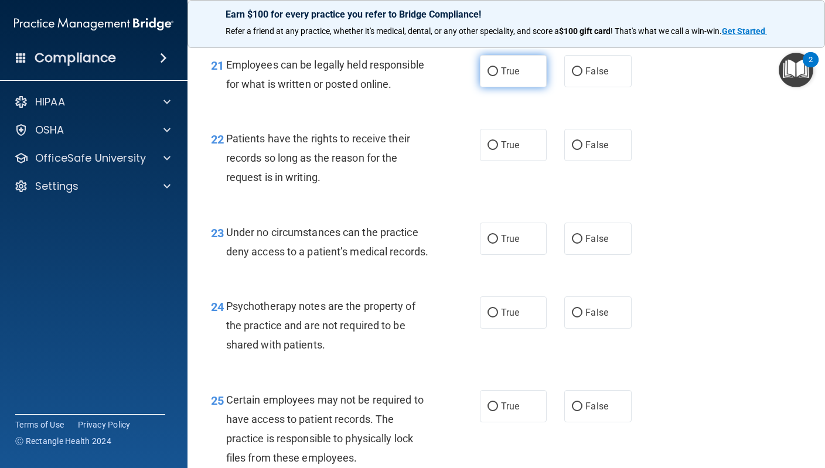
click at [509, 85] on label "True" at bounding box center [513, 71] width 67 height 32
click at [498, 76] on input "True" at bounding box center [492, 71] width 11 height 9
radio input "true"
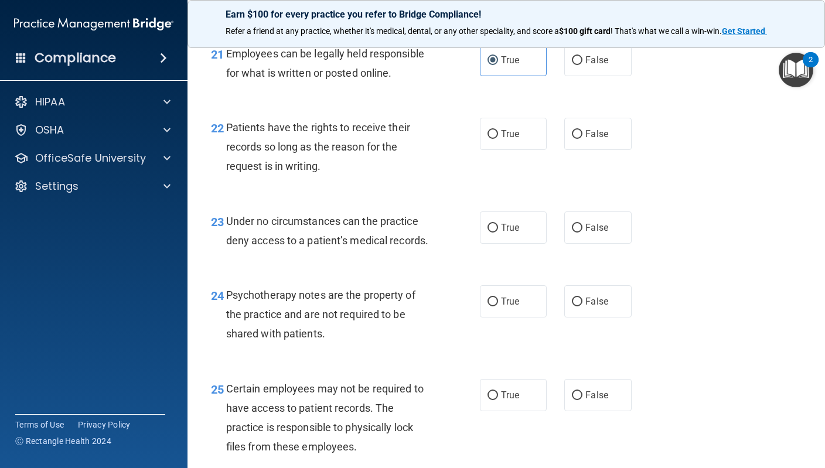
scroll to position [2545, 0]
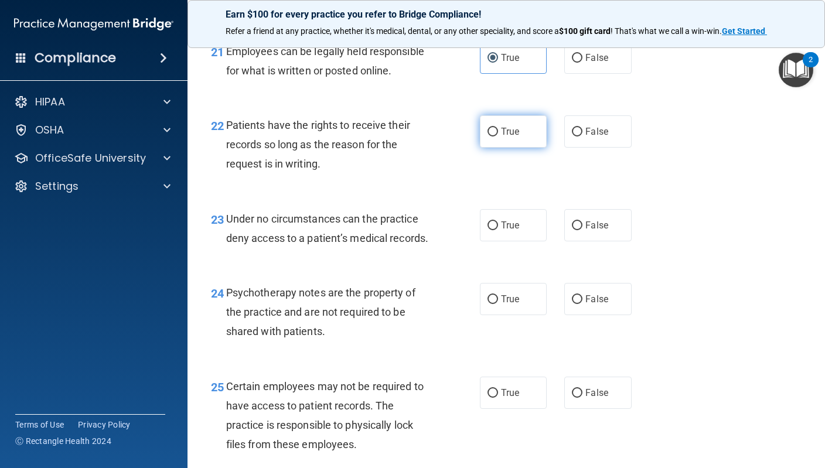
click at [502, 137] on span "True" at bounding box center [510, 131] width 18 height 11
click at [498, 137] on input "True" at bounding box center [492, 132] width 11 height 9
radio input "true"
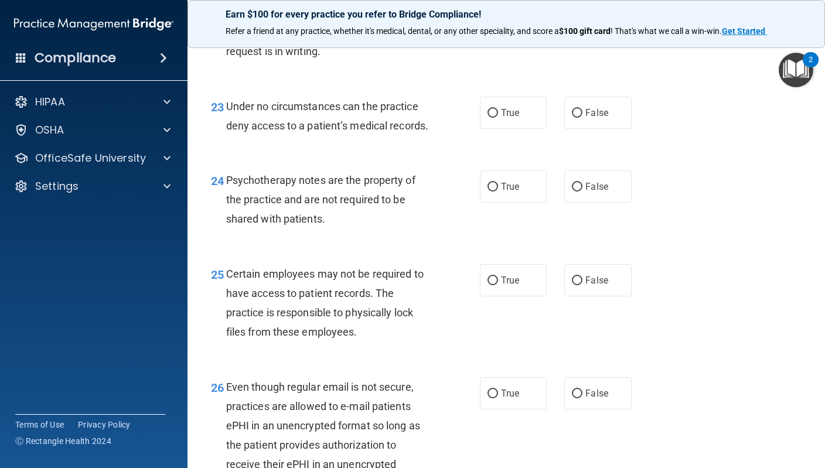
scroll to position [2661, 0]
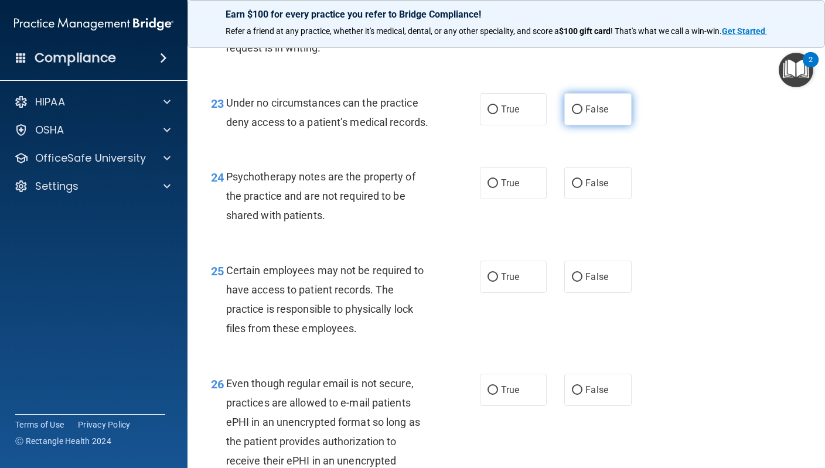
click at [606, 115] on span "False" at bounding box center [596, 109] width 23 height 11
click at [582, 114] on input "False" at bounding box center [577, 109] width 11 height 9
radio input "true"
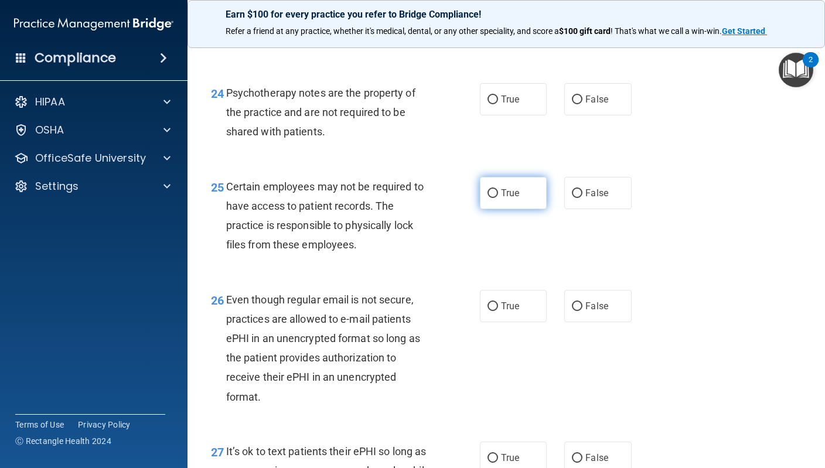
scroll to position [2761, 0]
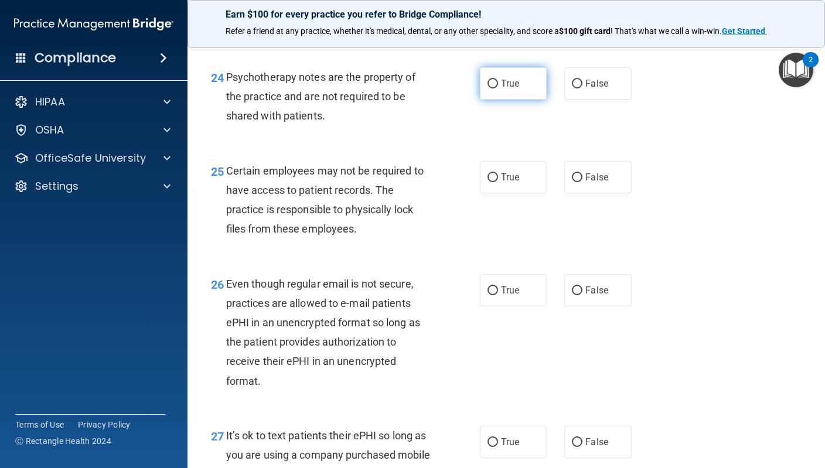
click at [537, 87] on label "True" at bounding box center [513, 83] width 67 height 32
click at [498, 87] on input "True" at bounding box center [492, 84] width 11 height 9
radio input "true"
click at [507, 175] on label "True" at bounding box center [513, 177] width 67 height 32
click at [498, 175] on input "True" at bounding box center [492, 177] width 11 height 9
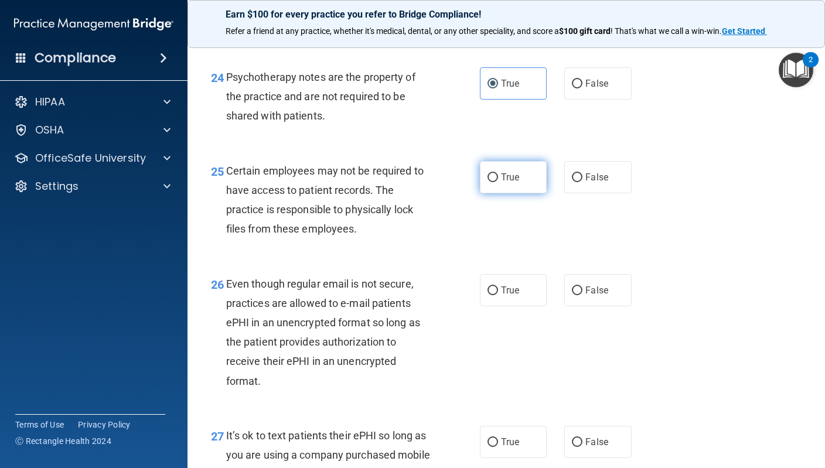
radio input "true"
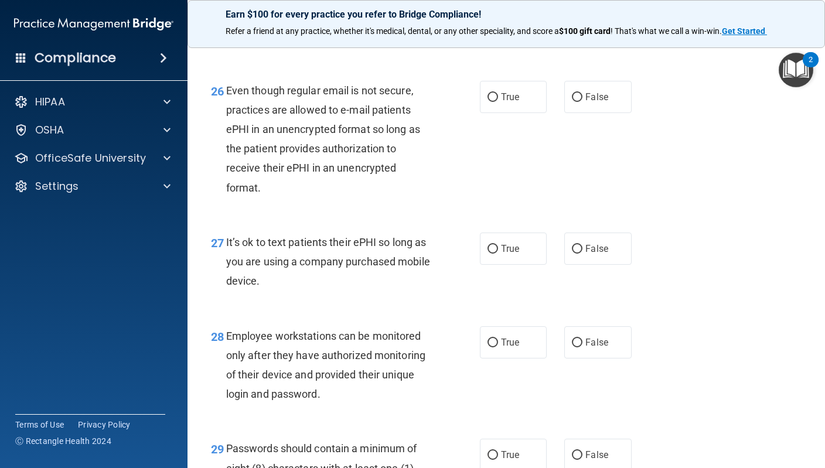
scroll to position [2950, 0]
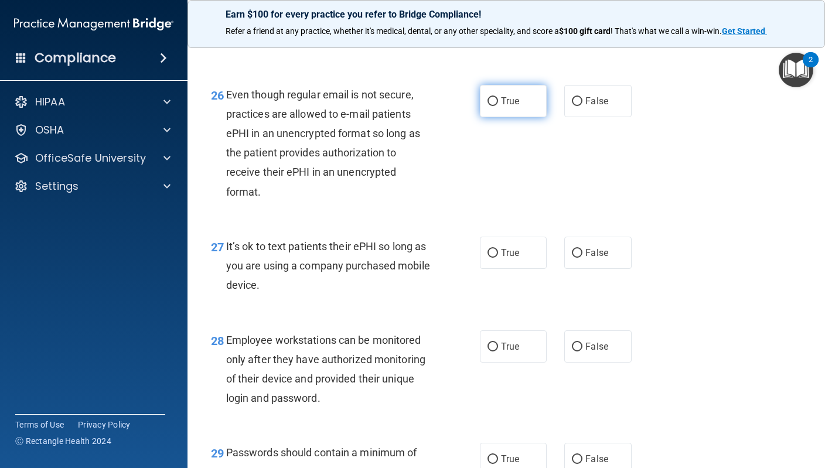
click at [521, 112] on label "True" at bounding box center [513, 101] width 67 height 32
click at [498, 106] on input "True" at bounding box center [492, 101] width 11 height 9
radio input "true"
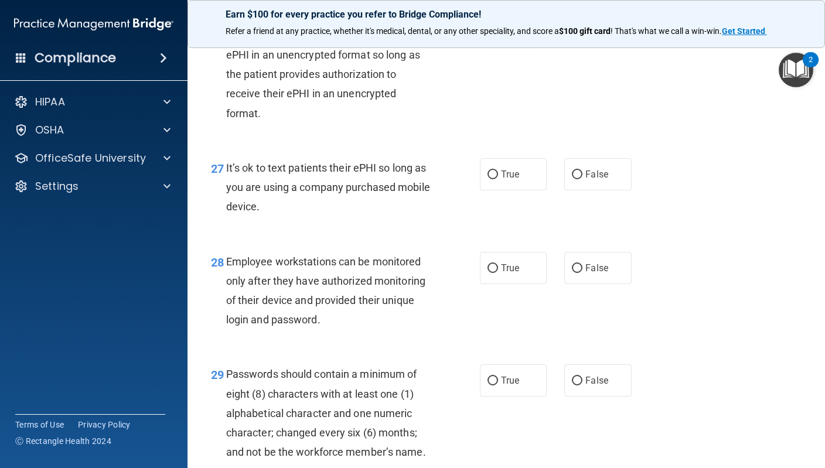
scroll to position [3048, 0]
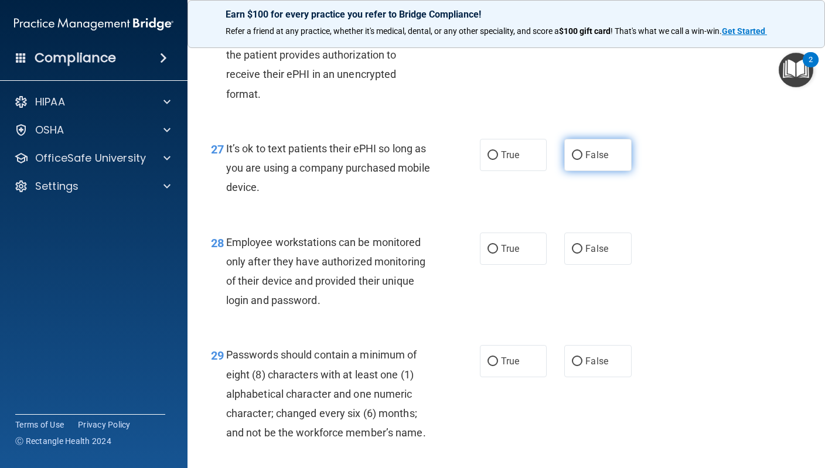
click at [602, 171] on label "False" at bounding box center [597, 155] width 67 height 32
click at [582, 160] on input "False" at bounding box center [577, 155] width 11 height 9
radio input "true"
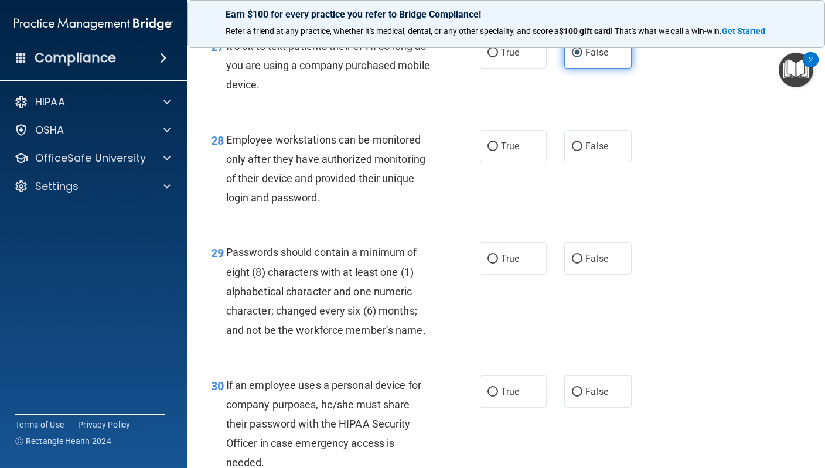
scroll to position [3162, 0]
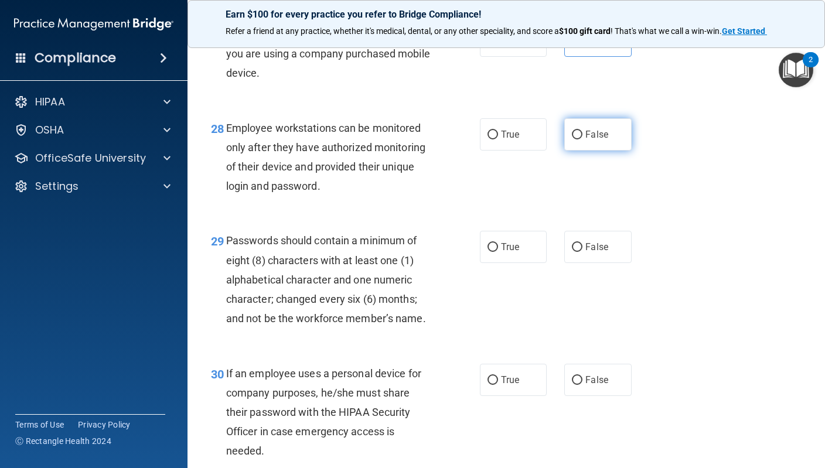
click at [602, 135] on span "False" at bounding box center [596, 134] width 23 height 11
click at [582, 135] on input "False" at bounding box center [577, 135] width 11 height 9
radio input "true"
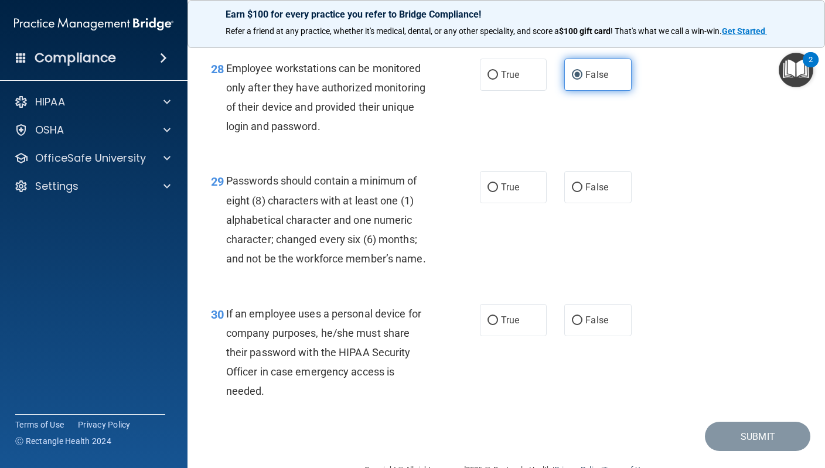
scroll to position [3223, 0]
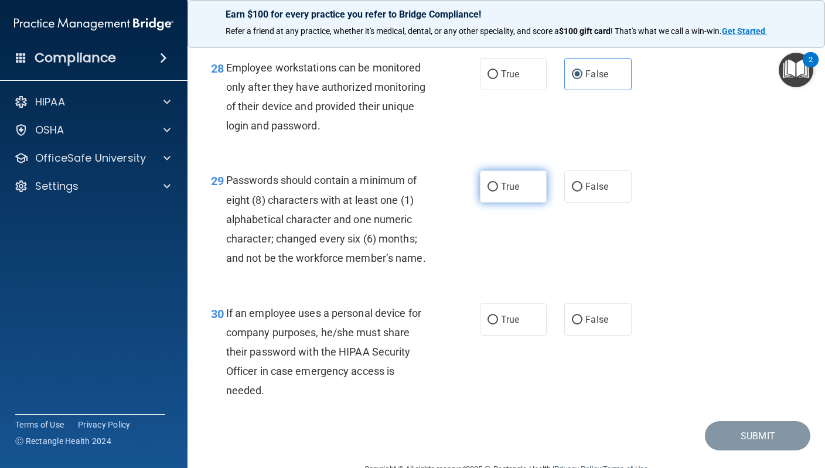
click at [512, 197] on label "True" at bounding box center [513, 187] width 67 height 32
click at [498, 192] on input "True" at bounding box center [492, 187] width 11 height 9
radio input "true"
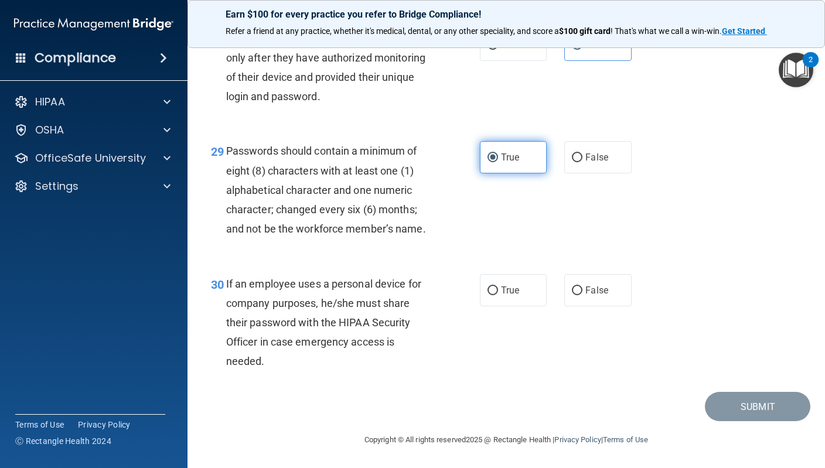
scroll to position [3254, 0]
click at [596, 292] on span "False" at bounding box center [596, 290] width 23 height 11
click at [582, 292] on input "False" at bounding box center [577, 291] width 11 height 9
radio input "true"
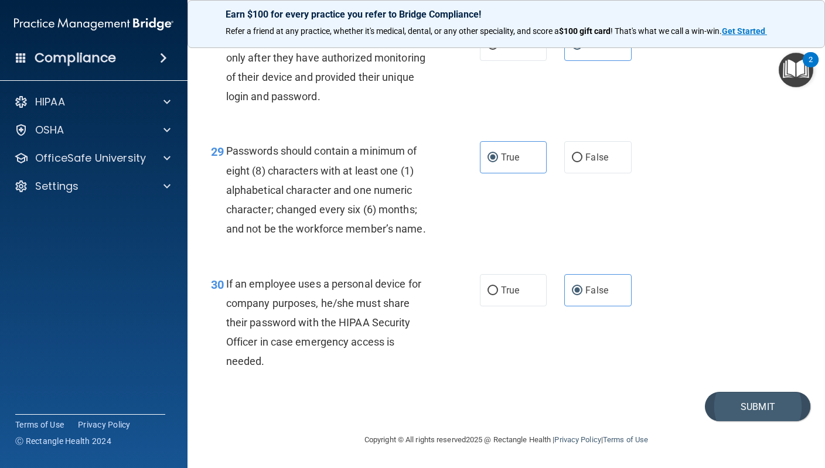
click at [762, 407] on button "Submit" at bounding box center [757, 407] width 105 height 30
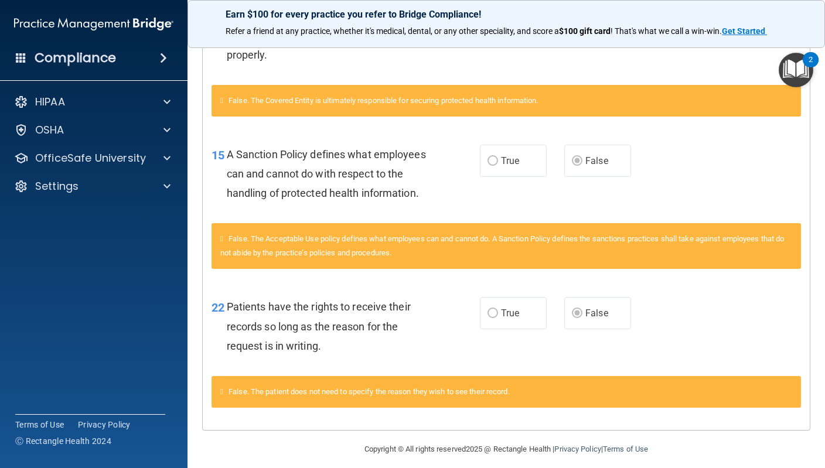
scroll to position [1000, 0]
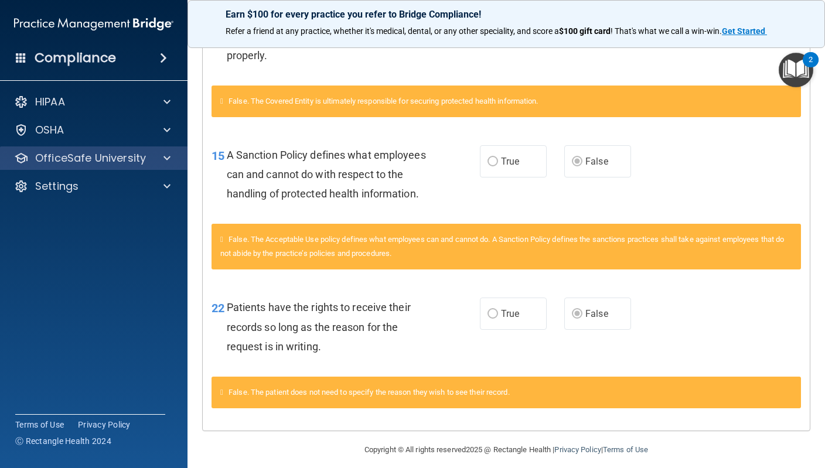
click at [175, 154] on div at bounding box center [165, 158] width 29 height 14
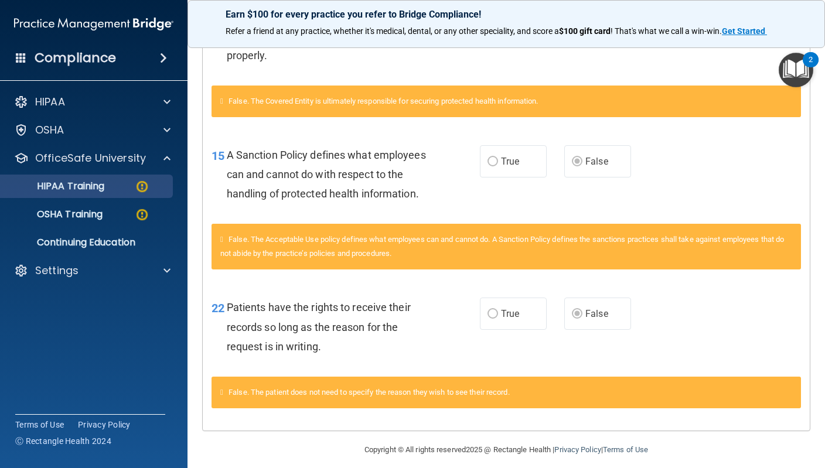
click at [109, 189] on div "HIPAA Training" at bounding box center [88, 186] width 160 height 12
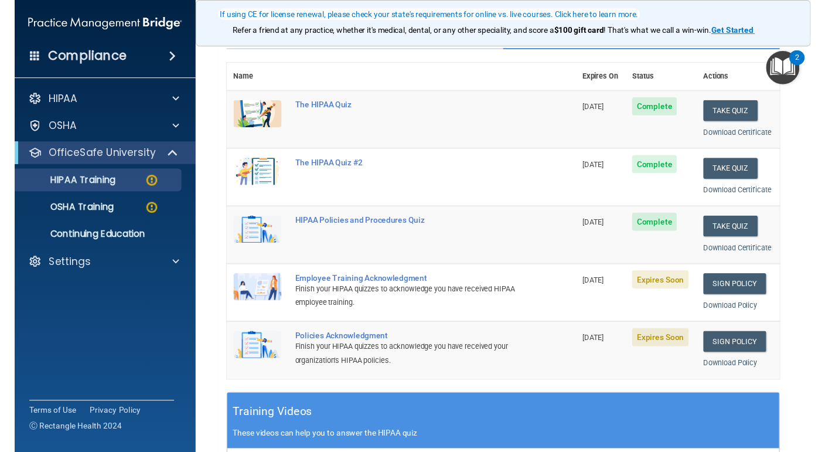
scroll to position [115, 0]
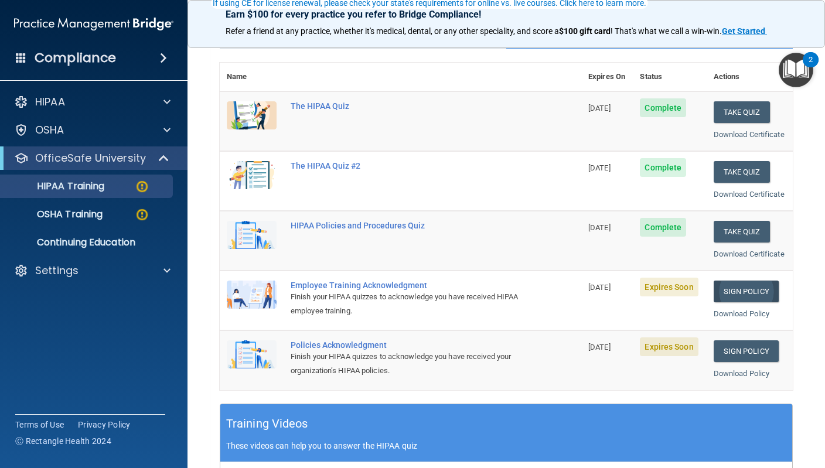
click at [745, 282] on link "Sign Policy" at bounding box center [746, 292] width 65 height 22
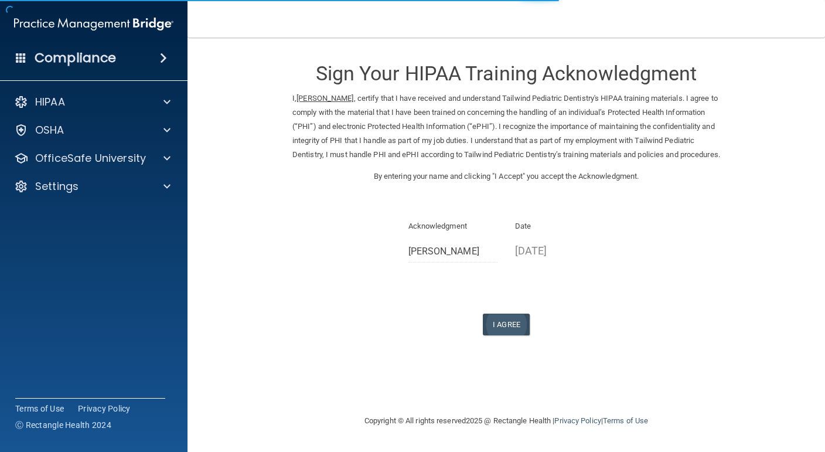
click at [502, 329] on button "I Agree" at bounding box center [506, 324] width 47 height 22
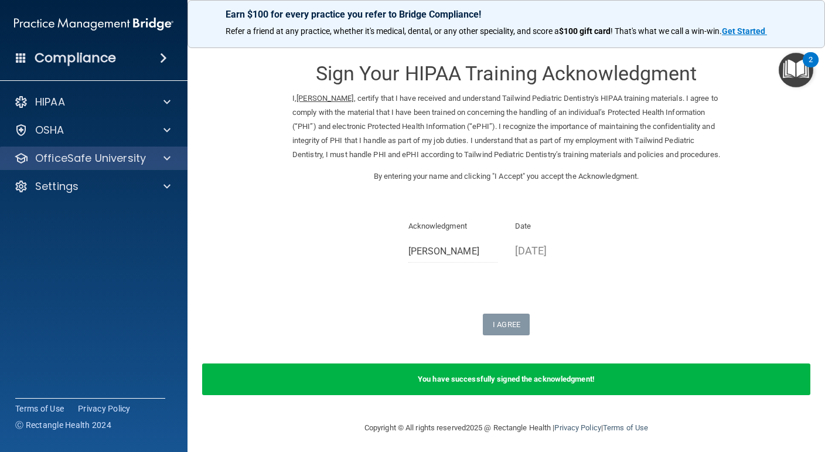
click at [103, 156] on p "OfficeSafe University" at bounding box center [90, 158] width 111 height 14
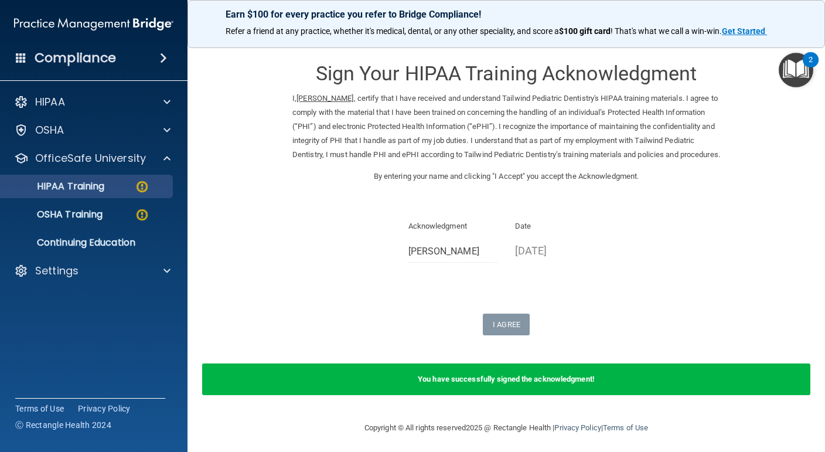
click at [104, 192] on p "HIPAA Training" at bounding box center [56, 186] width 97 height 12
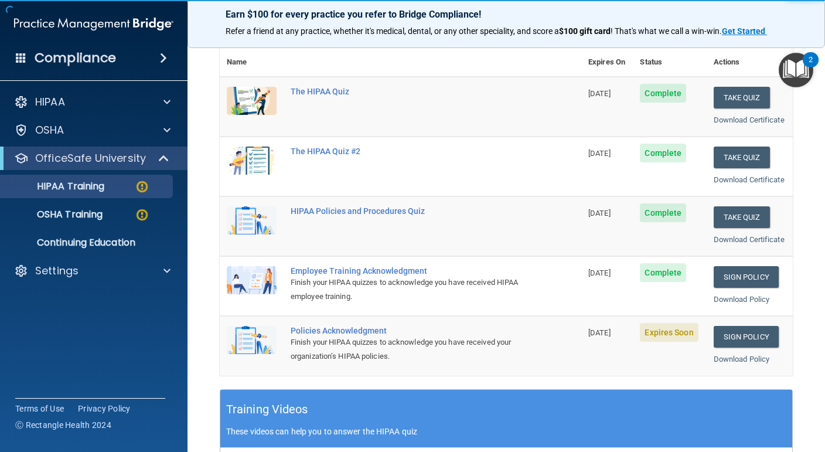
scroll to position [131, 0]
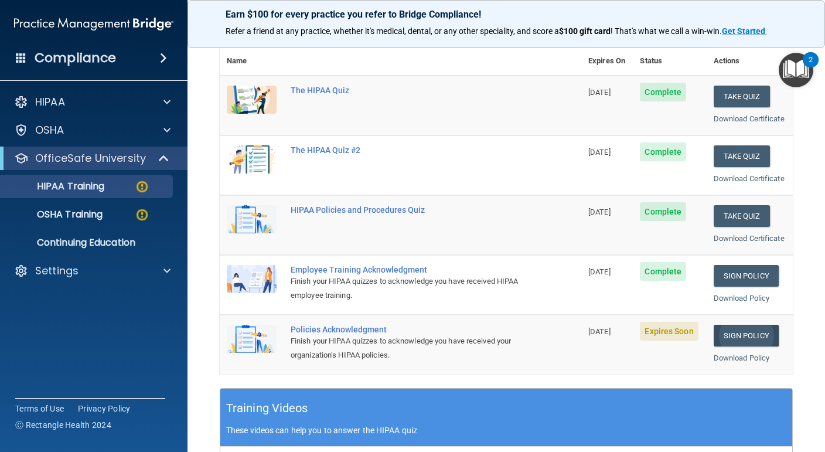
click at [752, 331] on link "Sign Policy" at bounding box center [746, 336] width 65 height 22
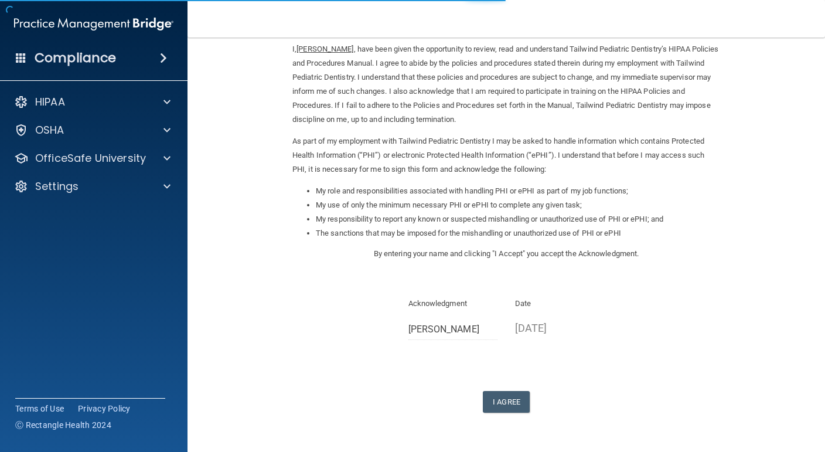
scroll to position [51, 0]
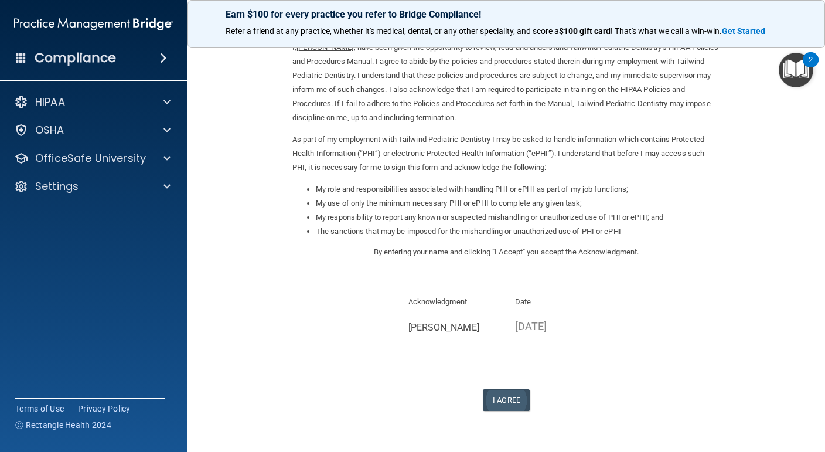
click at [500, 389] on button "I Agree" at bounding box center [506, 400] width 47 height 22
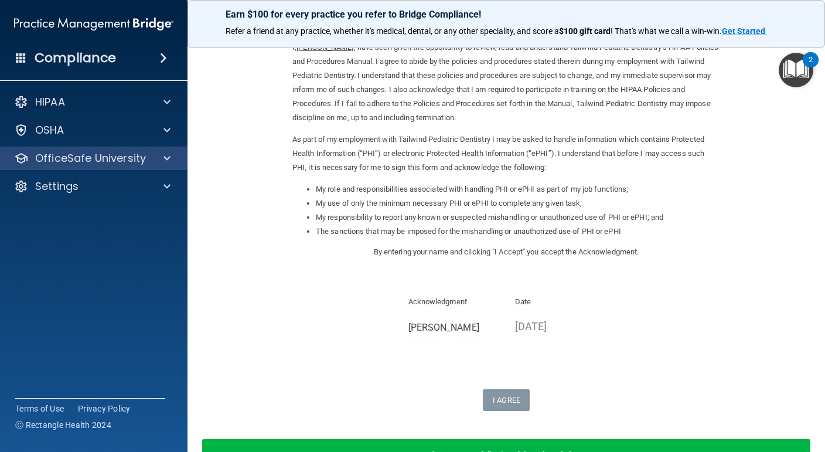
click at [111, 159] on p "OfficeSafe University" at bounding box center [90, 158] width 111 height 14
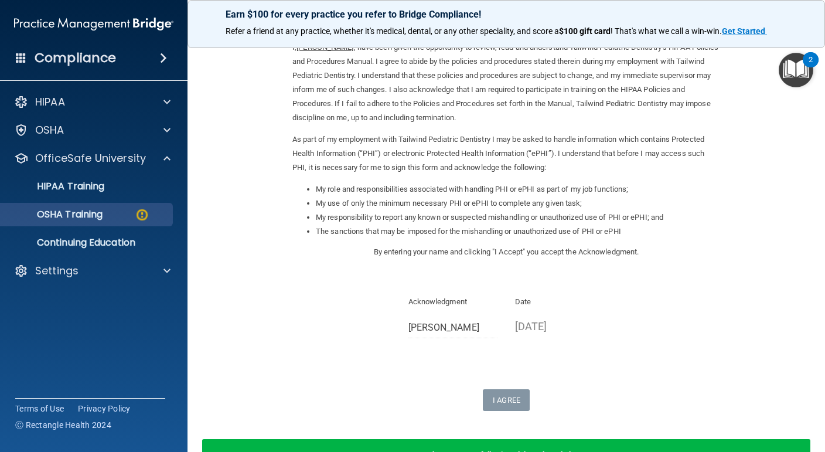
click at [101, 212] on p "OSHA Training" at bounding box center [55, 215] width 95 height 12
